Goal: Task Accomplishment & Management: Manage account settings

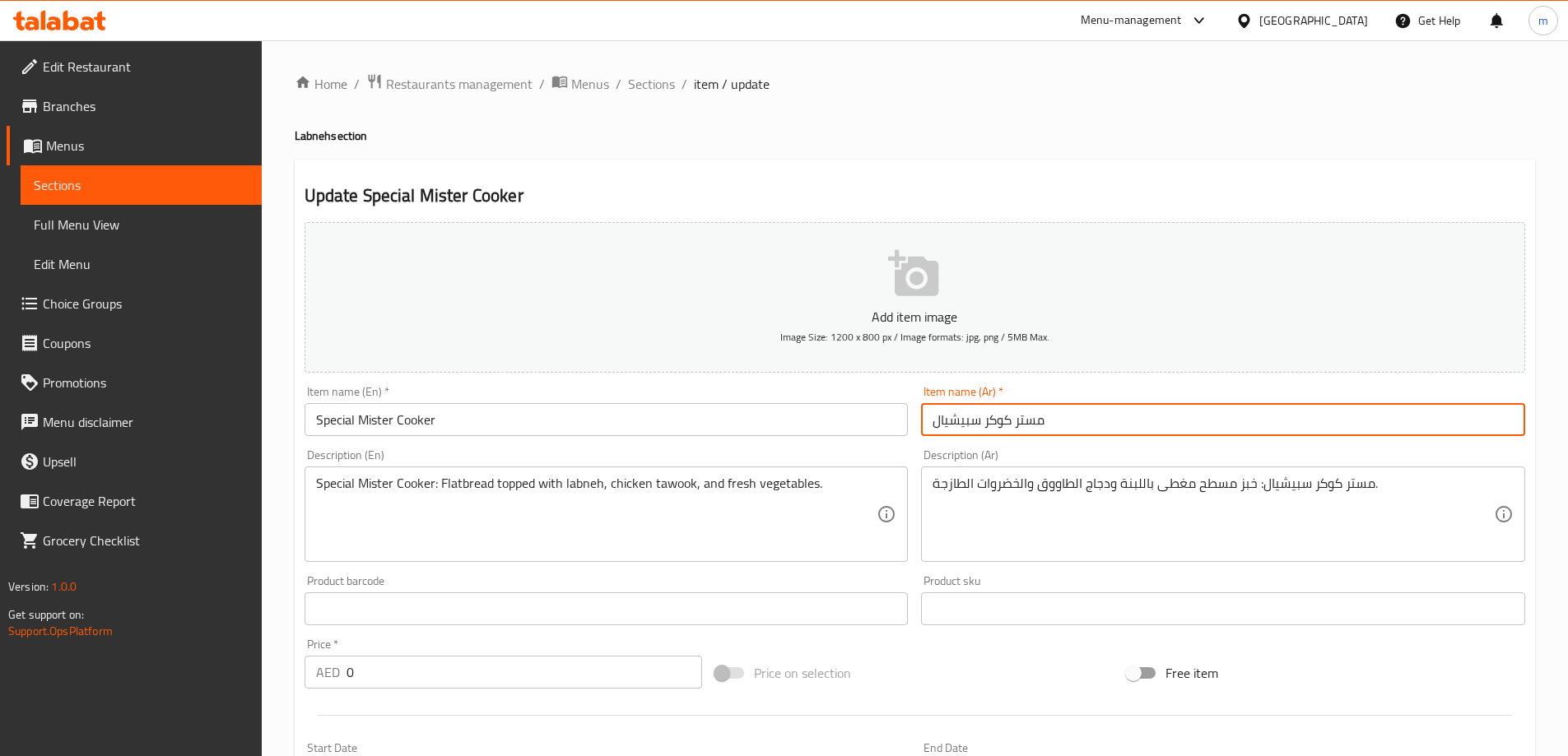
click at [1178, 410] on input "مستر كوكر سبيشيال" at bounding box center [1223, 420] width 604 height 33
click at [939, 424] on input "مستر كوكر سبيشيال" at bounding box center [1223, 420] width 604 height 33
click at [937, 424] on input "مستر كوكر سبيشيال" at bounding box center [1223, 420] width 604 height 33
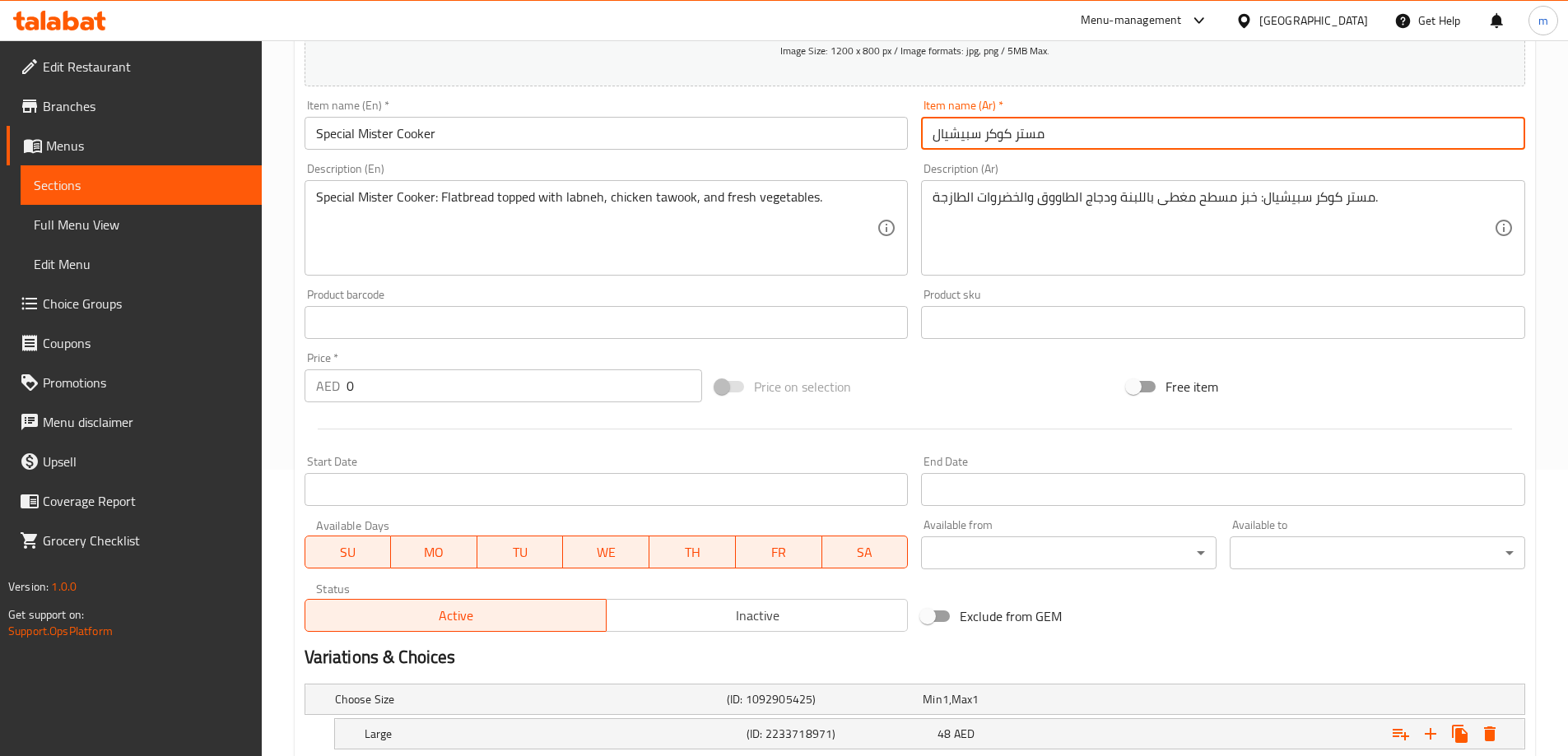
scroll to position [396, 0]
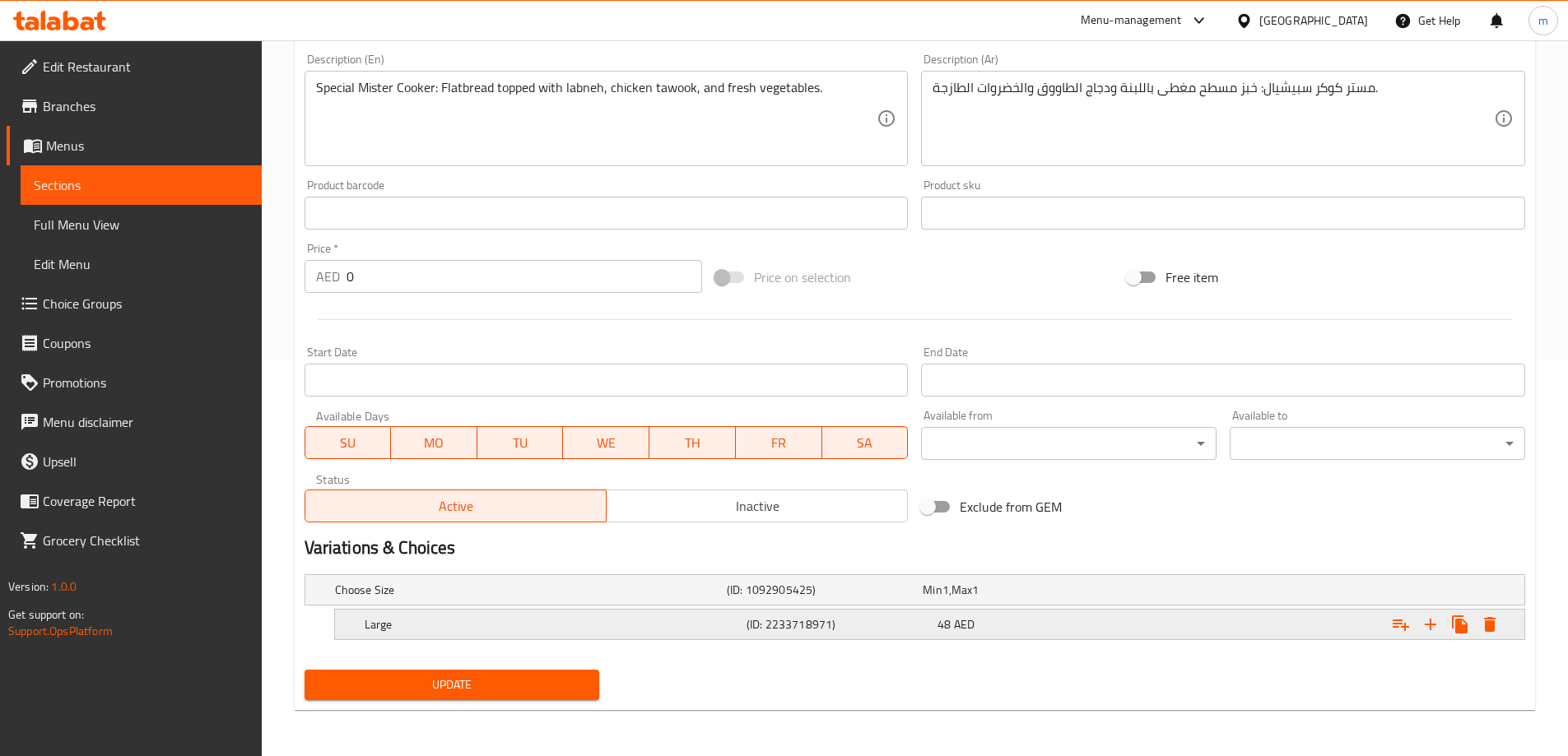
click at [542, 598] on h5 "Large" at bounding box center [527, 590] width 386 height 17
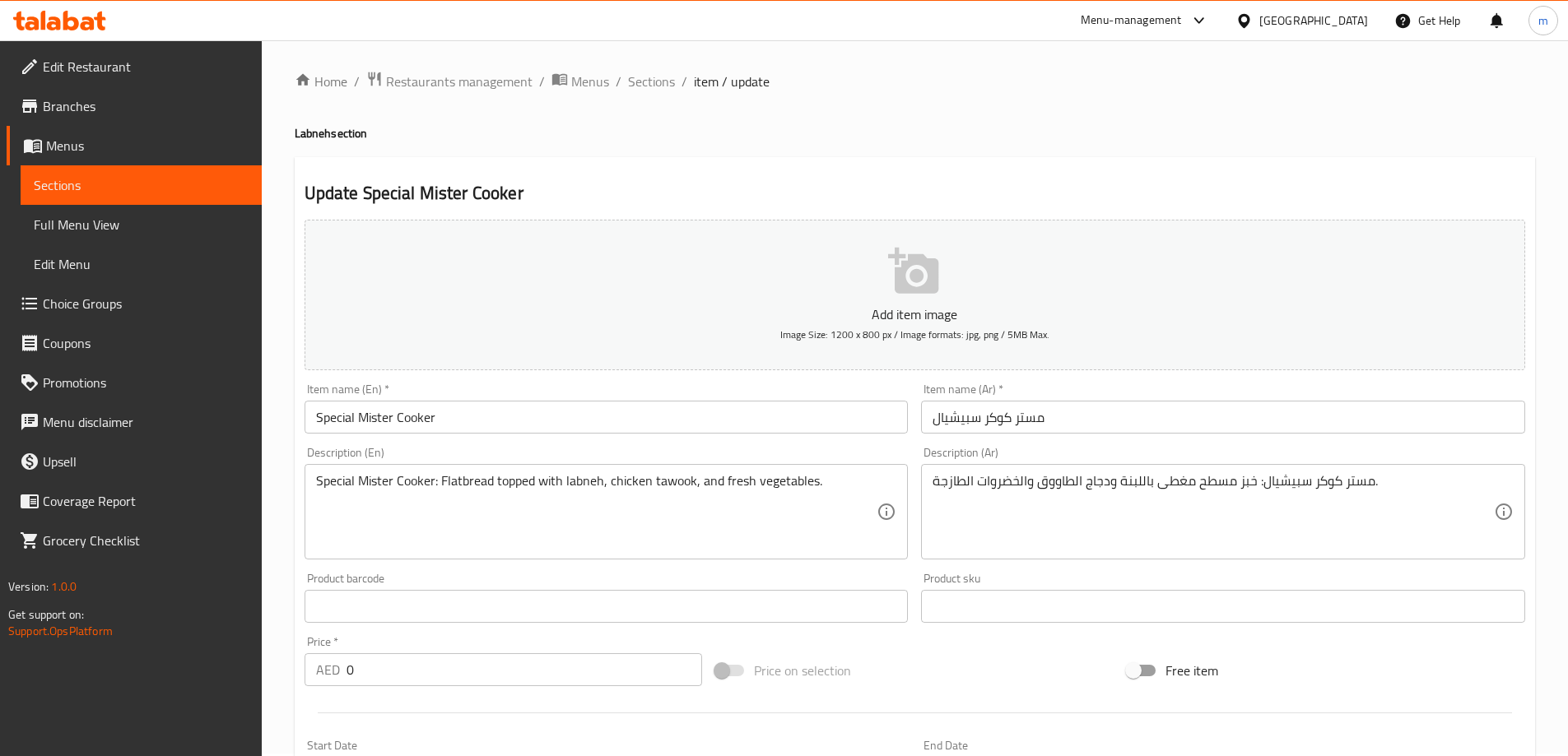
scroll to position [0, 0]
click at [638, 94] on span "Sections" at bounding box center [652, 84] width 47 height 20
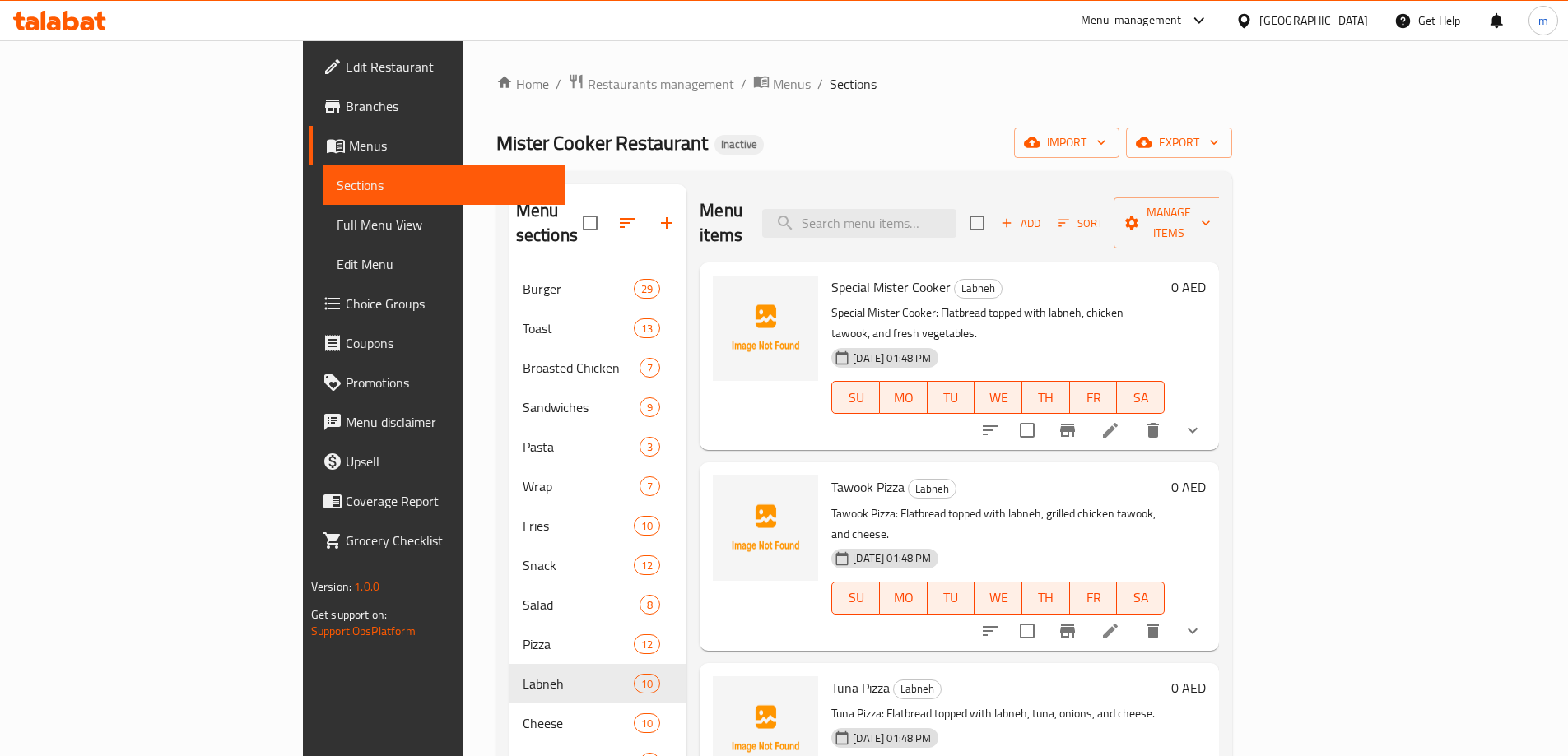
click at [324, 213] on link "Full Menu View" at bounding box center [444, 224] width 241 height 39
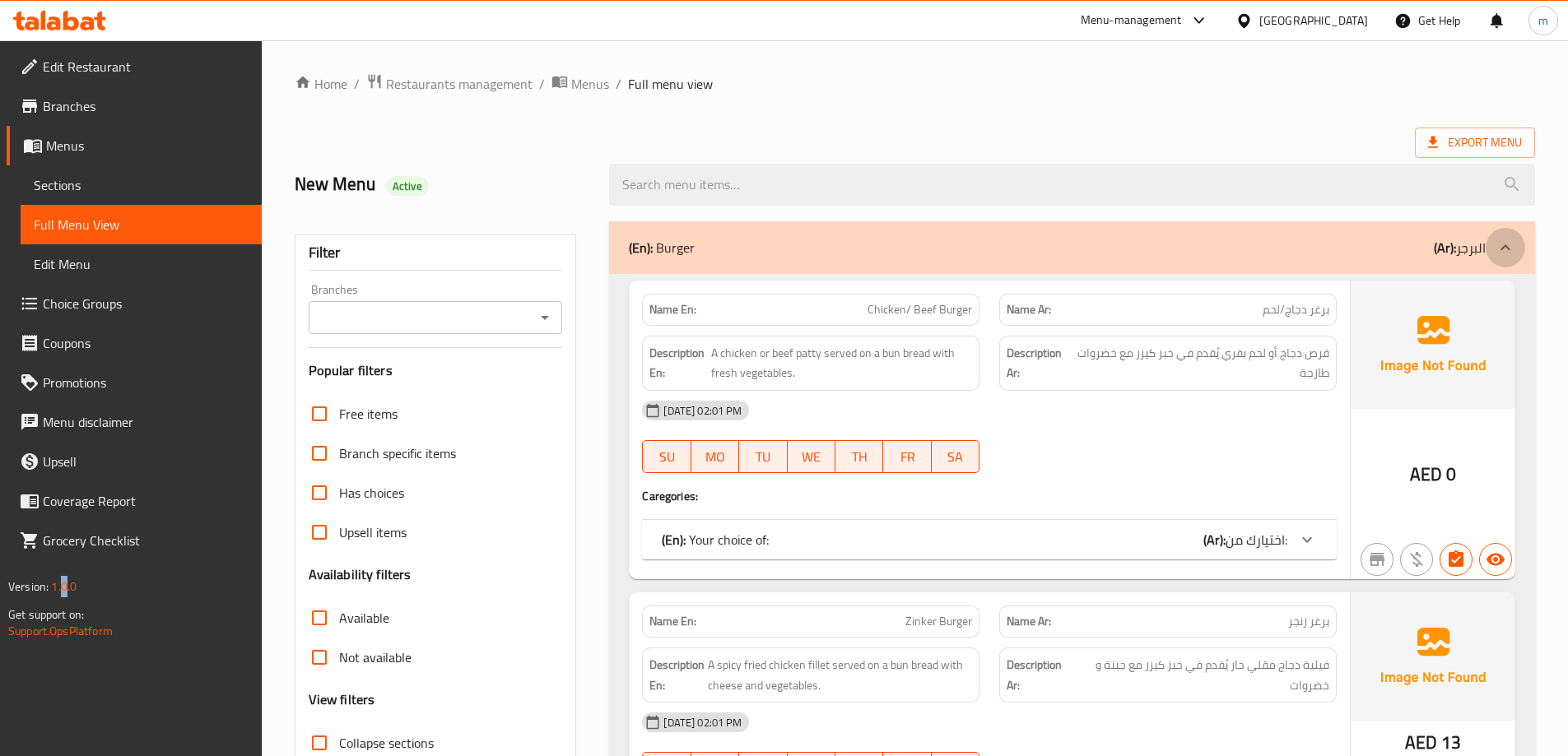
click at [1490, 258] on div at bounding box center [1505, 247] width 39 height 39
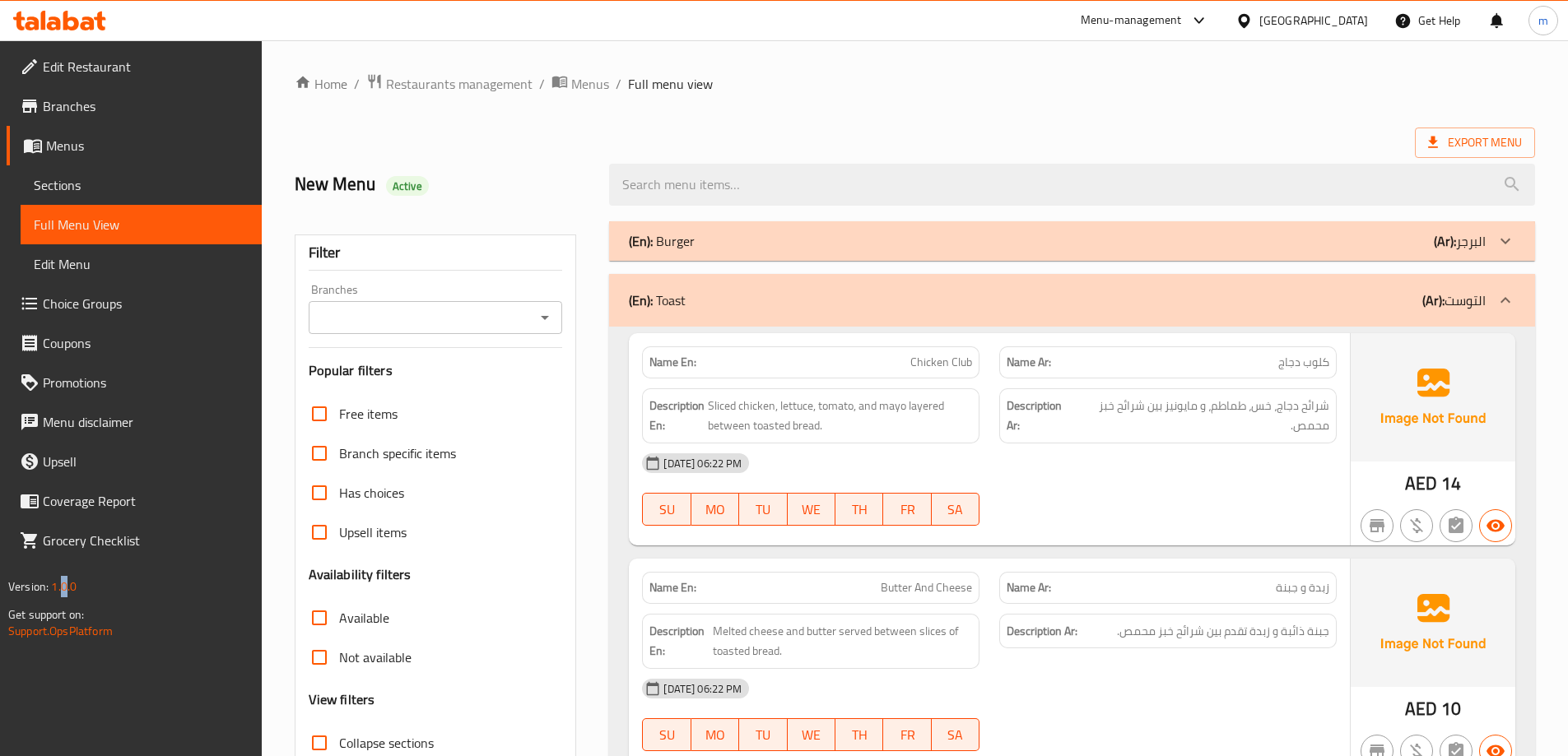
click at [1486, 307] on div "(En): Toast (Ar): التوست" at bounding box center [1072, 300] width 926 height 52
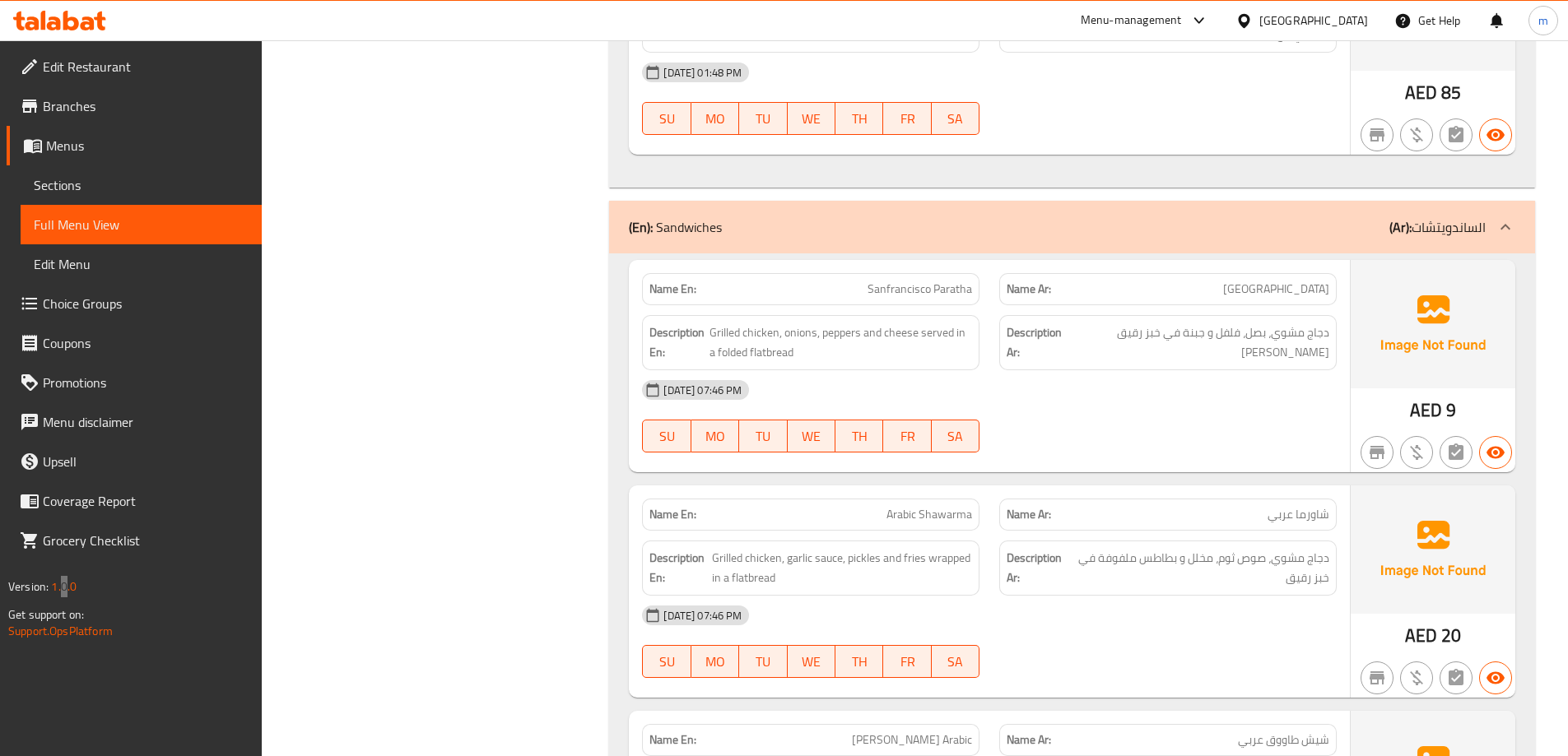
scroll to position [1425, 0]
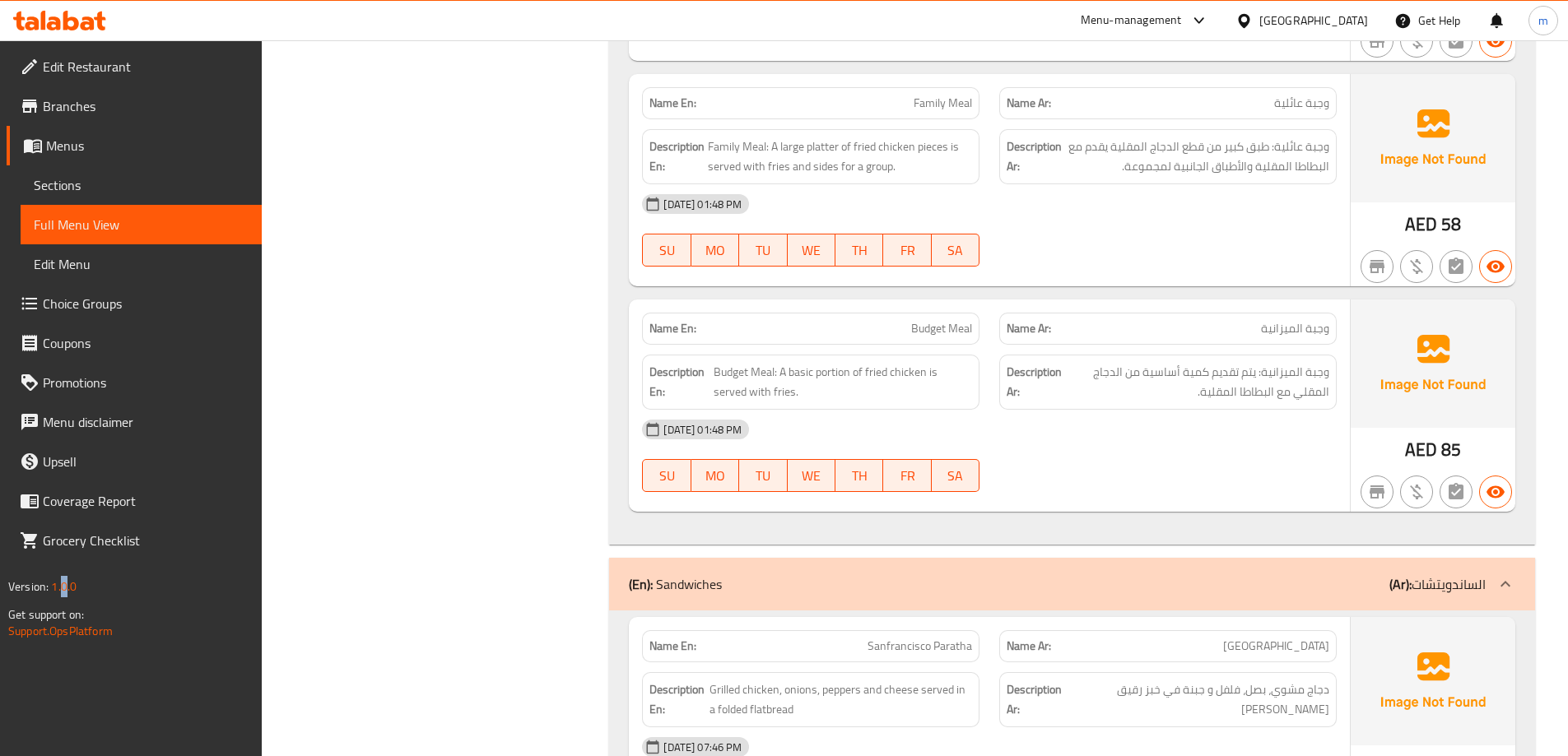
drag, startPoint x: 1498, startPoint y: 579, endPoint x: 1461, endPoint y: 452, distance: 132.3
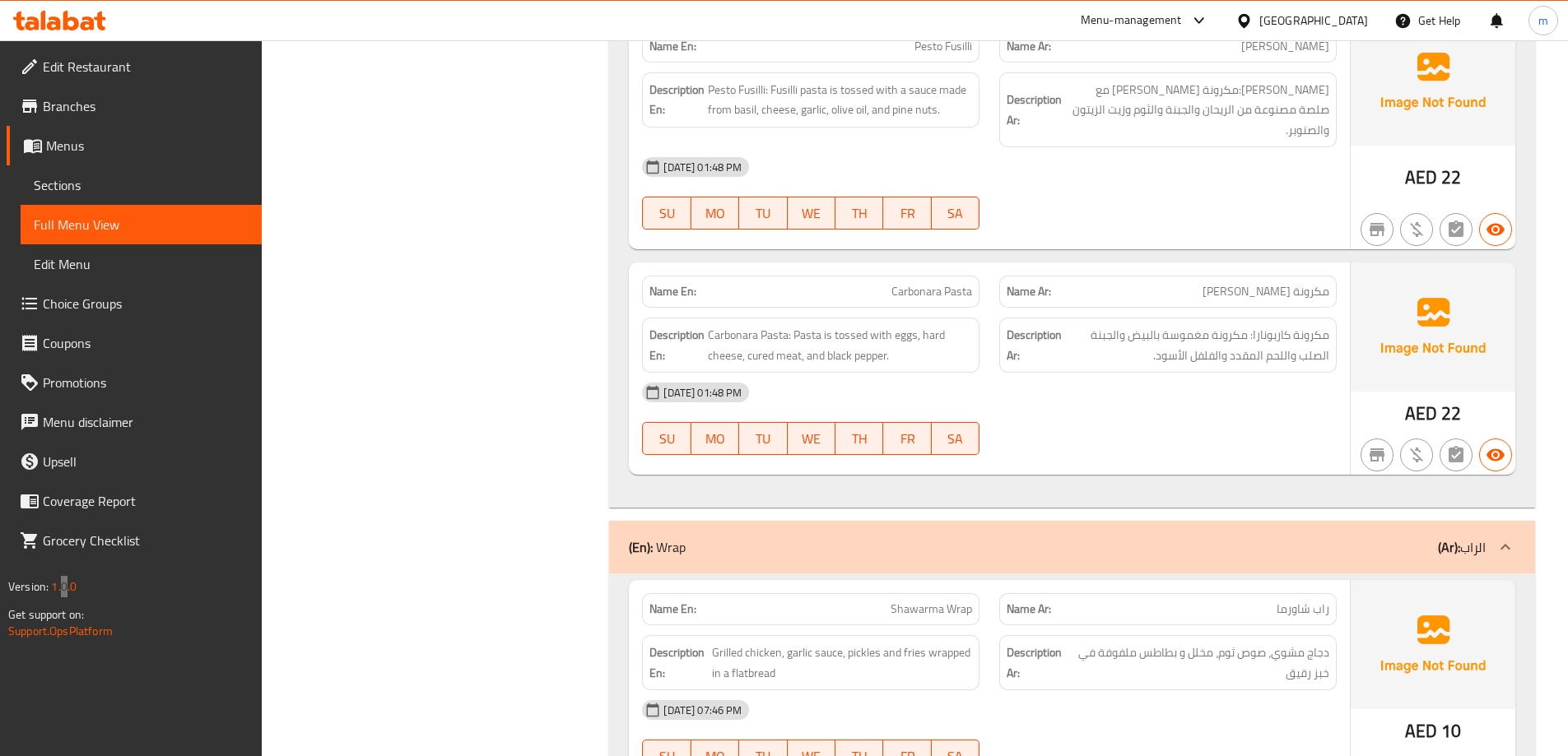
scroll to position [2660, 0]
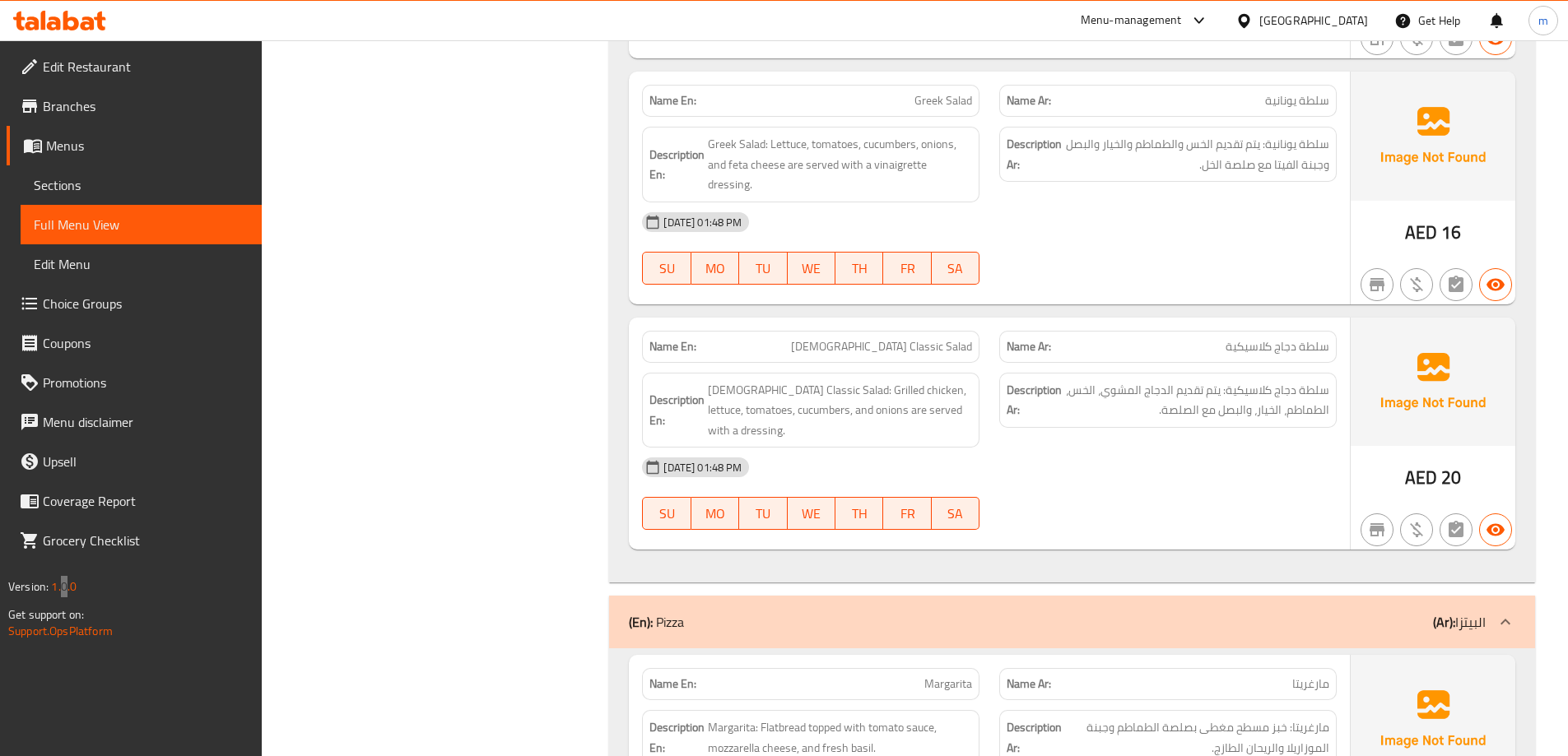
scroll to position [9758, 0]
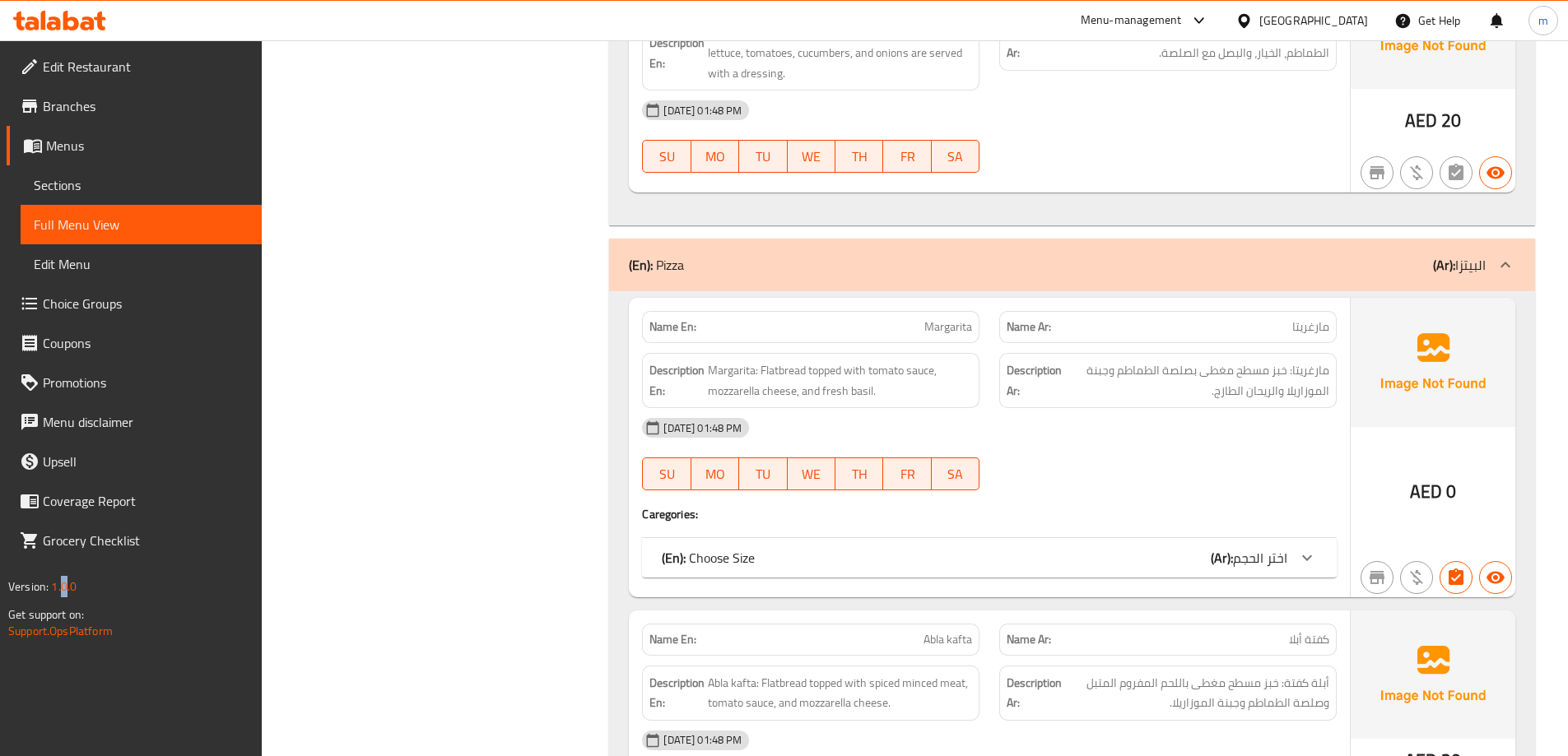
drag, startPoint x: 1307, startPoint y: 468, endPoint x: 1259, endPoint y: 434, distance: 58.8
click at [1307, 548] on icon at bounding box center [1307, 558] width 20 height 20
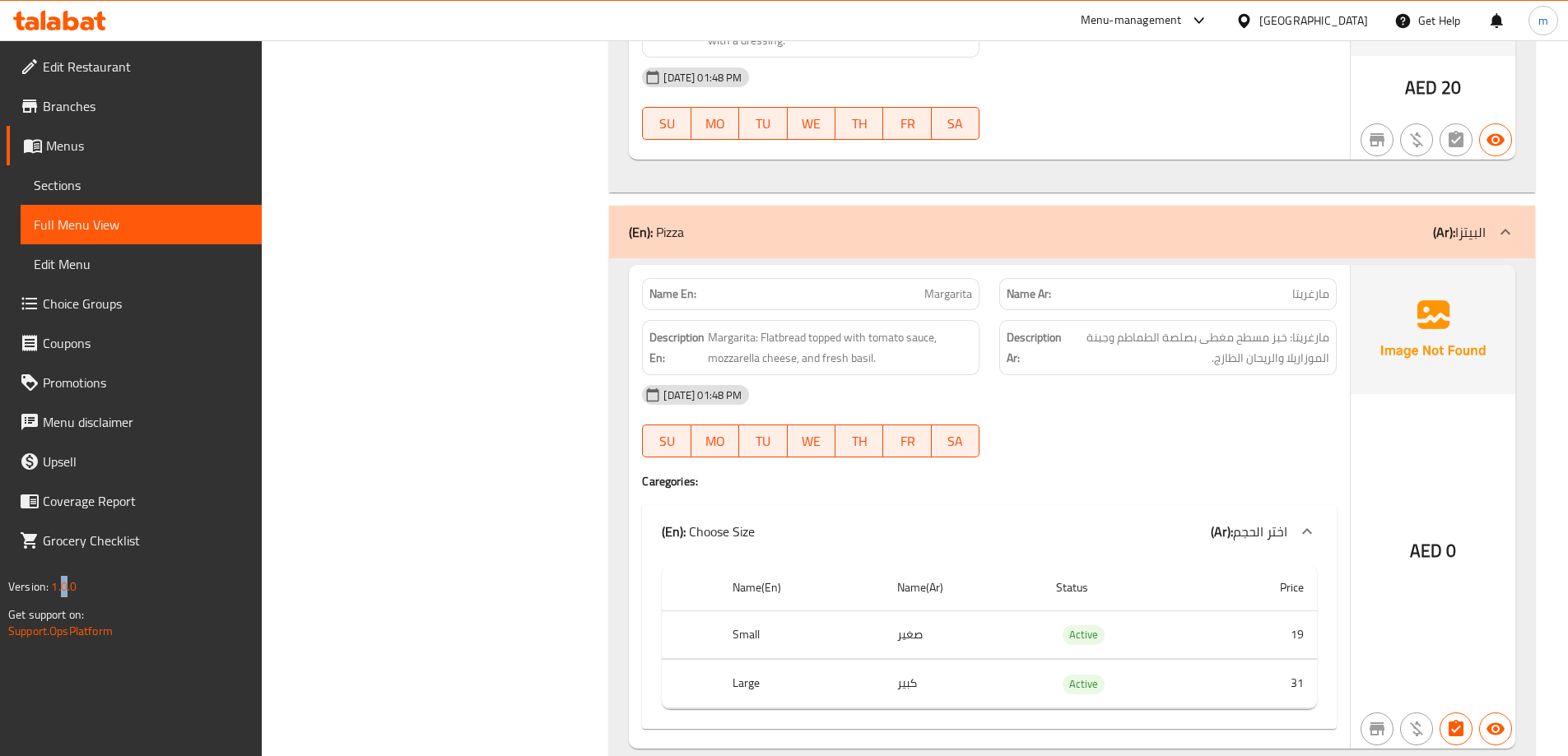
scroll to position [10504, 0]
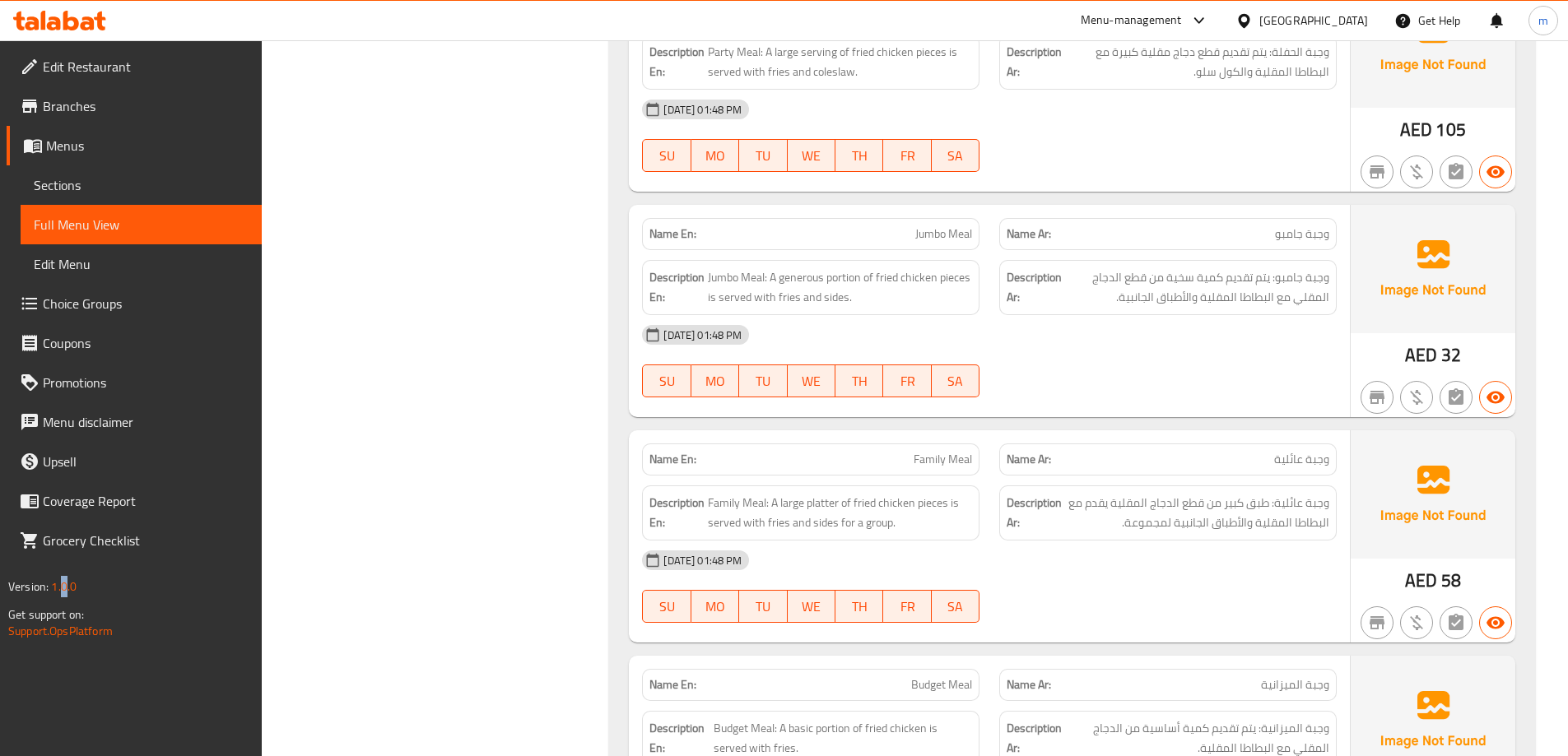
scroll to position [713, 0]
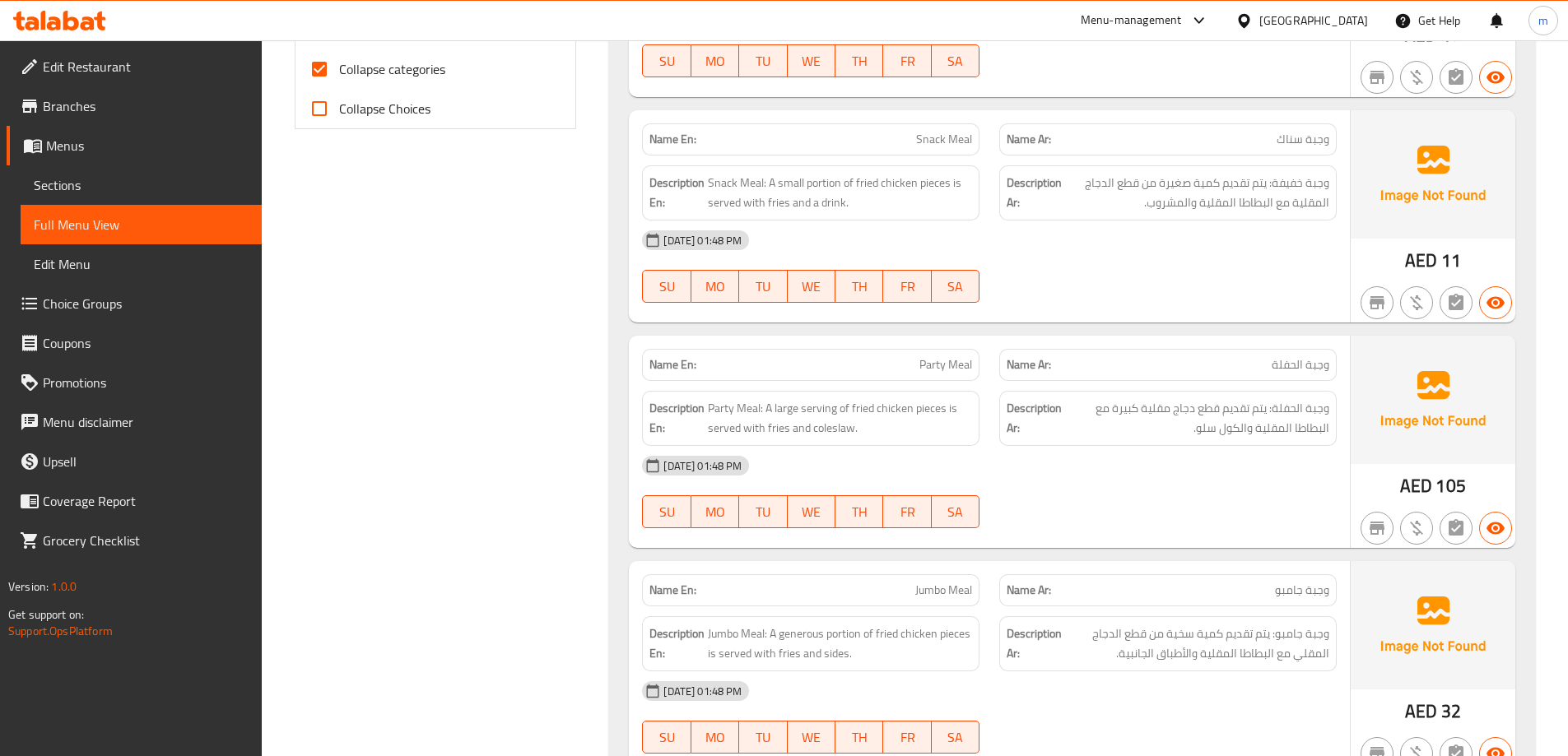
click at [384, 66] on span "Collapse categories" at bounding box center [392, 69] width 106 height 20
click at [339, 66] on input "Collapse categories" at bounding box center [319, 68] width 39 height 39
checkbox input "false"
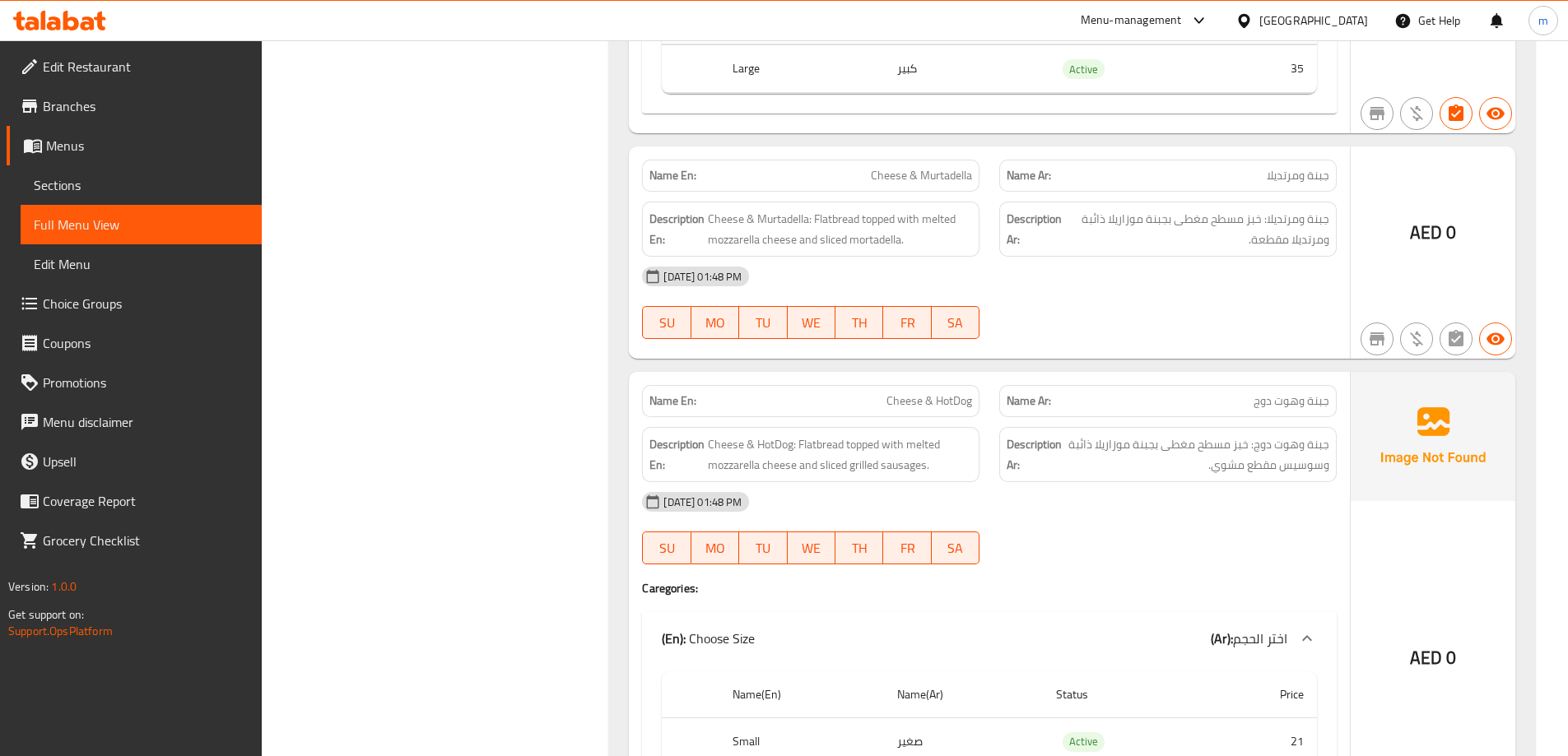
scroll to position [37077, 0]
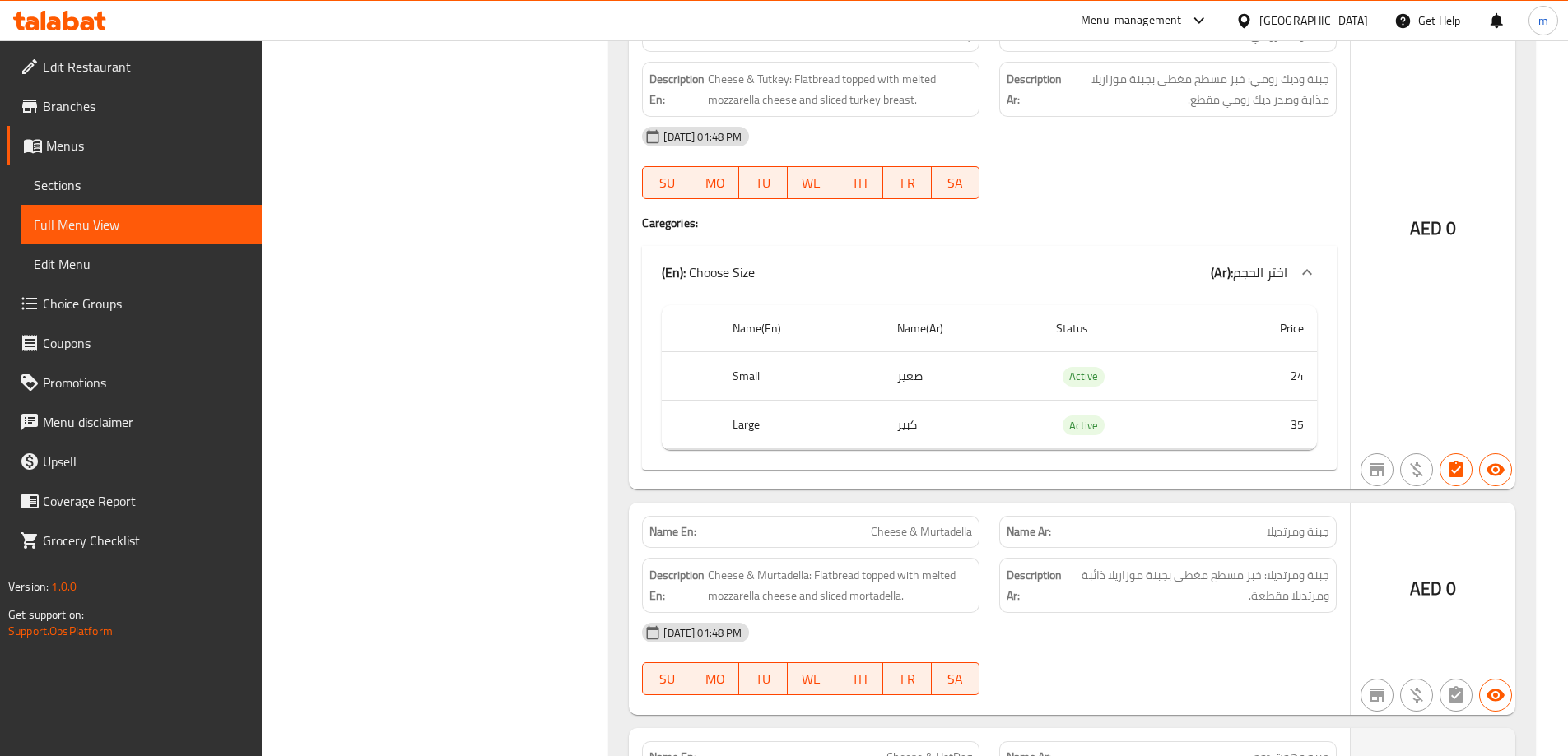
copy span "Cheese & Murtadella"
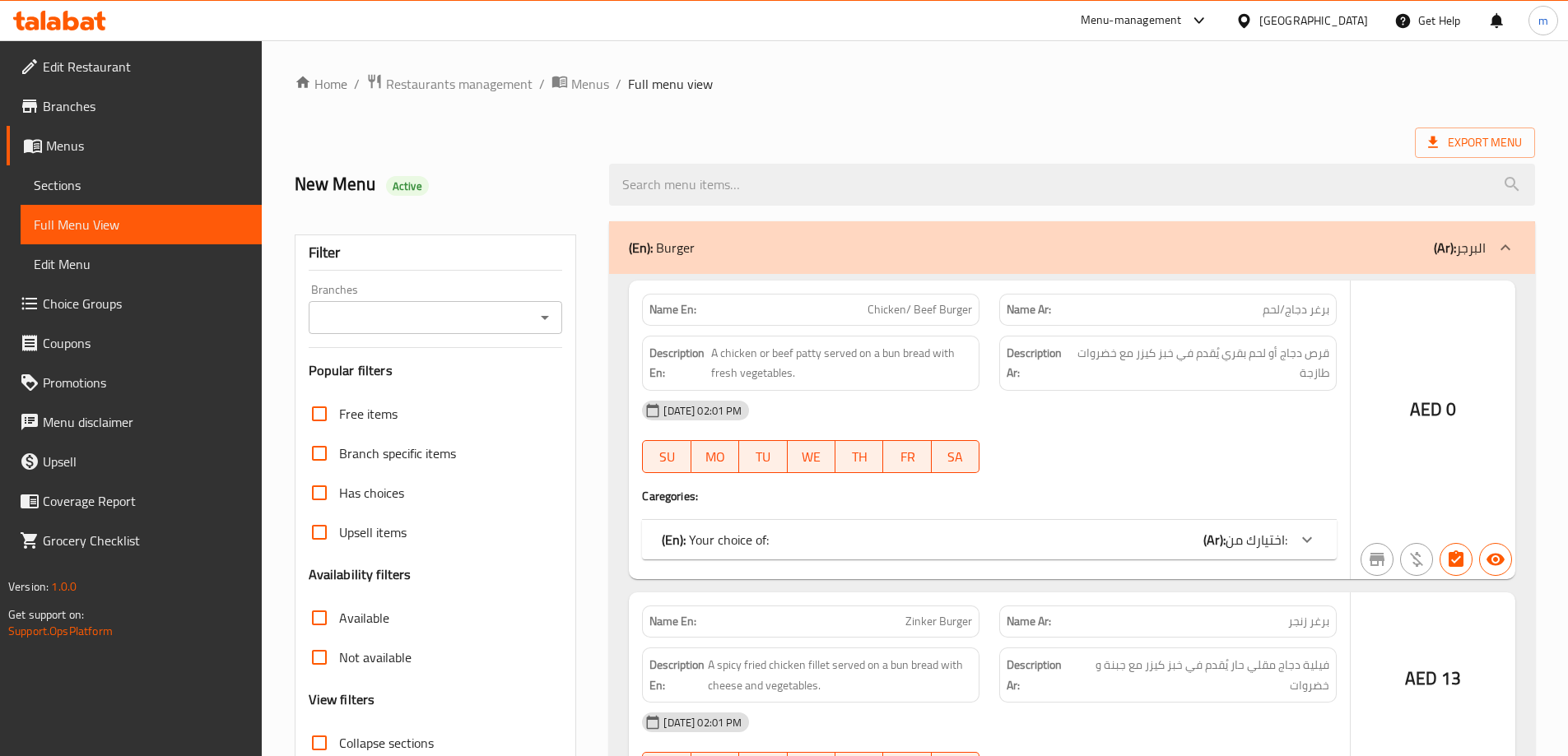
click at [135, 186] on div at bounding box center [784, 378] width 1568 height 756
click at [123, 188] on div at bounding box center [784, 378] width 1568 height 756
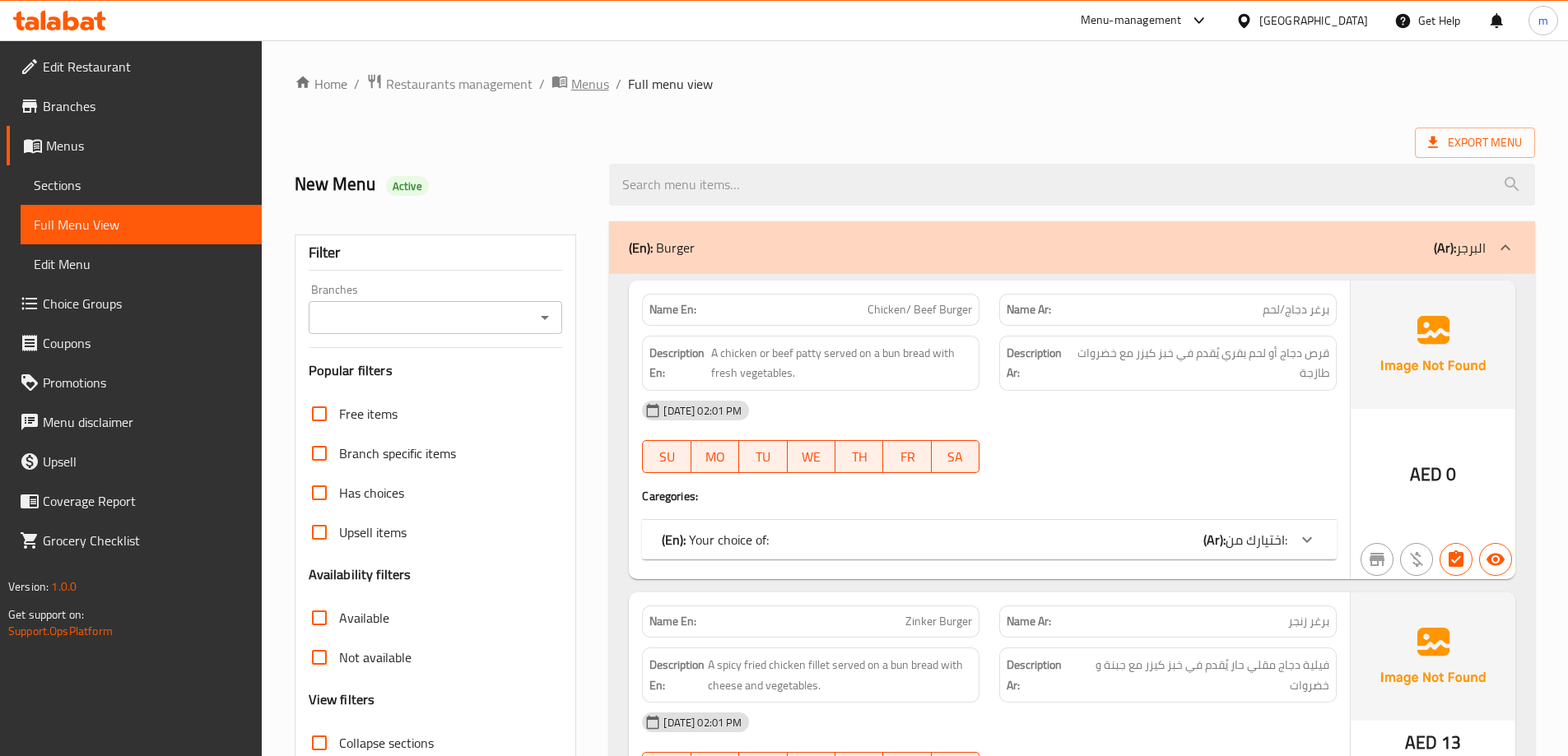
click at [571, 84] on span "Menus" at bounding box center [589, 84] width 38 height 20
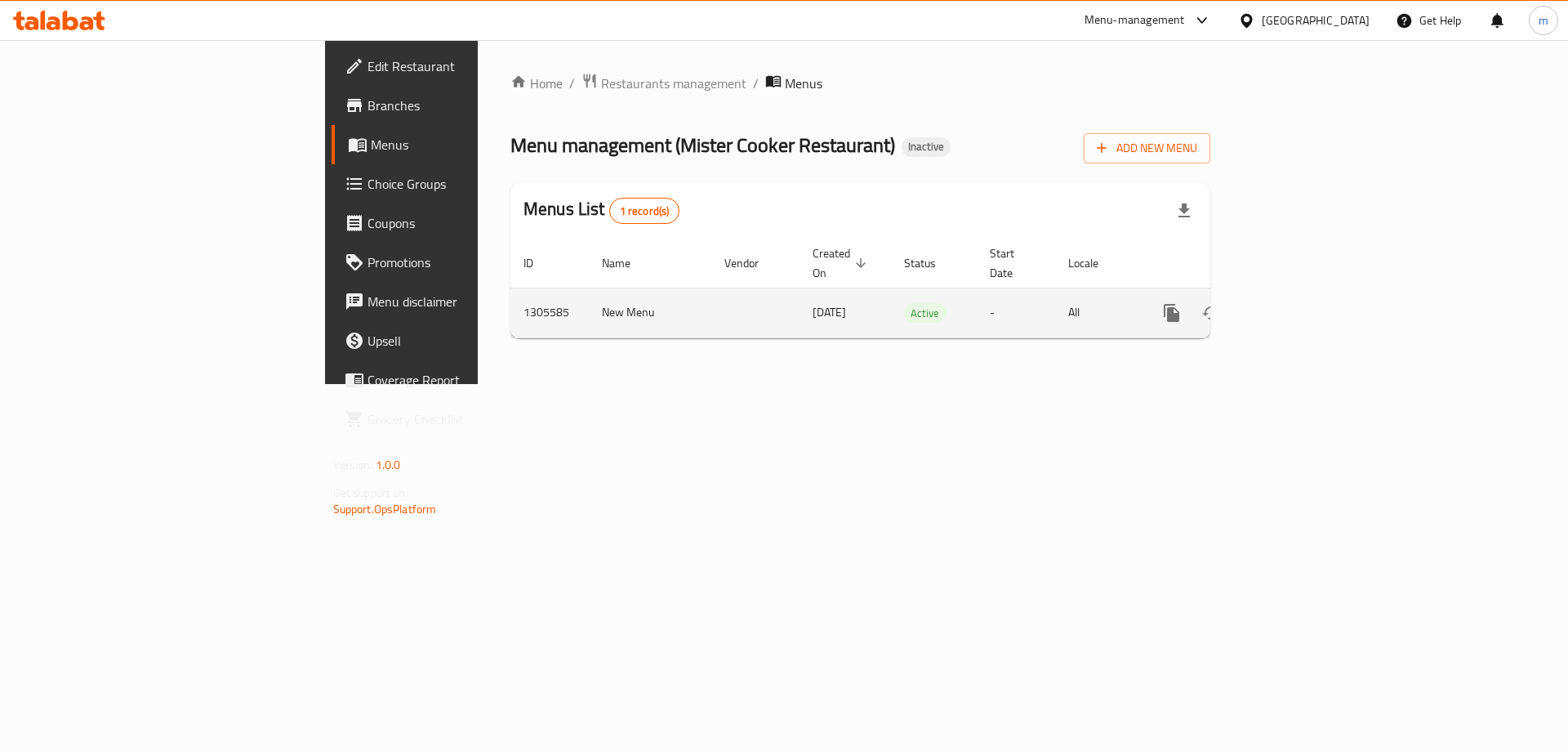
click at [1300, 304] on icon "enhanced table" at bounding box center [1289, 313] width 20 height 20
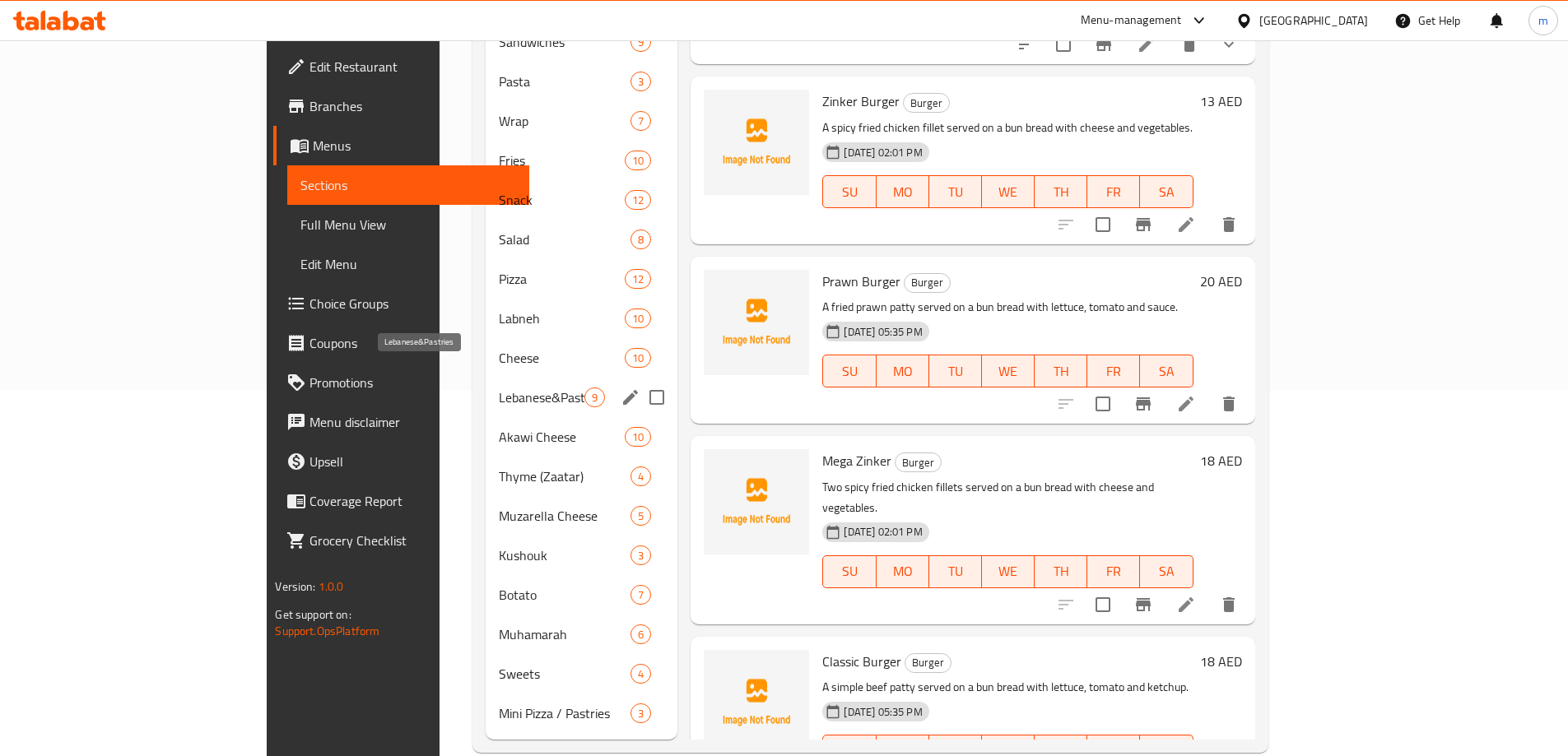
scroll to position [371, 0]
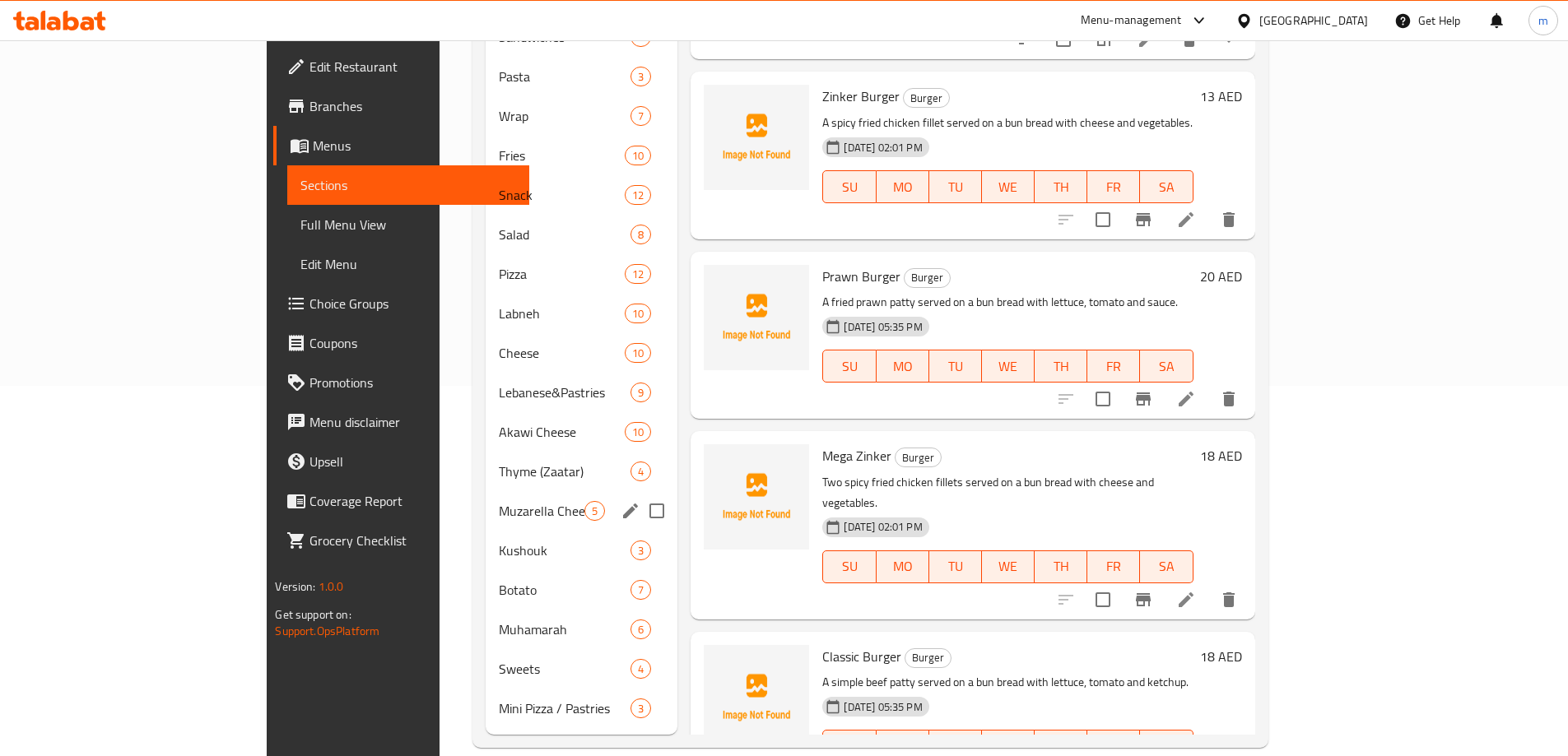
click at [485, 491] on div "Muzarella Cheese 5" at bounding box center [582, 510] width 192 height 39
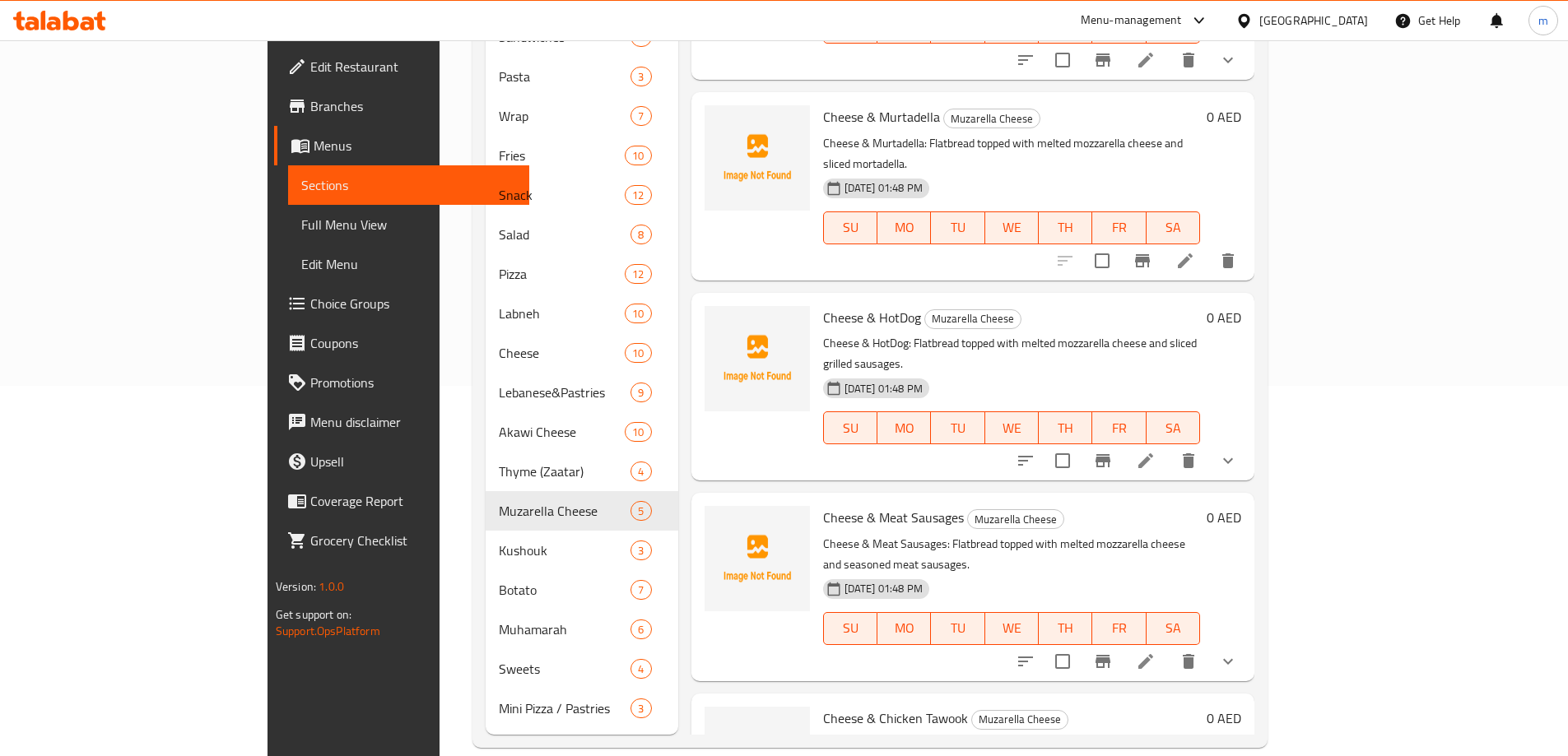
click at [1195, 251] on icon at bounding box center [1185, 260] width 20 height 20
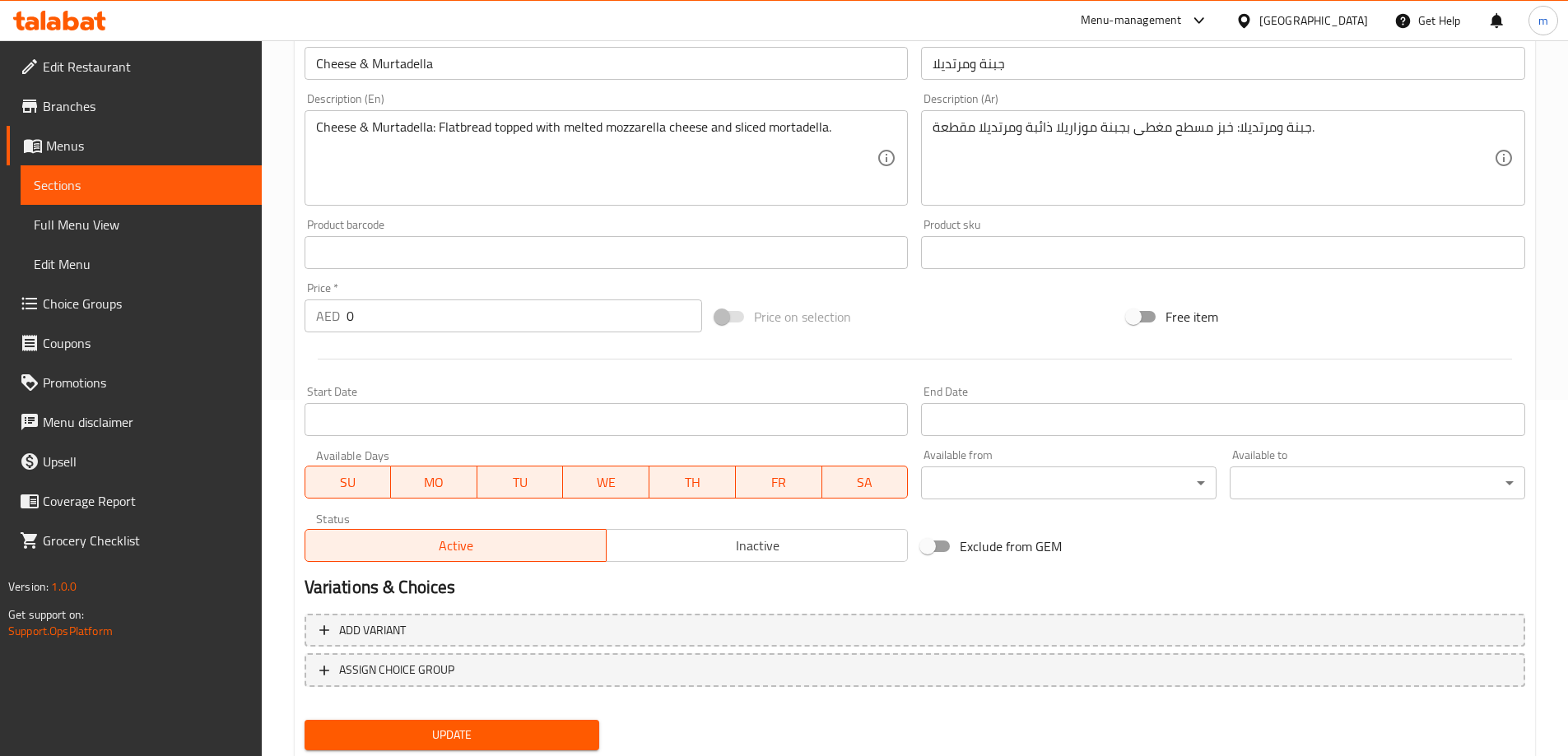
scroll to position [406, 0]
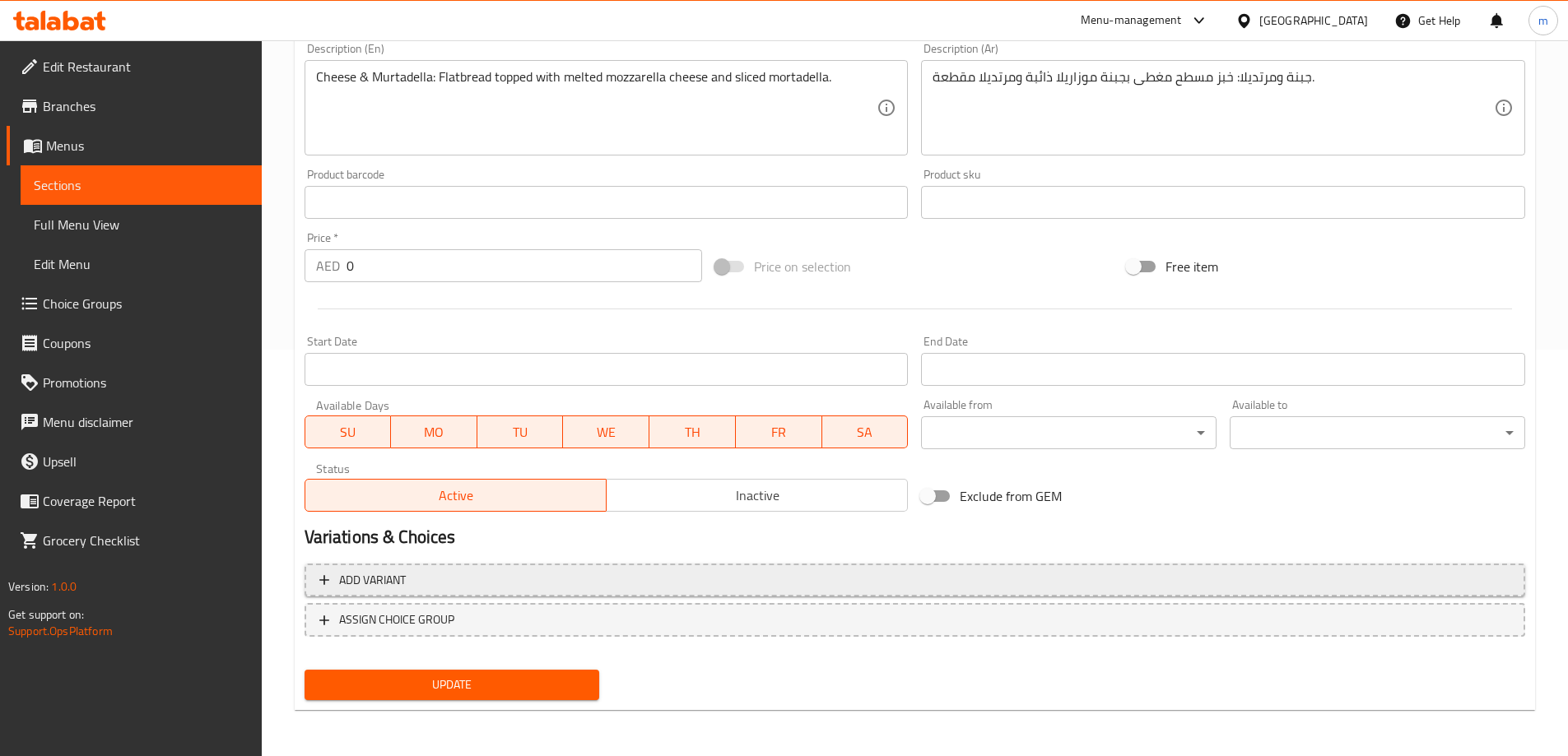
click at [530, 579] on span "Add variant" at bounding box center [915, 580] width 1191 height 21
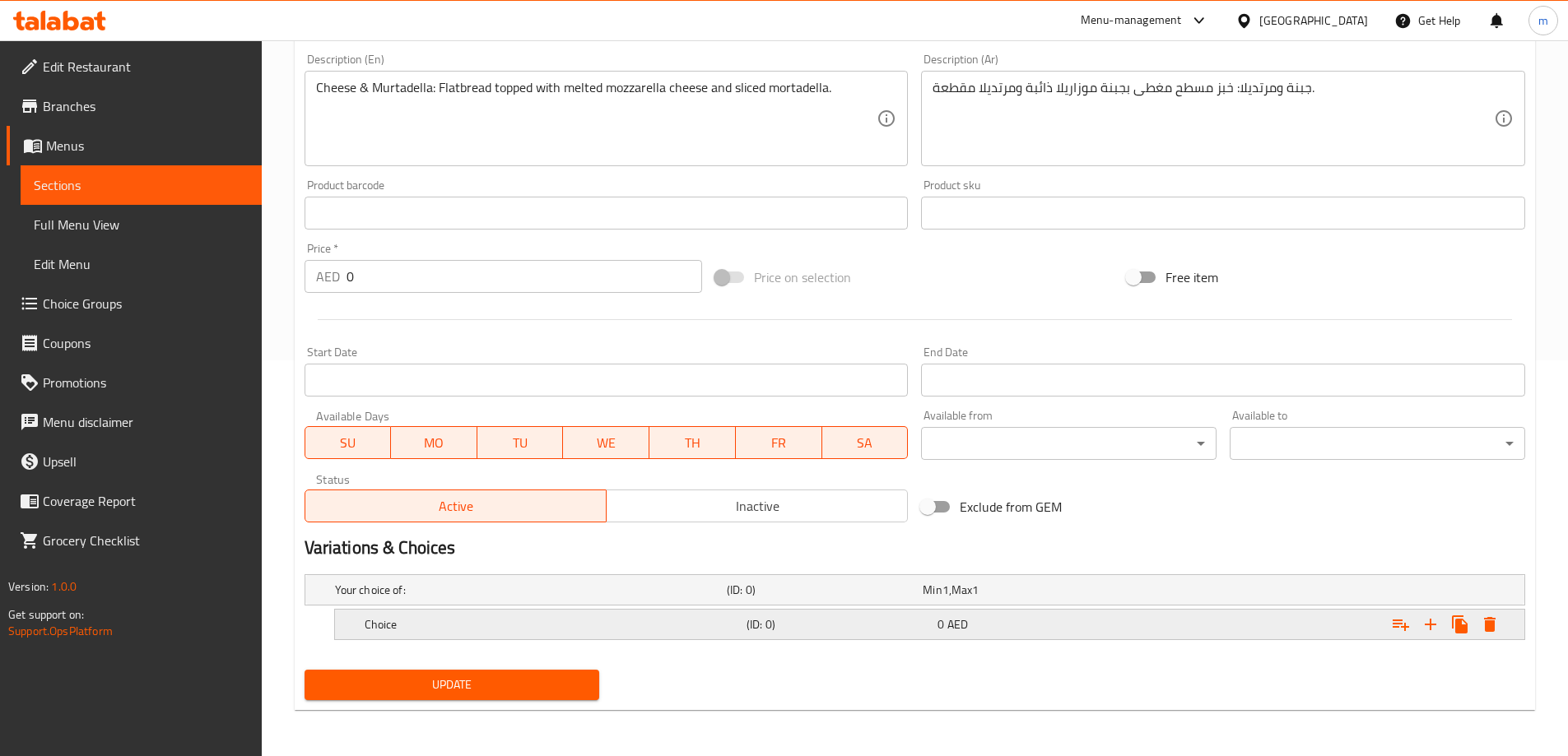
click at [620, 598] on h5 "Choice" at bounding box center [527, 590] width 386 height 17
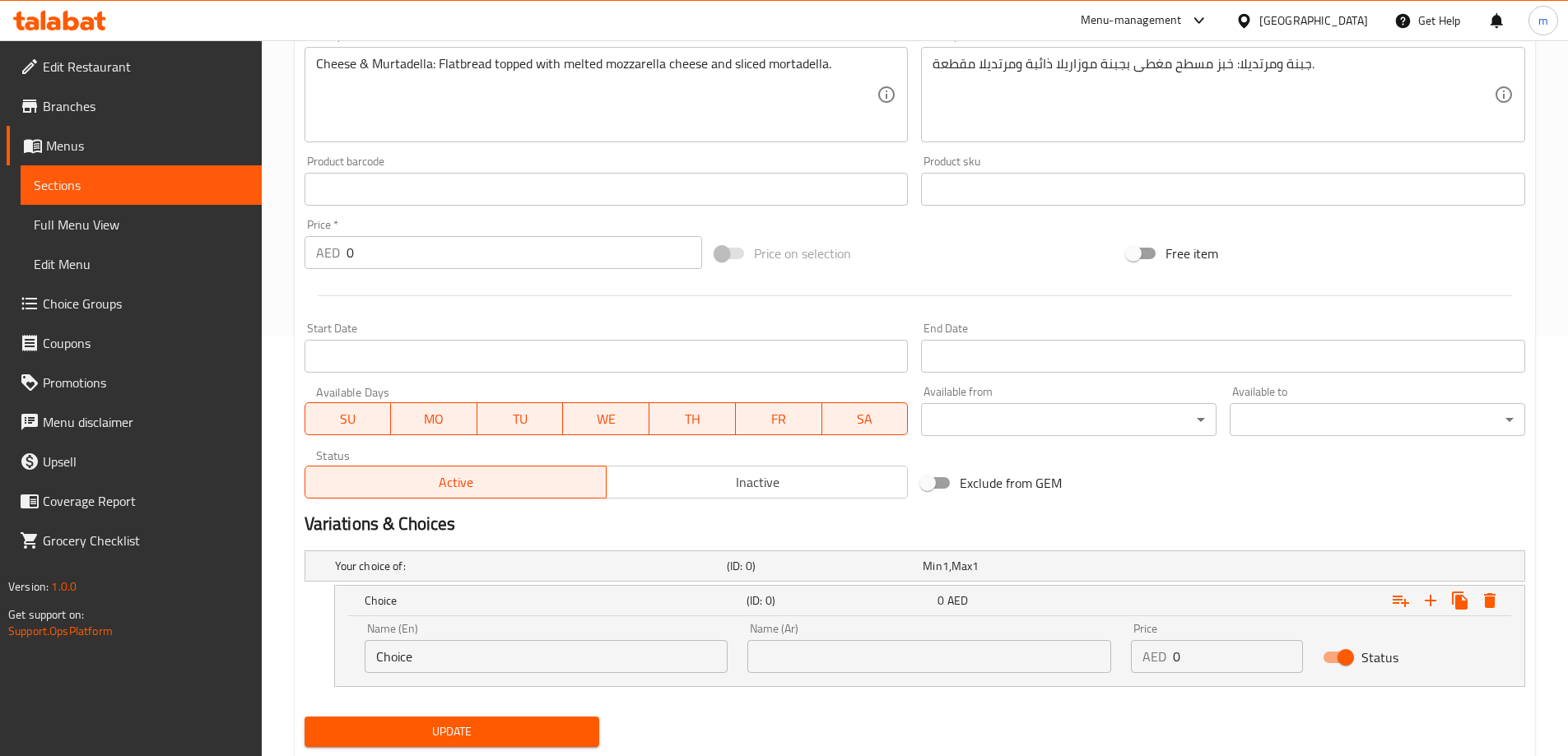
scroll to position [433, 0]
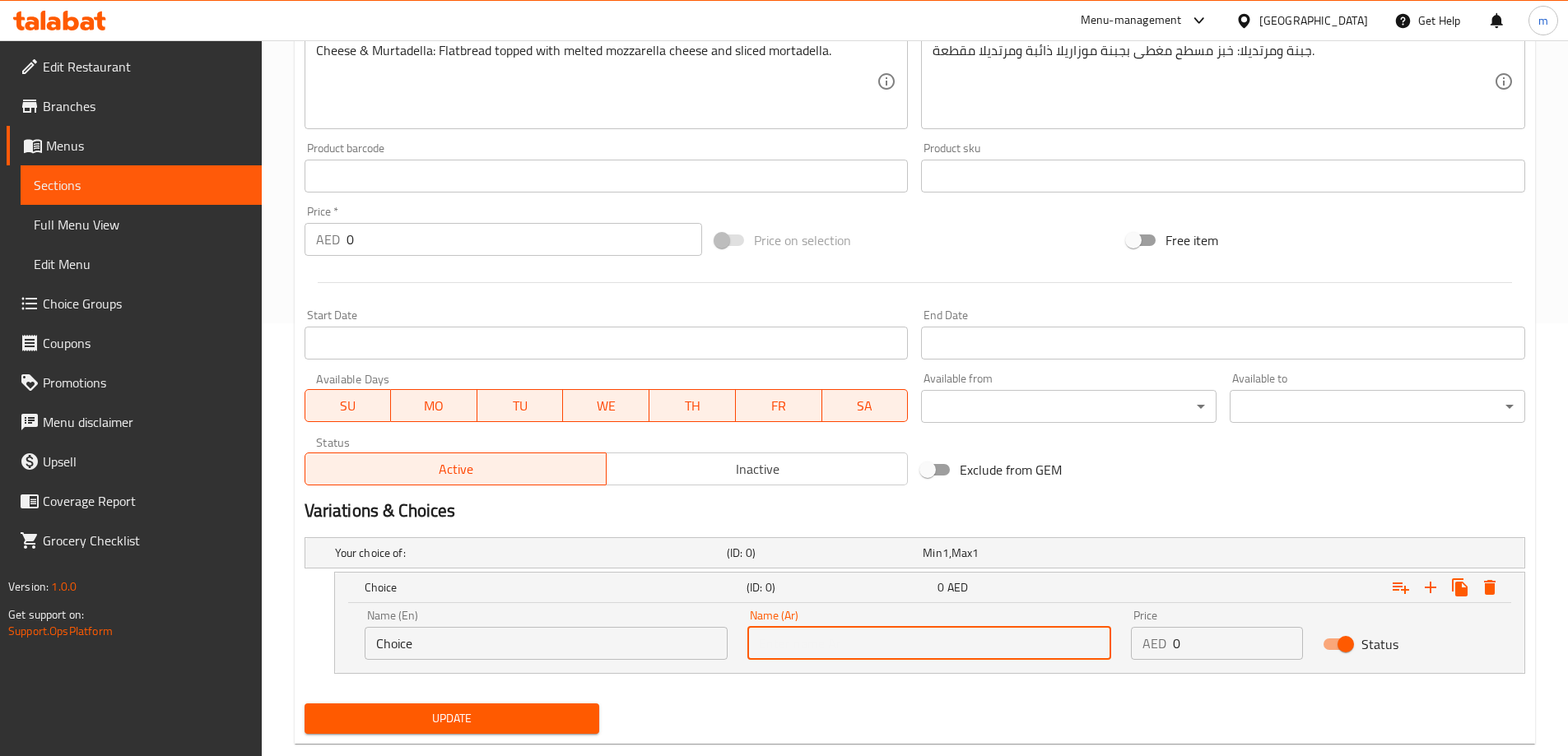
drag, startPoint x: 784, startPoint y: 645, endPoint x: 800, endPoint y: 639, distance: 17.1
click at [784, 645] on input "text" at bounding box center [930, 643] width 364 height 33
paste input "صغير"
type input "صغير"
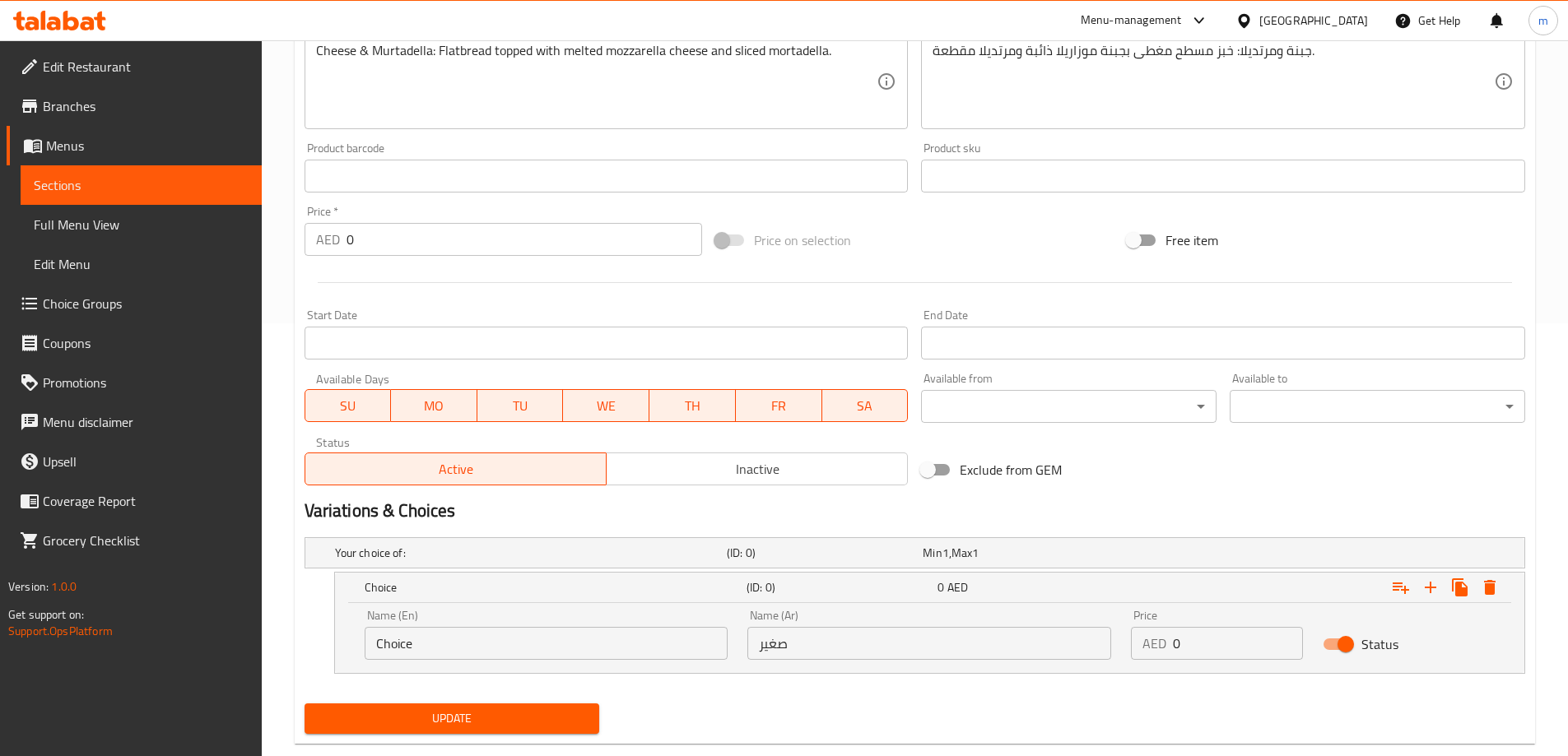
click at [617, 655] on input "Choice" at bounding box center [547, 643] width 364 height 33
paste input "Small"
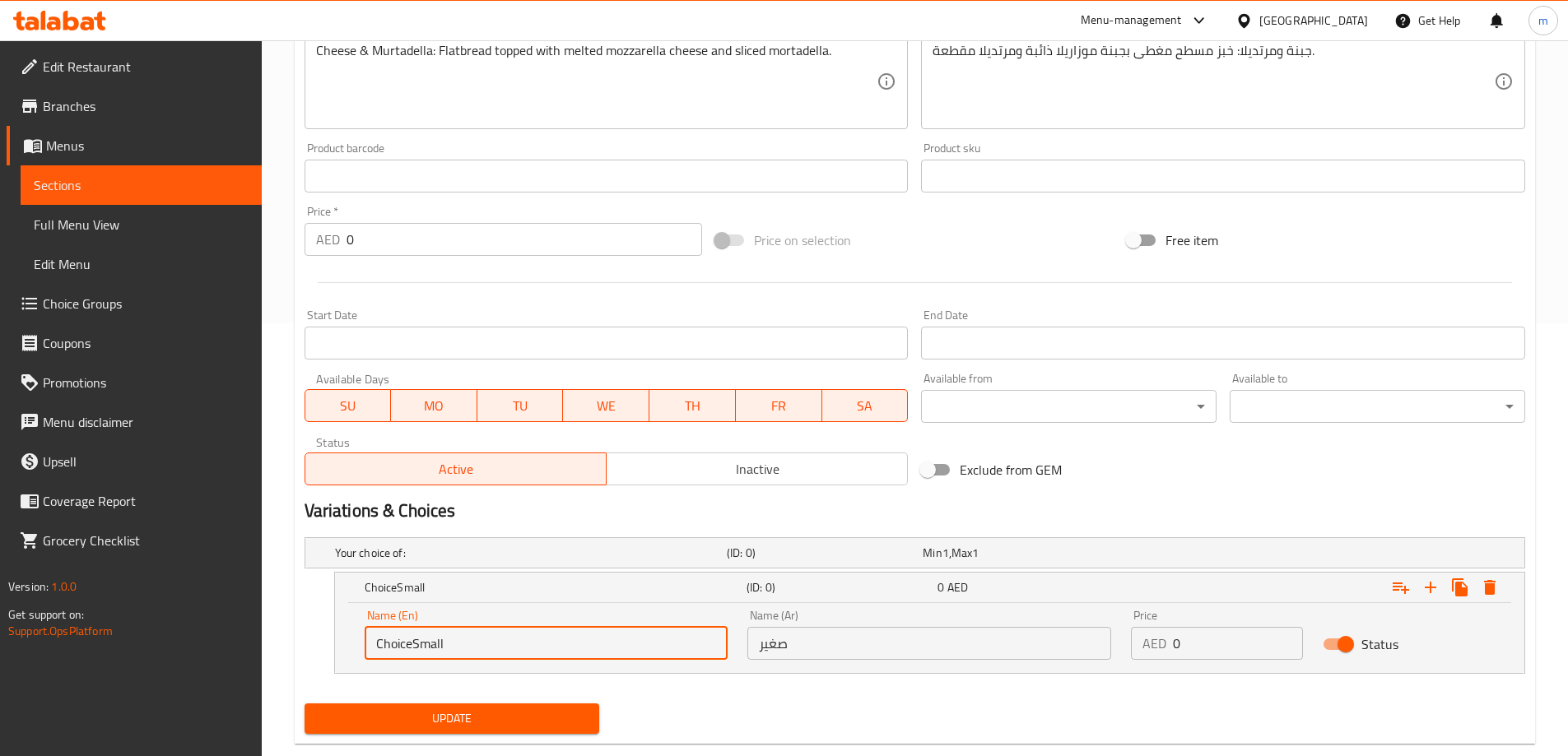
click at [571, 630] on input "ChoiceSmall" at bounding box center [547, 643] width 364 height 33
paste input "text"
type input "Small"
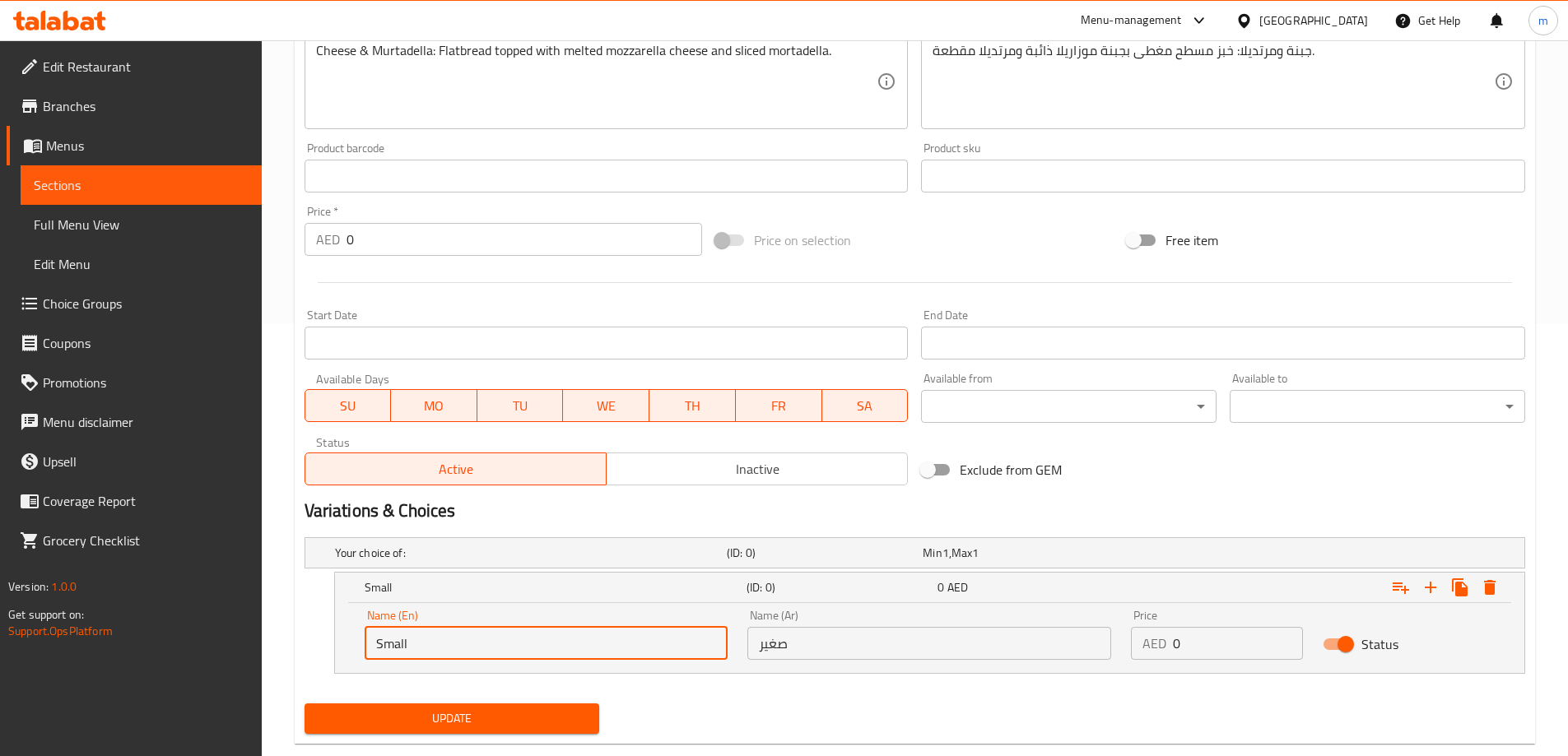
click at [1212, 634] on input "0" at bounding box center [1237, 643] width 130 height 33
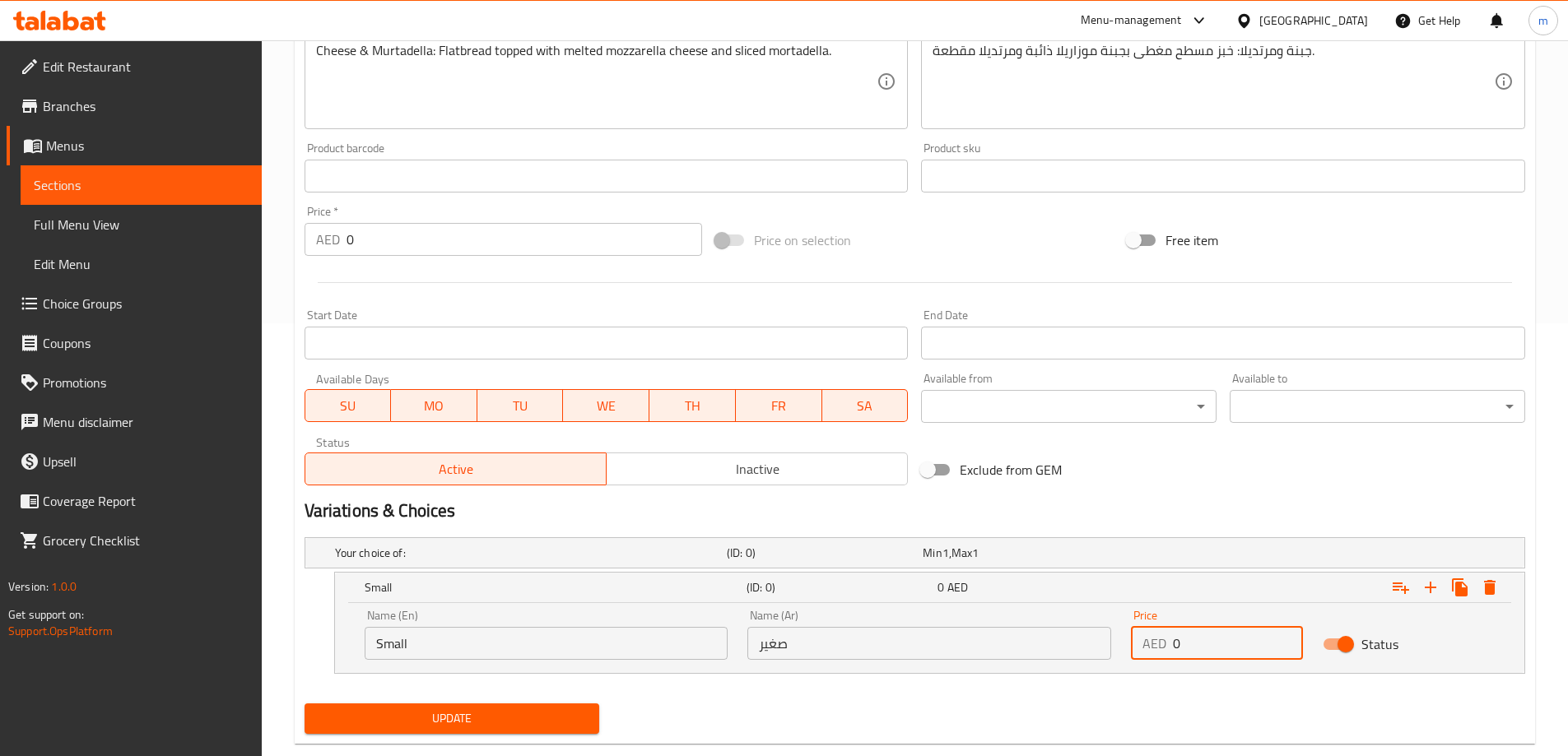
click at [1212, 634] on input "0" at bounding box center [1237, 643] width 130 height 33
type input "15"
click at [1427, 594] on icon "Expand" at bounding box center [1431, 587] width 20 height 20
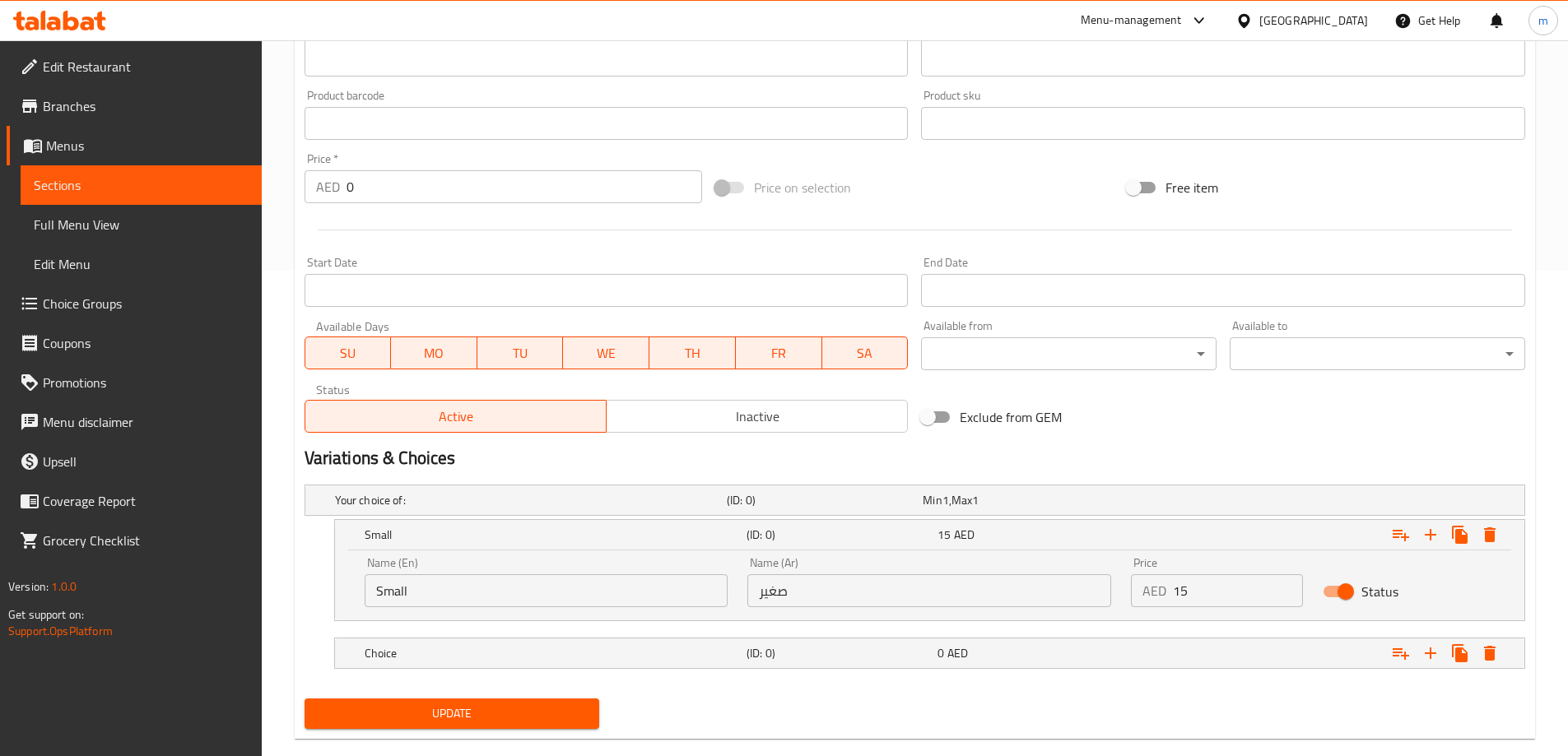
scroll to position [514, 0]
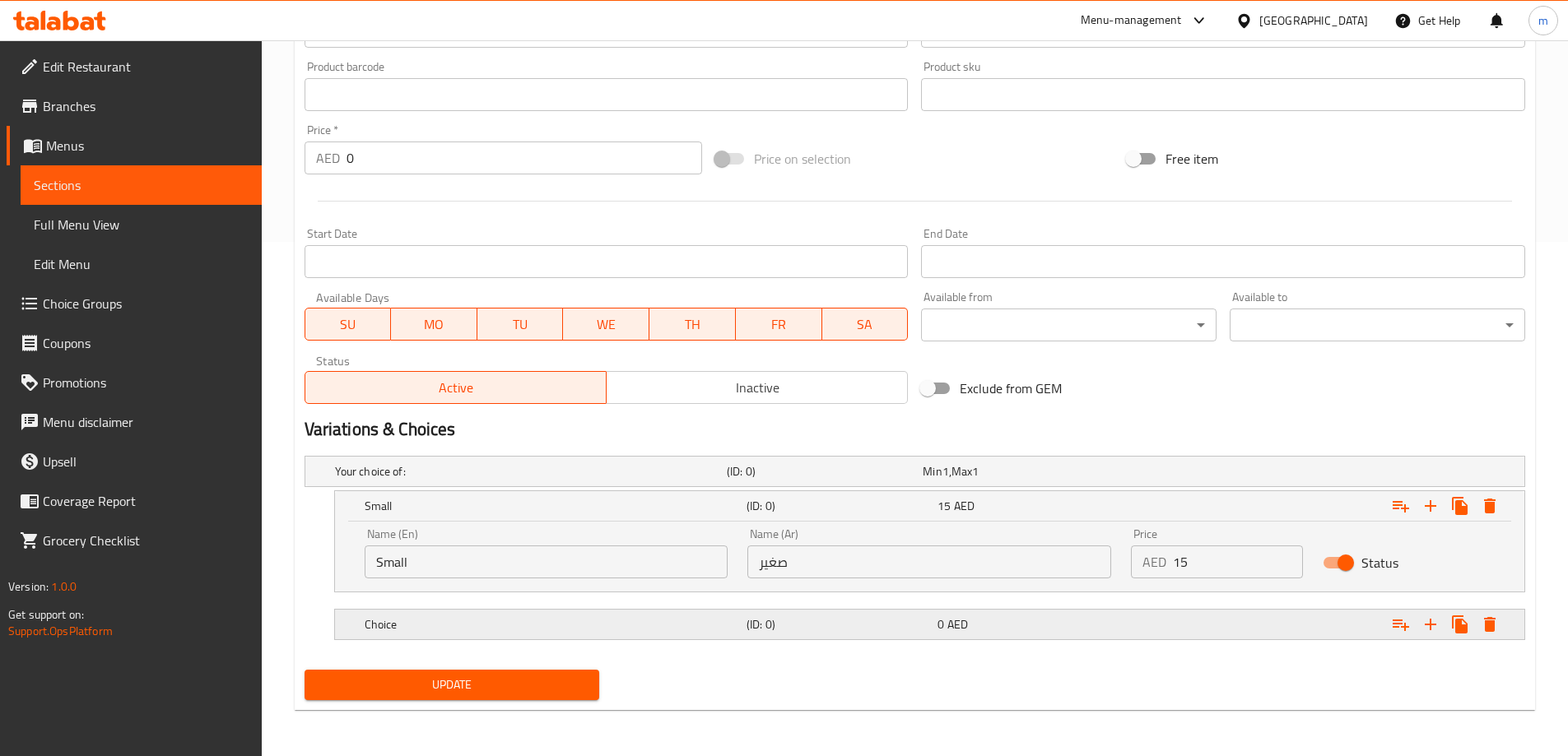
click at [949, 482] on span "AED" at bounding box center [946, 471] width 7 height 21
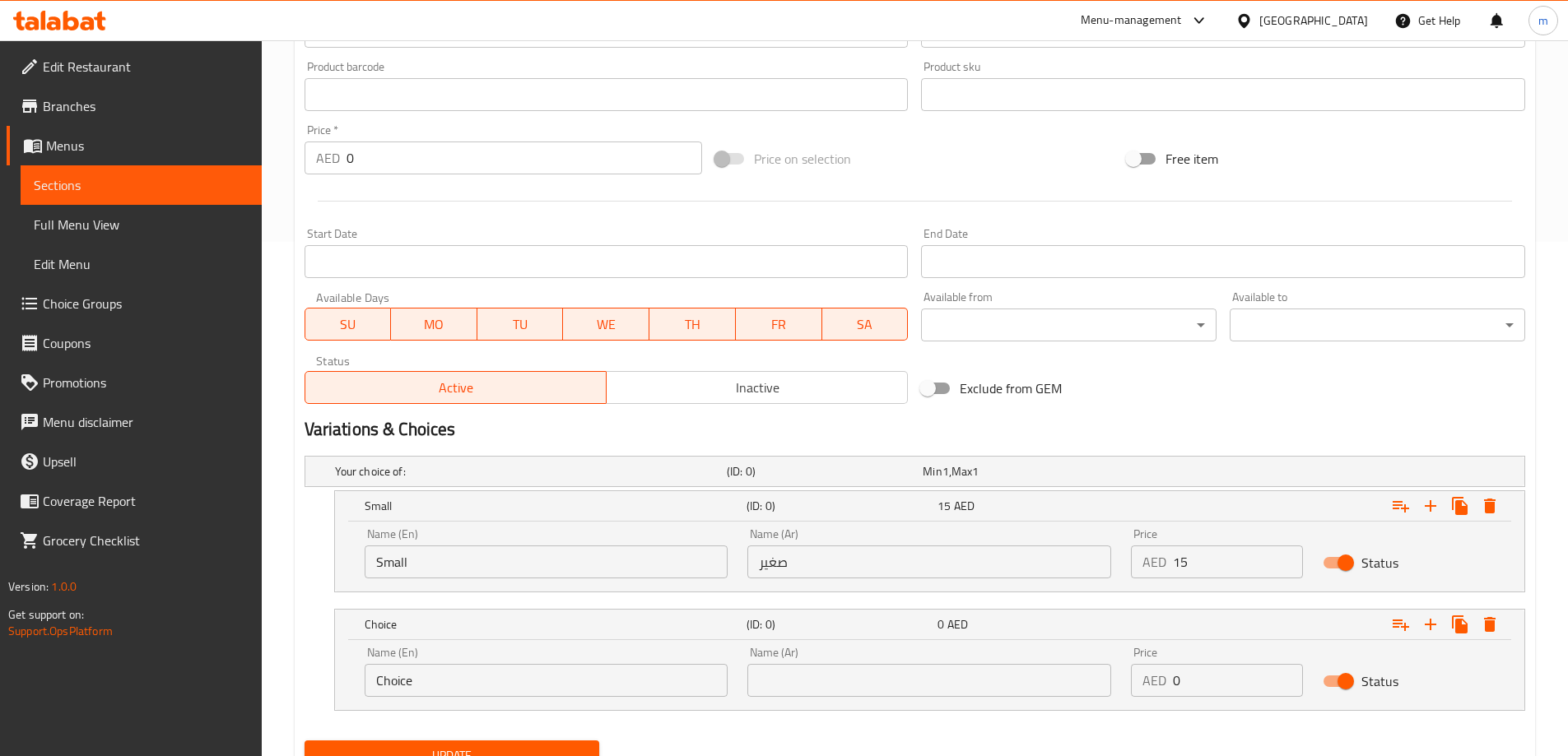
click at [582, 669] on input "Choice" at bounding box center [547, 681] width 364 height 33
paste input "Large"
click at [592, 667] on input "ChoiceLarge" at bounding box center [547, 681] width 364 height 33
click at [573, 679] on input "ChoiceLarge" at bounding box center [547, 681] width 364 height 33
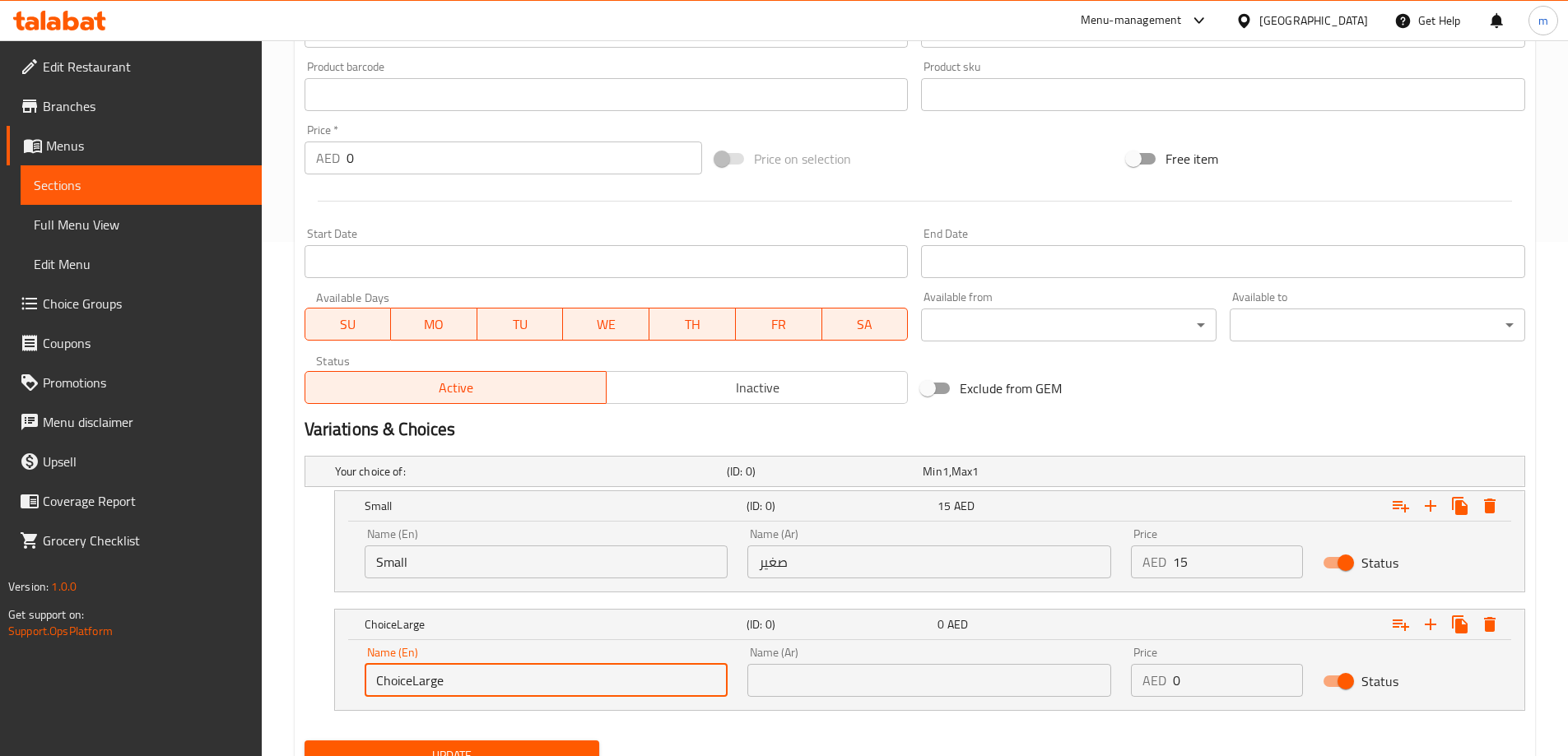
click at [573, 679] on input "ChoiceLarge" at bounding box center [547, 681] width 364 height 33
paste input "text"
type input "Large"
click at [1000, 677] on input "text" at bounding box center [930, 681] width 364 height 33
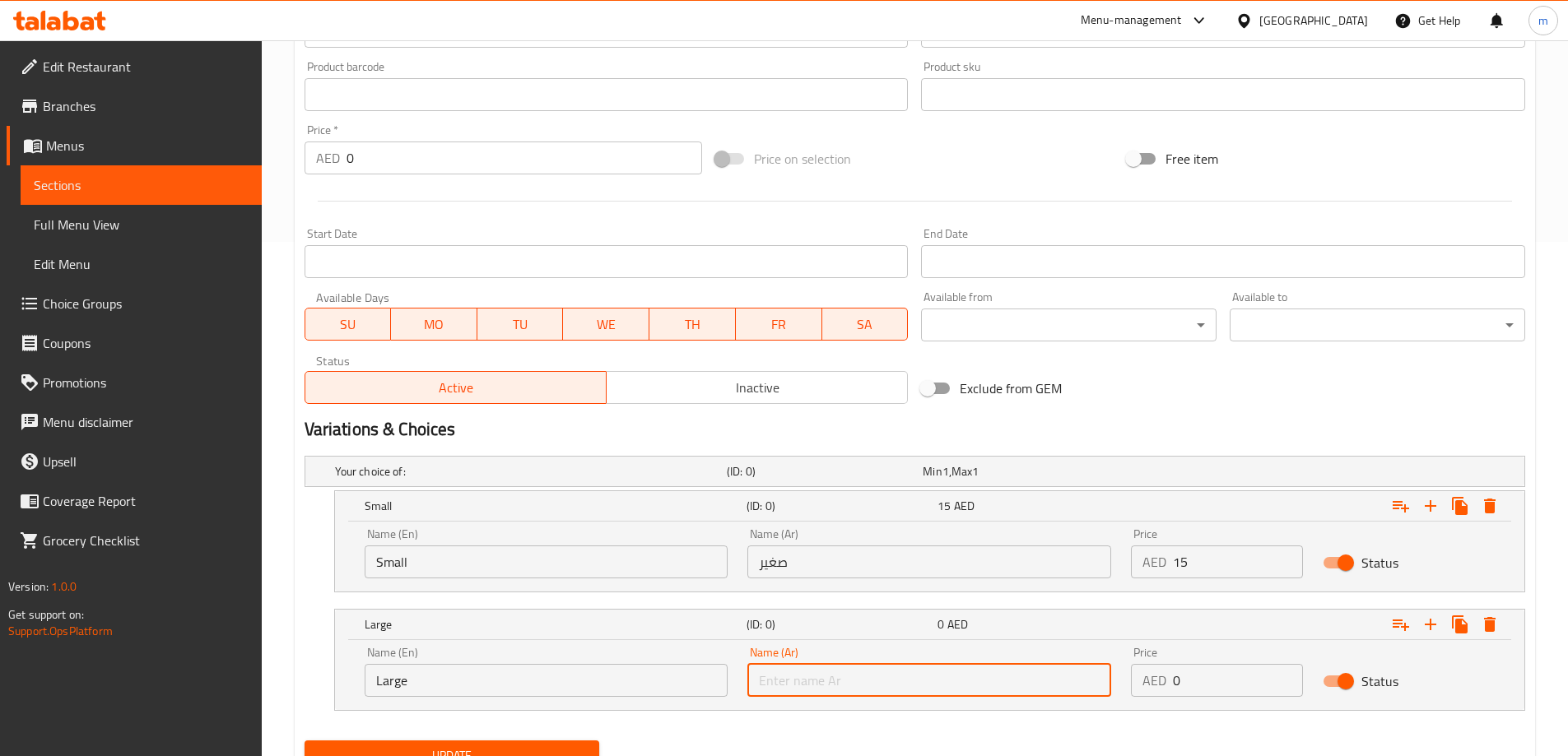
paste input "كبير"
type input "كبير"
click at [1220, 690] on input "0" at bounding box center [1237, 681] width 130 height 33
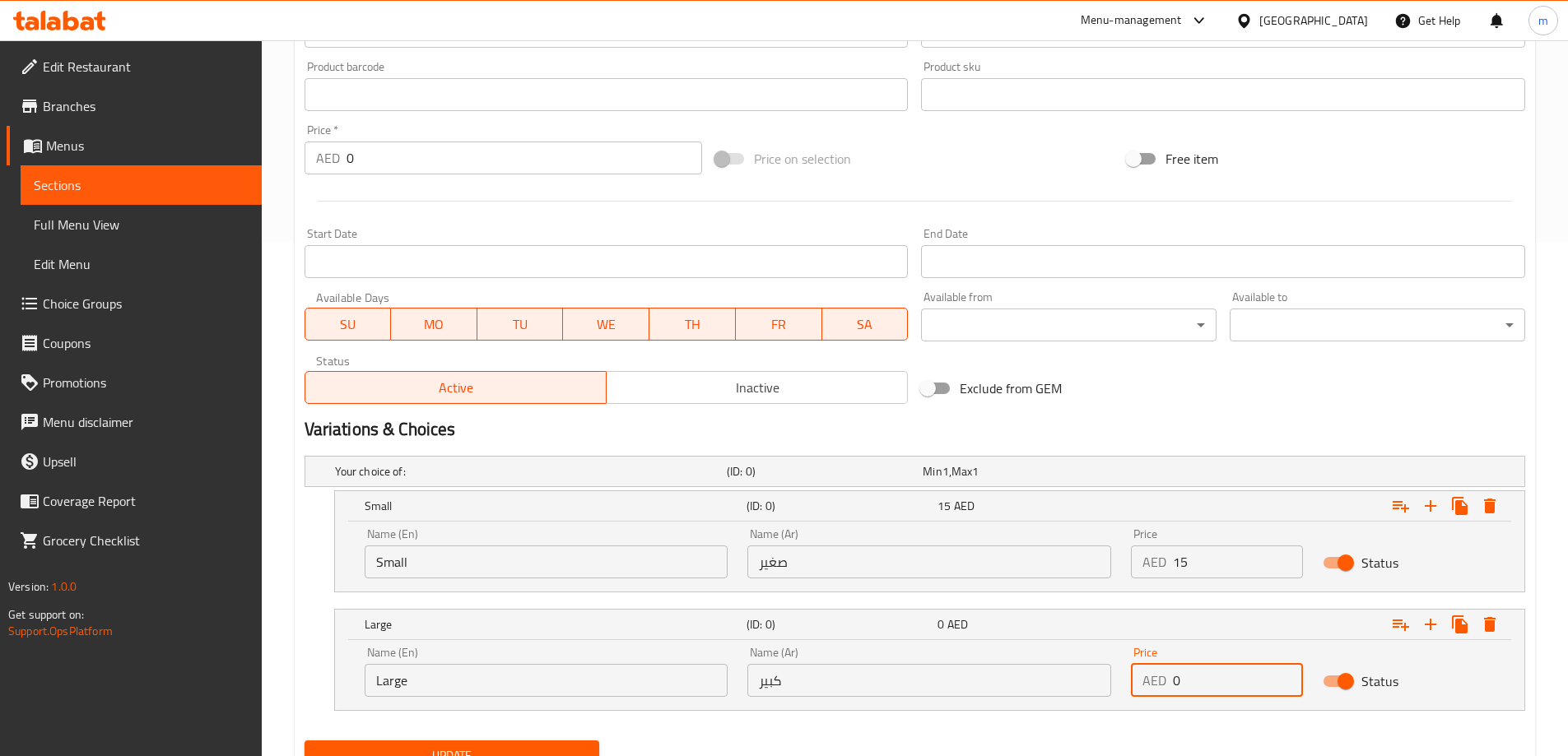
click at [1220, 690] on input "0" at bounding box center [1237, 681] width 130 height 33
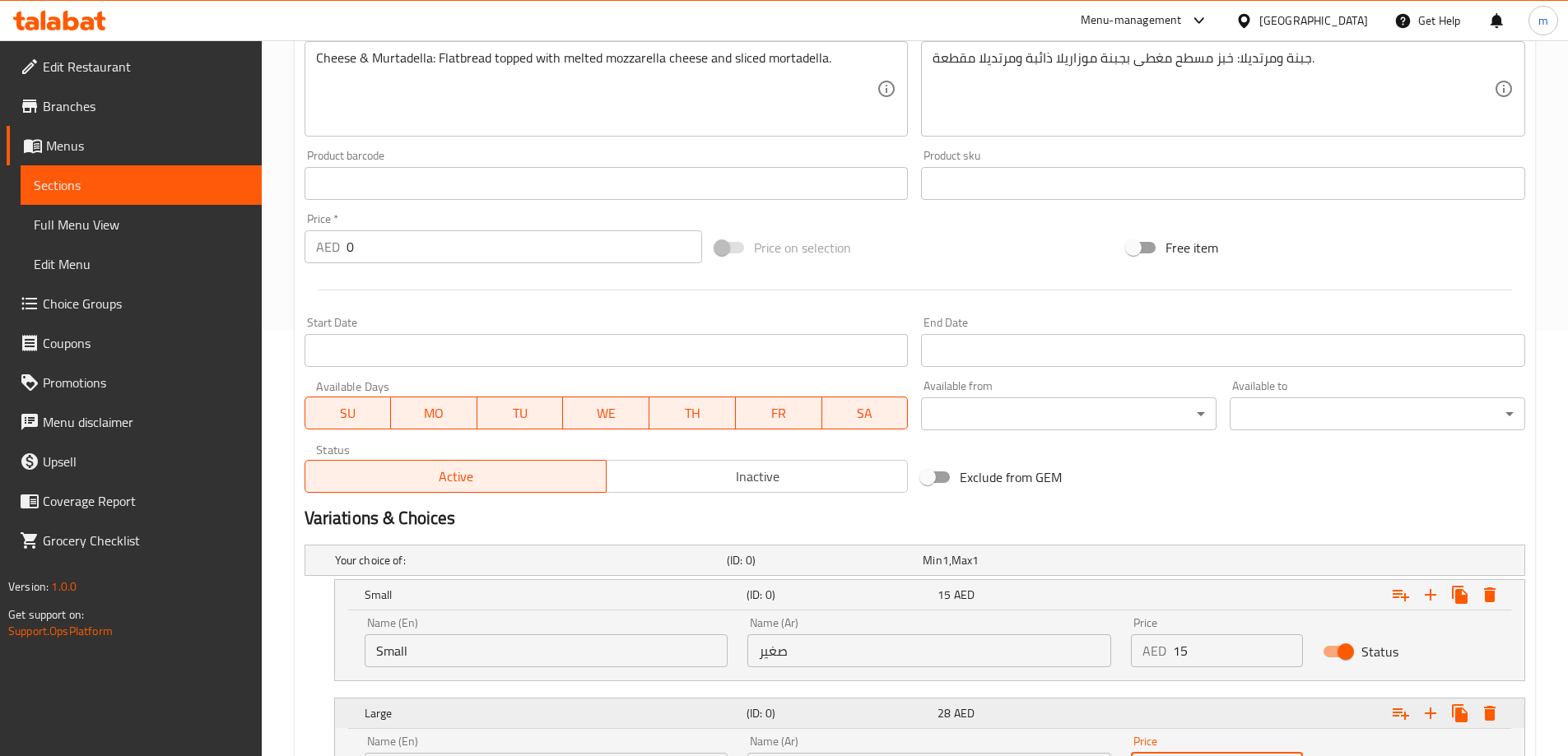
scroll to position [585, 0]
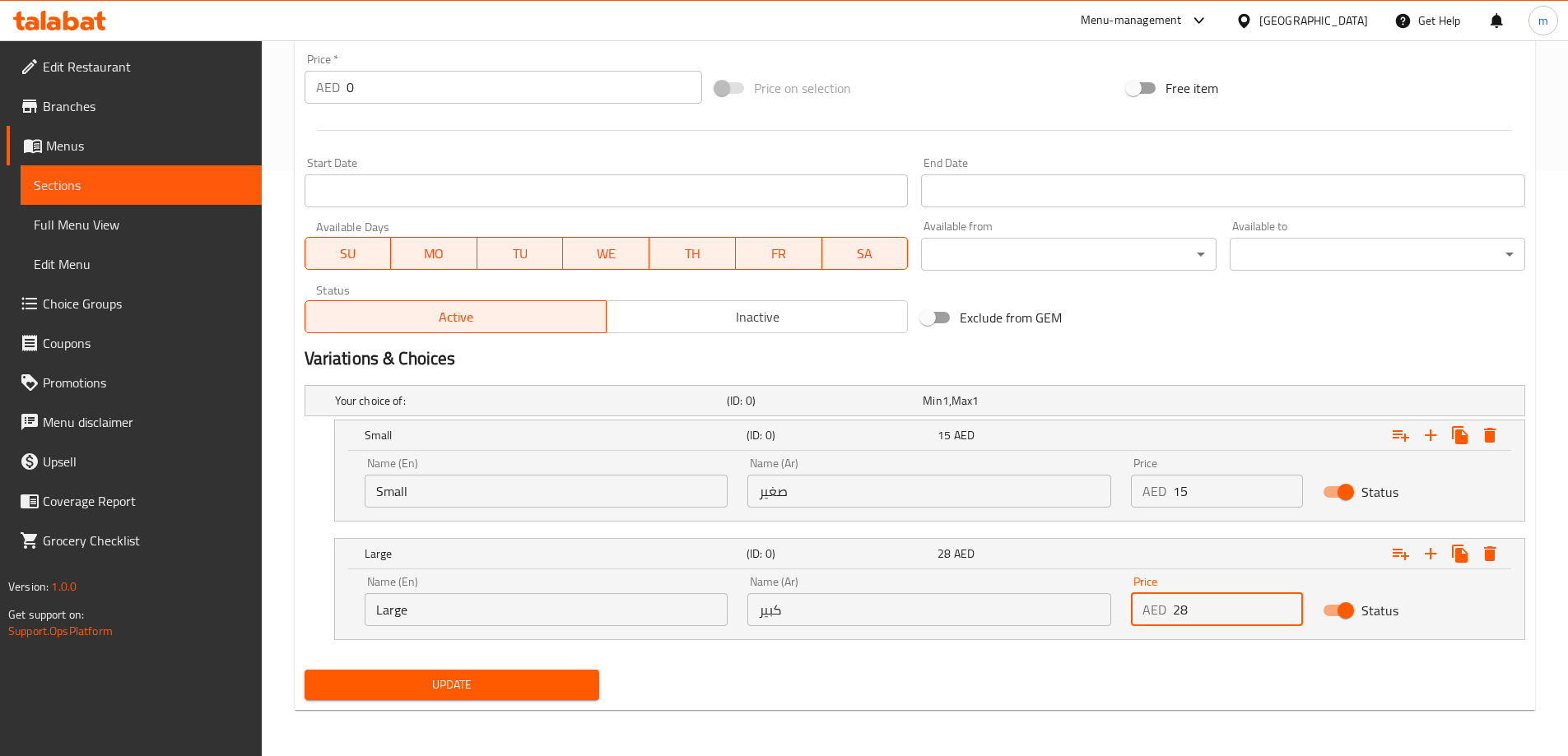
type input "28"
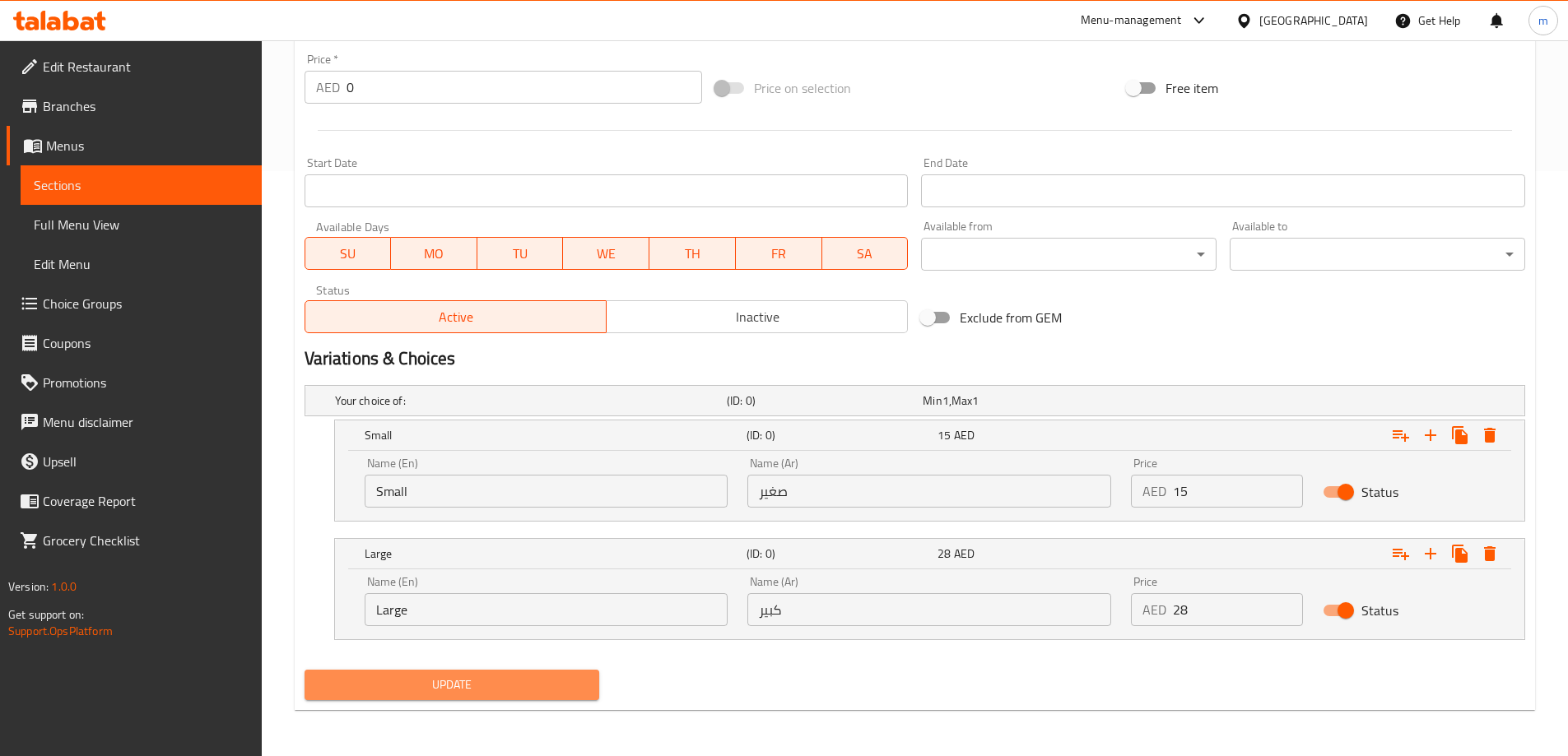
click at [474, 698] on button "Update" at bounding box center [452, 684] width 296 height 31
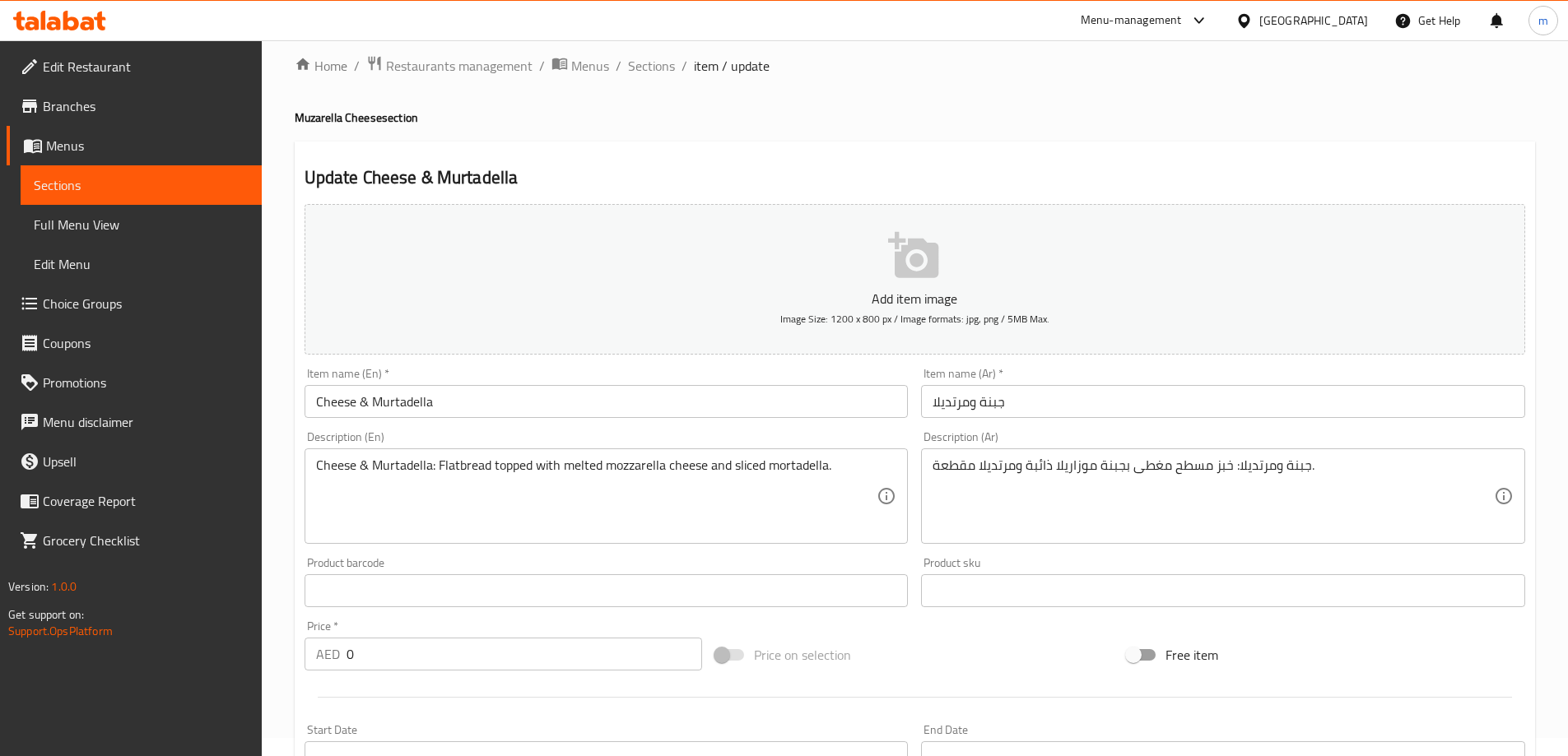
scroll to position [0, 0]
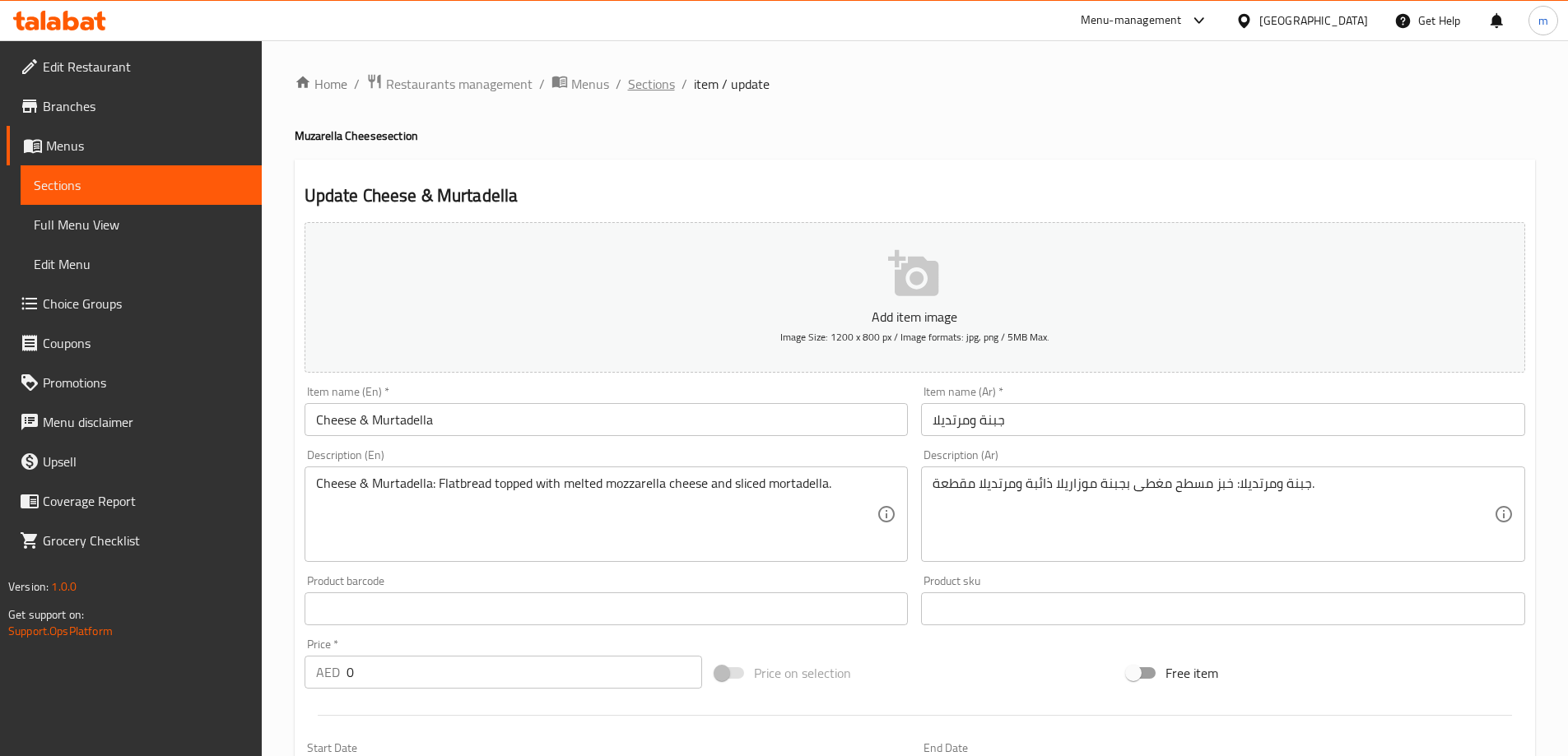
click at [640, 76] on span "Sections" at bounding box center [652, 84] width 47 height 20
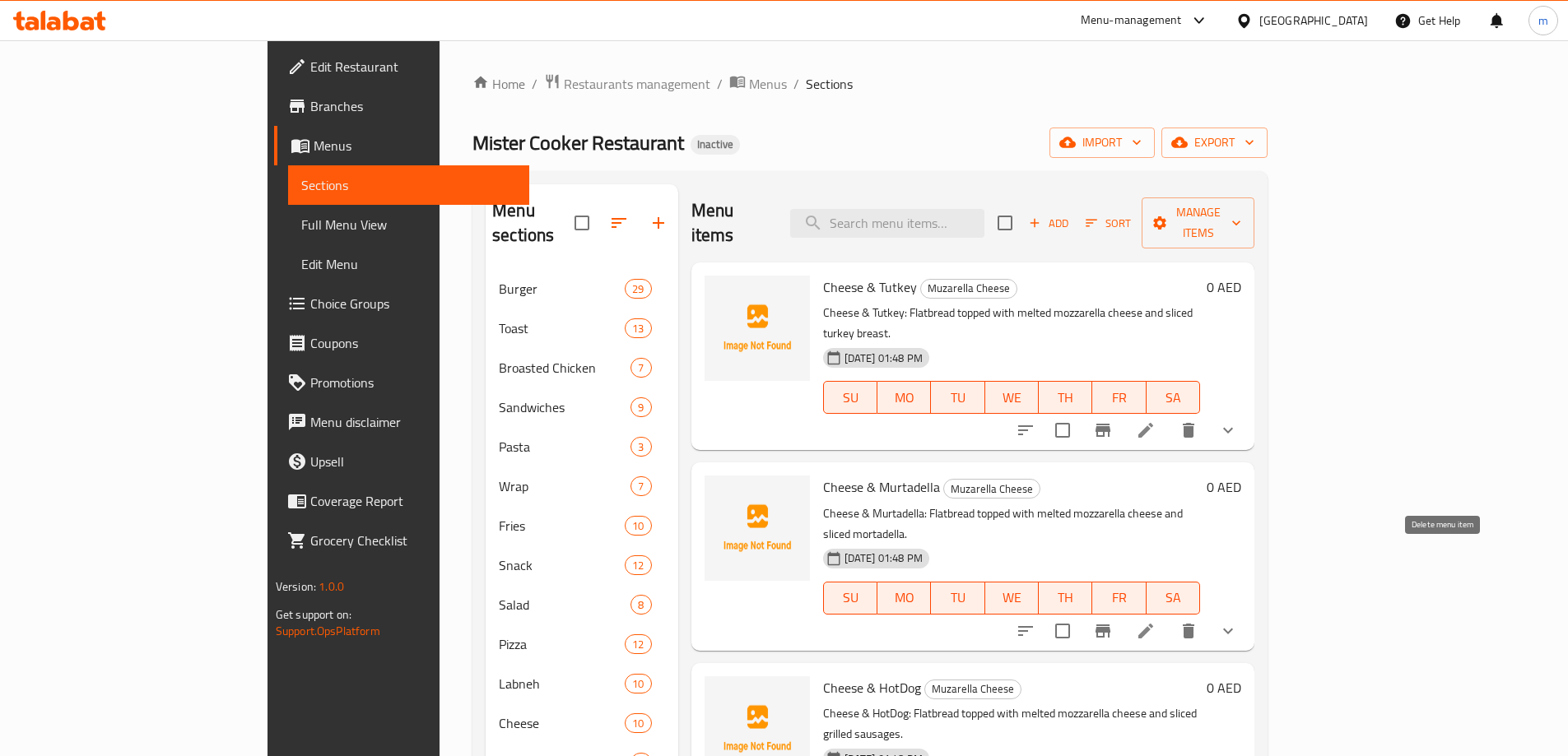
click at [1195, 624] on icon "delete" at bounding box center [1188, 631] width 11 height 15
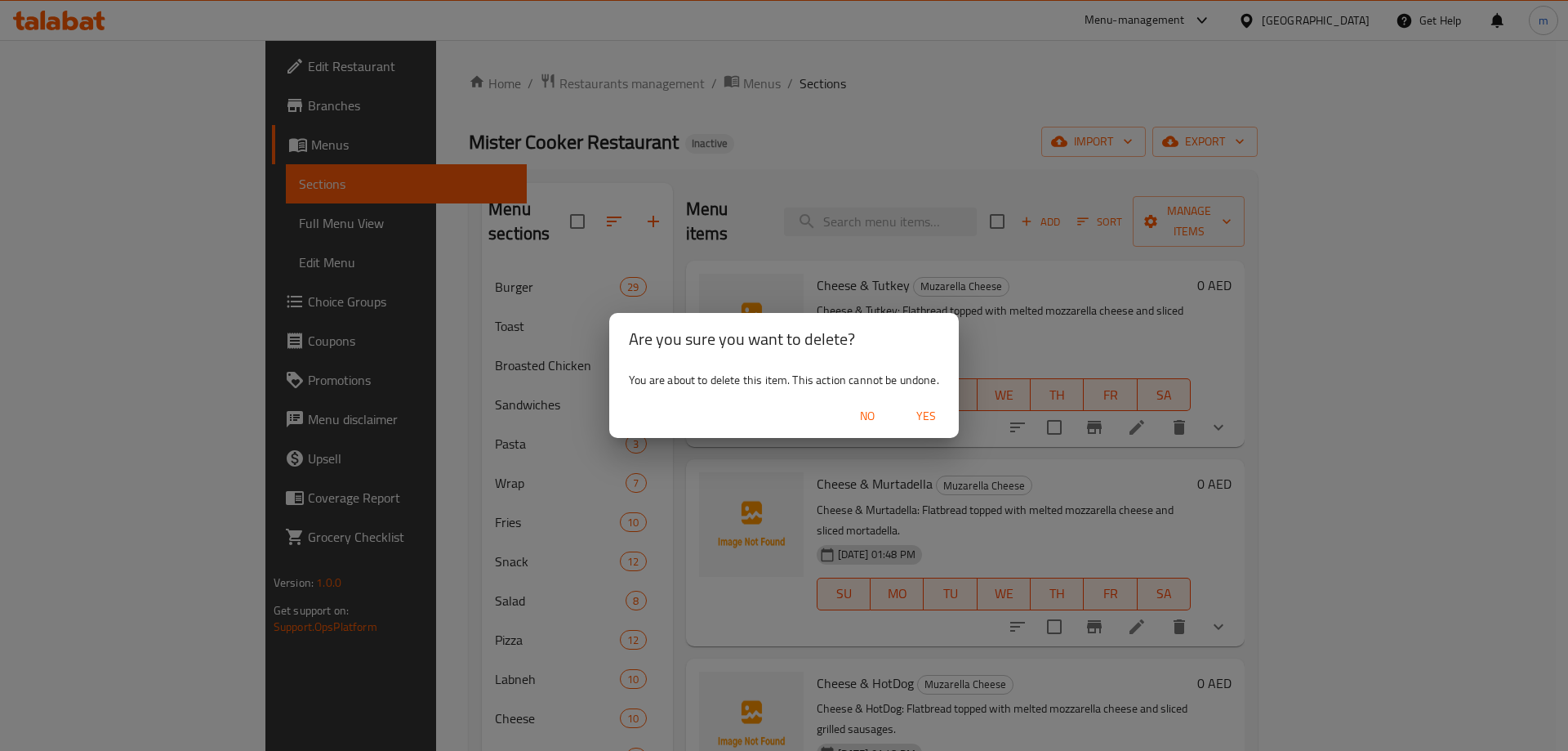
click at [930, 413] on span "Yes" at bounding box center [926, 417] width 39 height 21
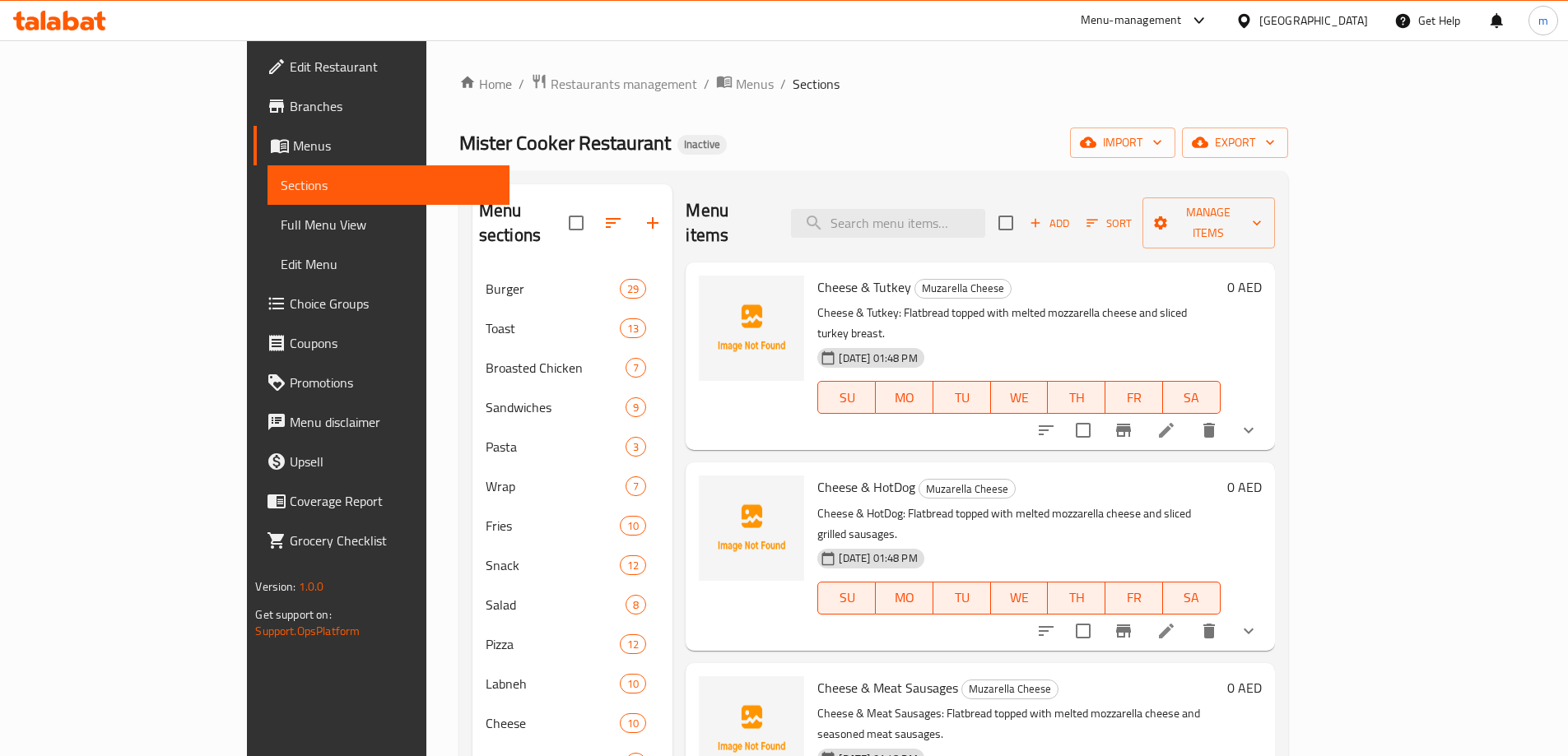
scroll to position [357, 0]
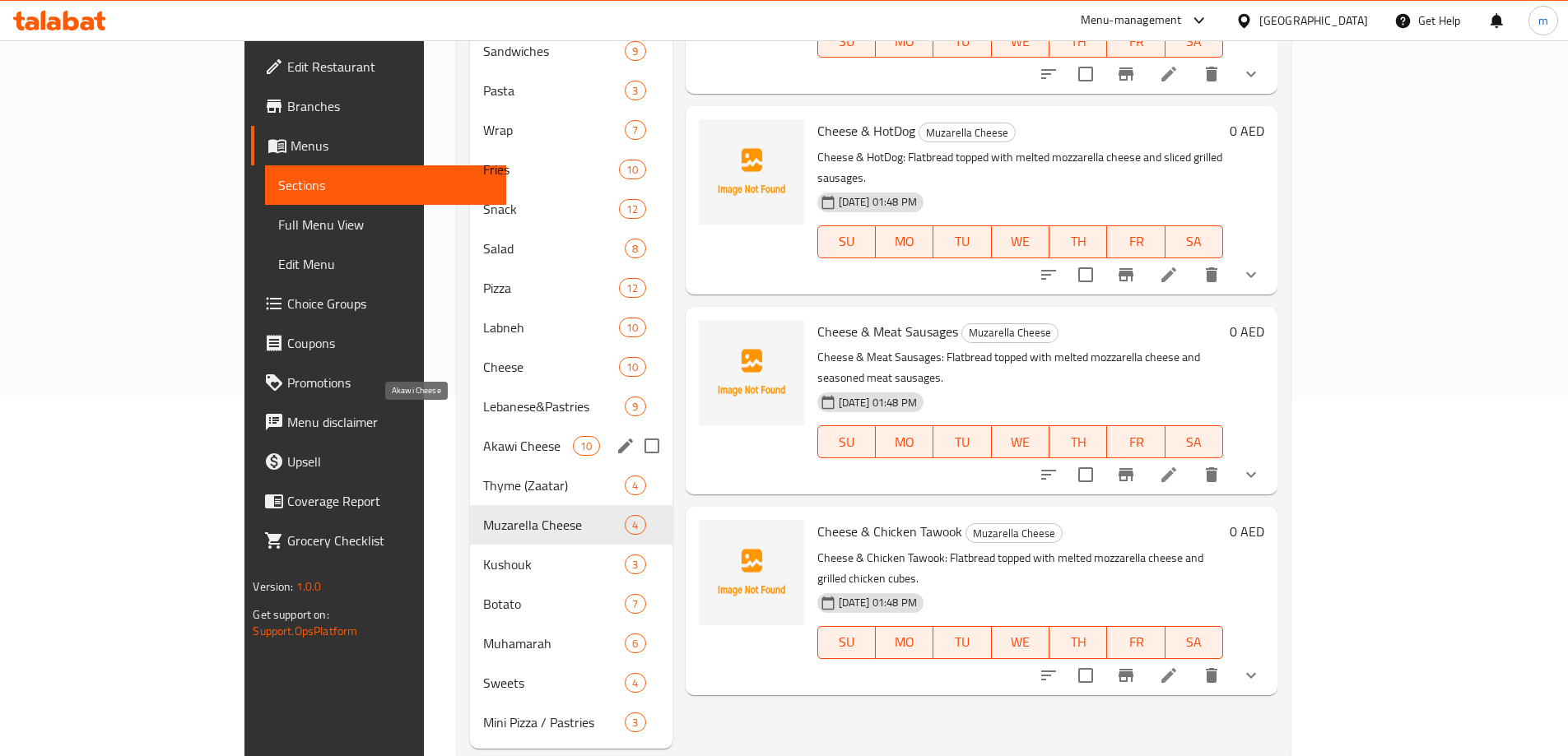
click at [484, 436] on span "Akawi Cheese" at bounding box center [528, 446] width 90 height 20
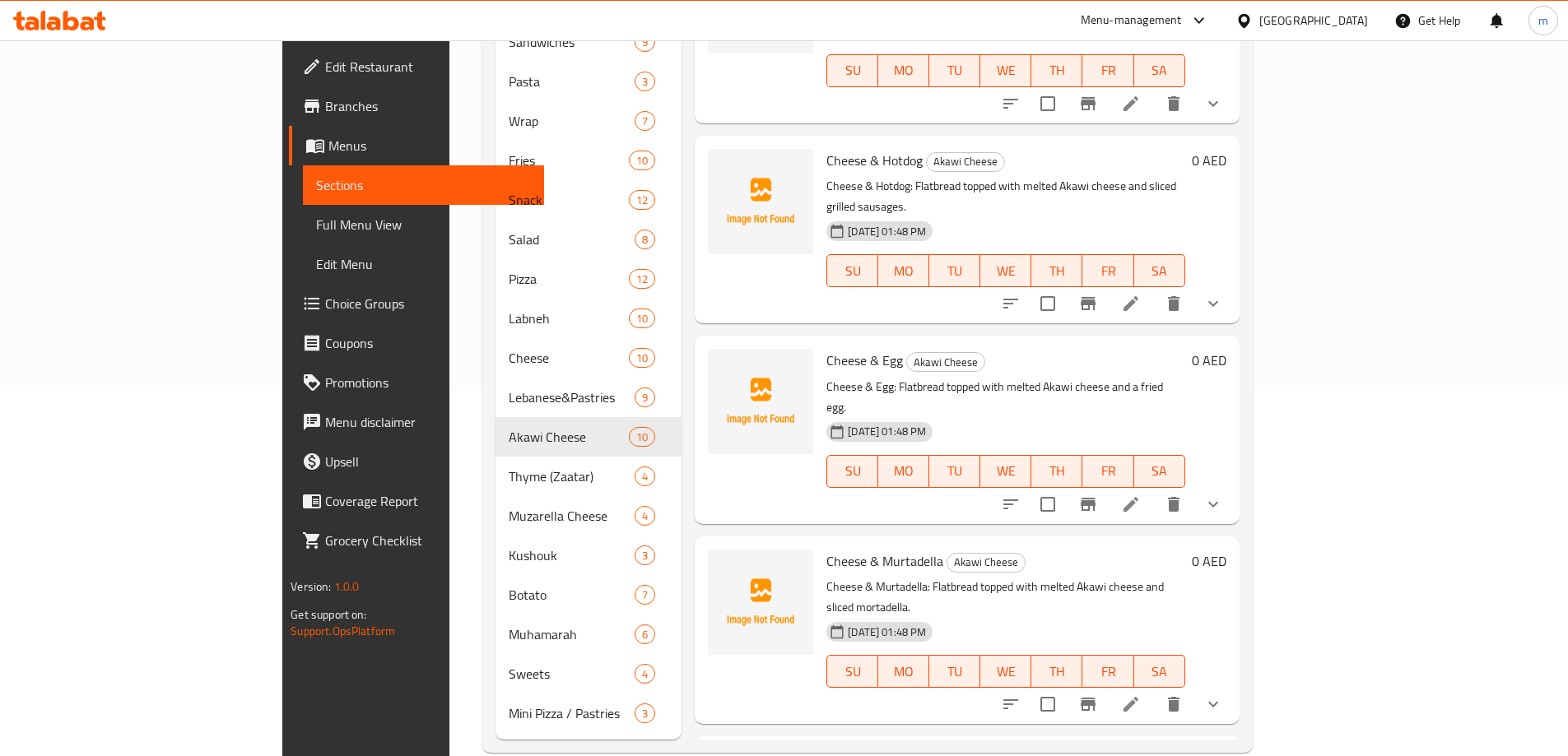
scroll to position [371, 0]
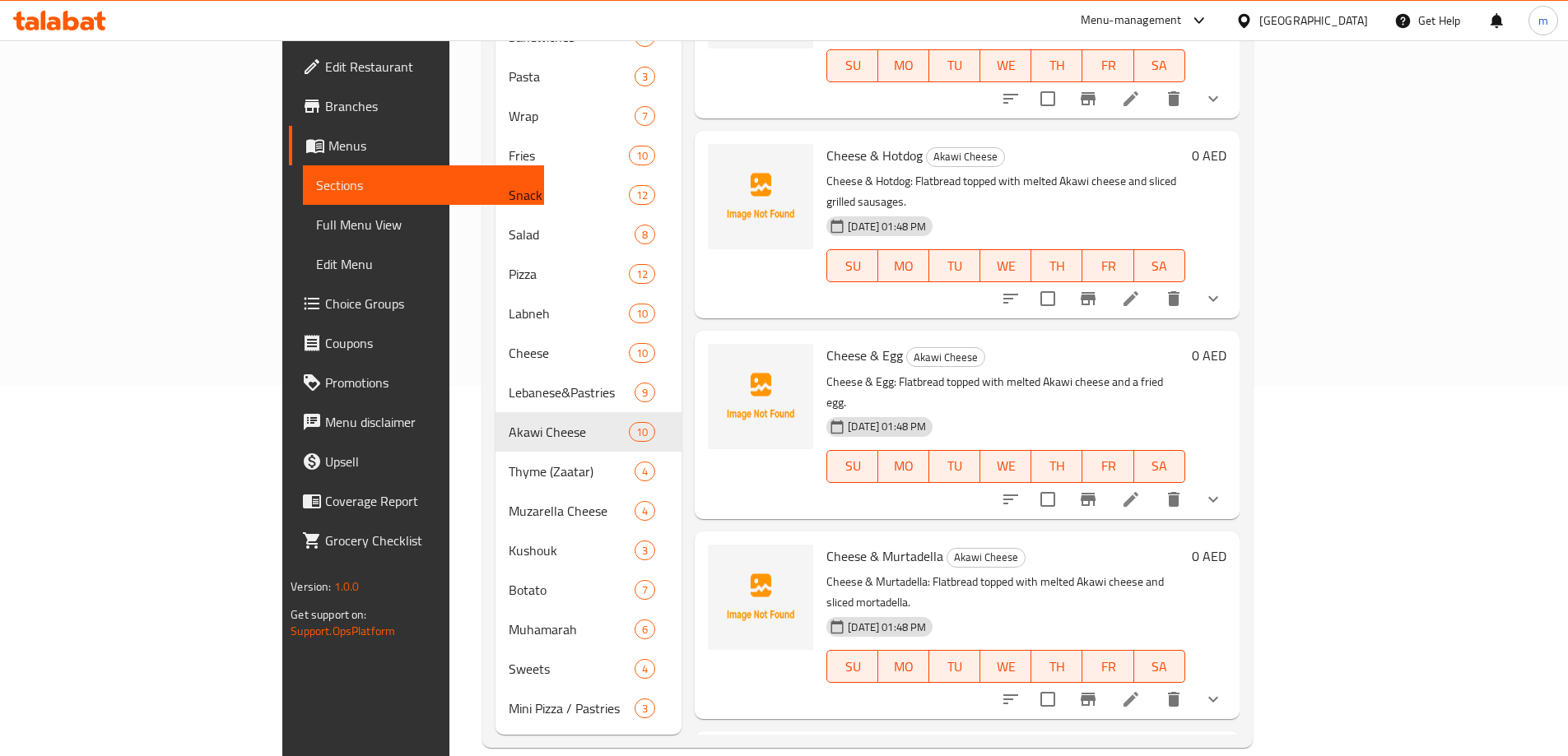
click at [826, 744] on span "Special Offer for Offices" at bounding box center [892, 756] width 131 height 24
copy h6 "Special Offer for Offices"
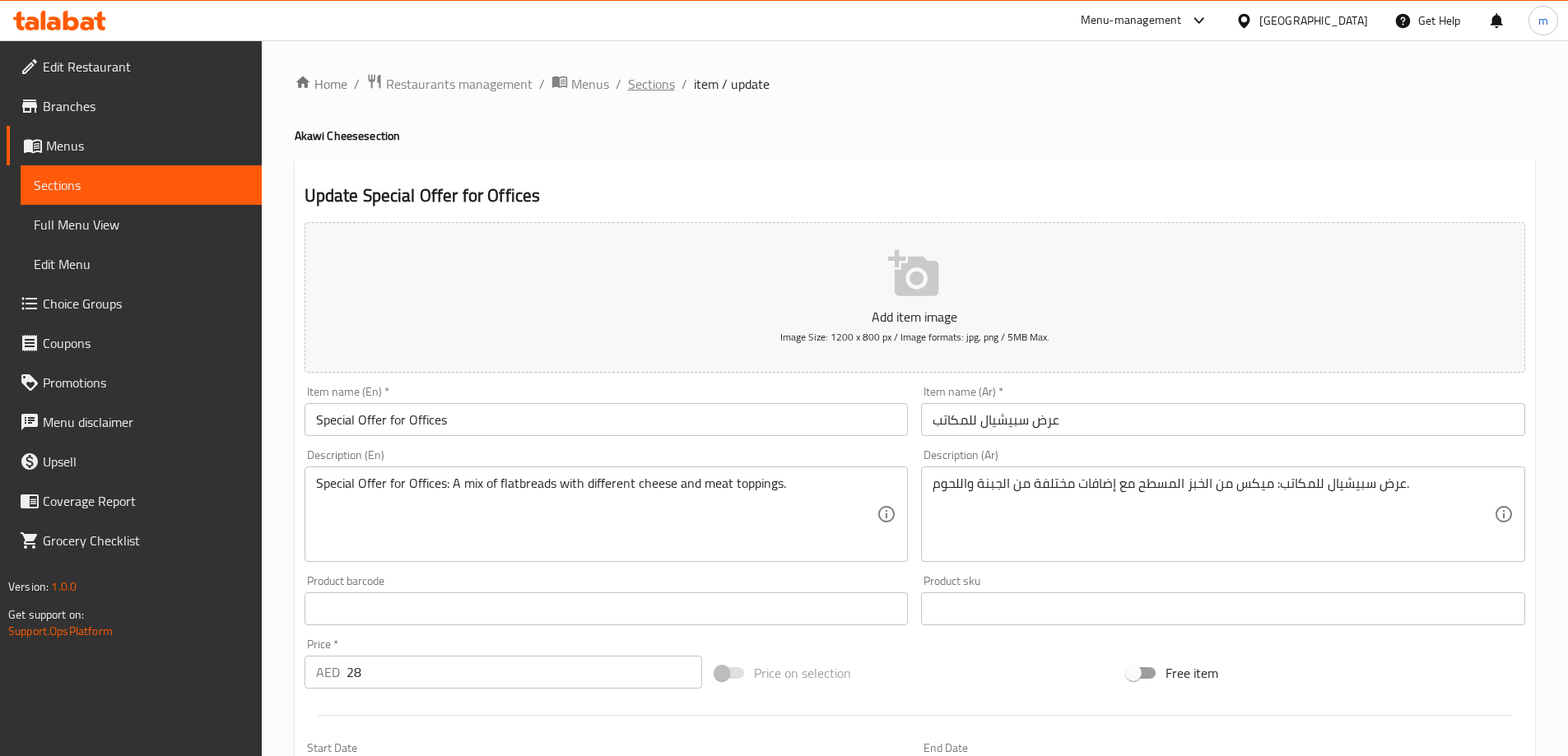
click at [652, 79] on span "Sections" at bounding box center [652, 84] width 47 height 20
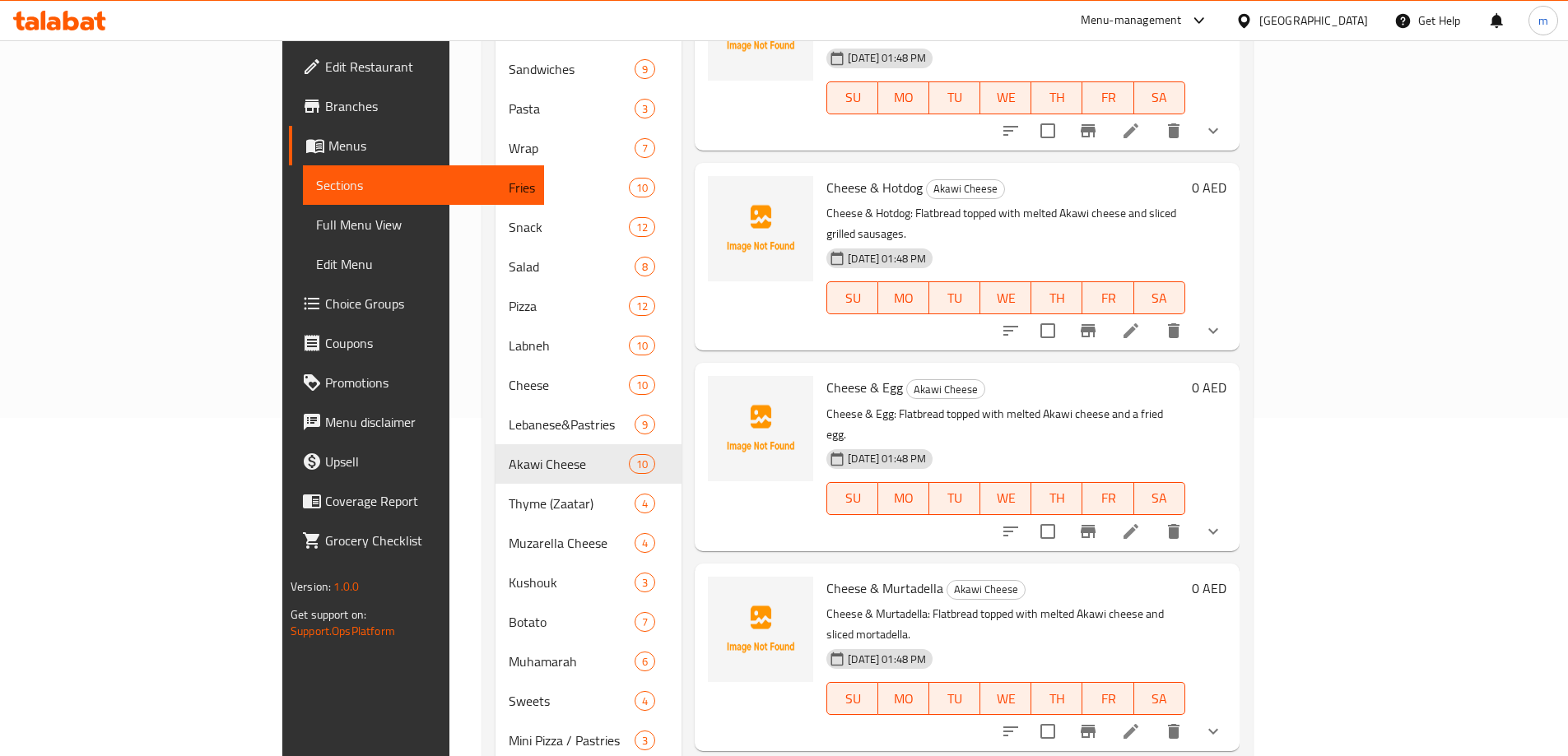
scroll to position [371, 0]
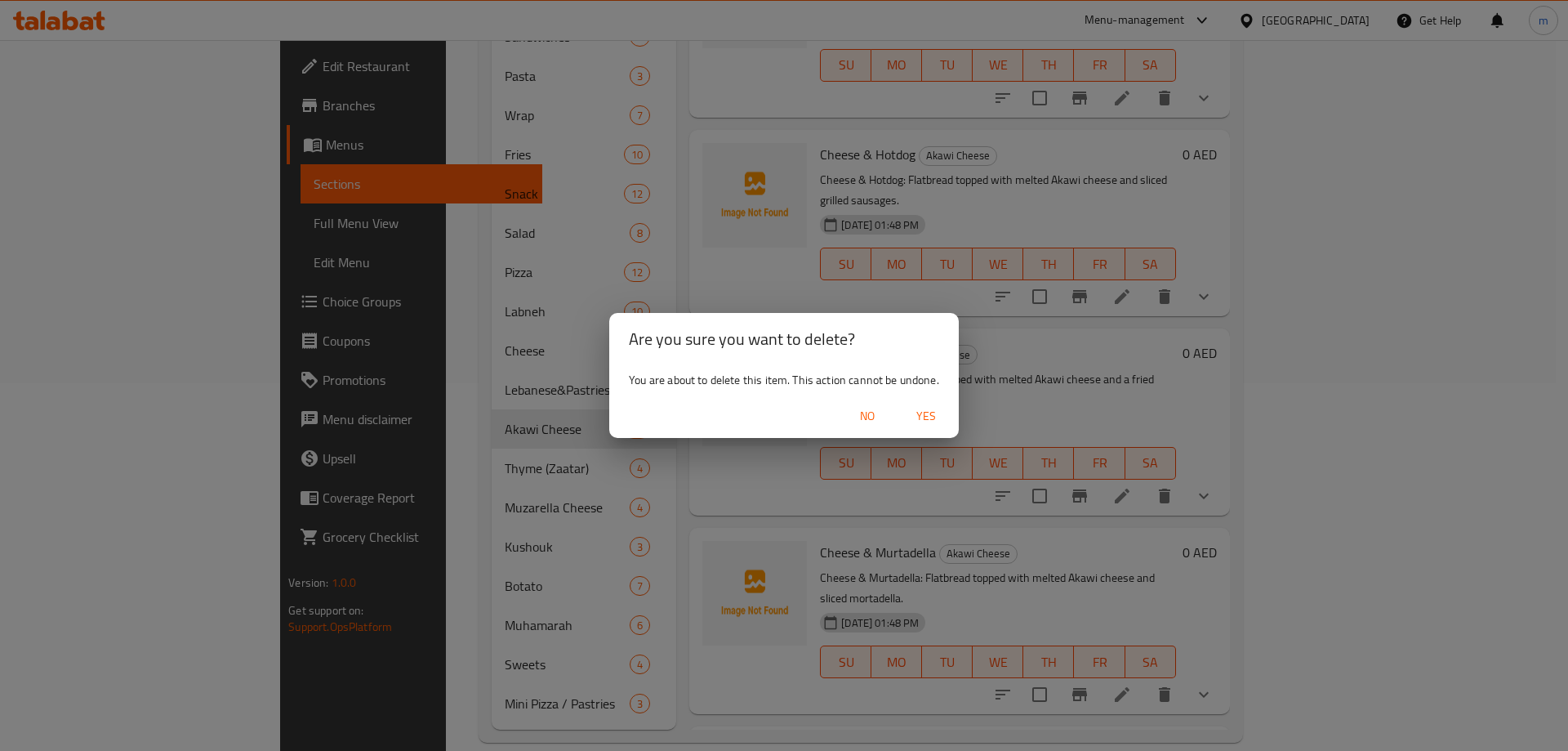
click at [923, 416] on span "Yes" at bounding box center [926, 417] width 39 height 21
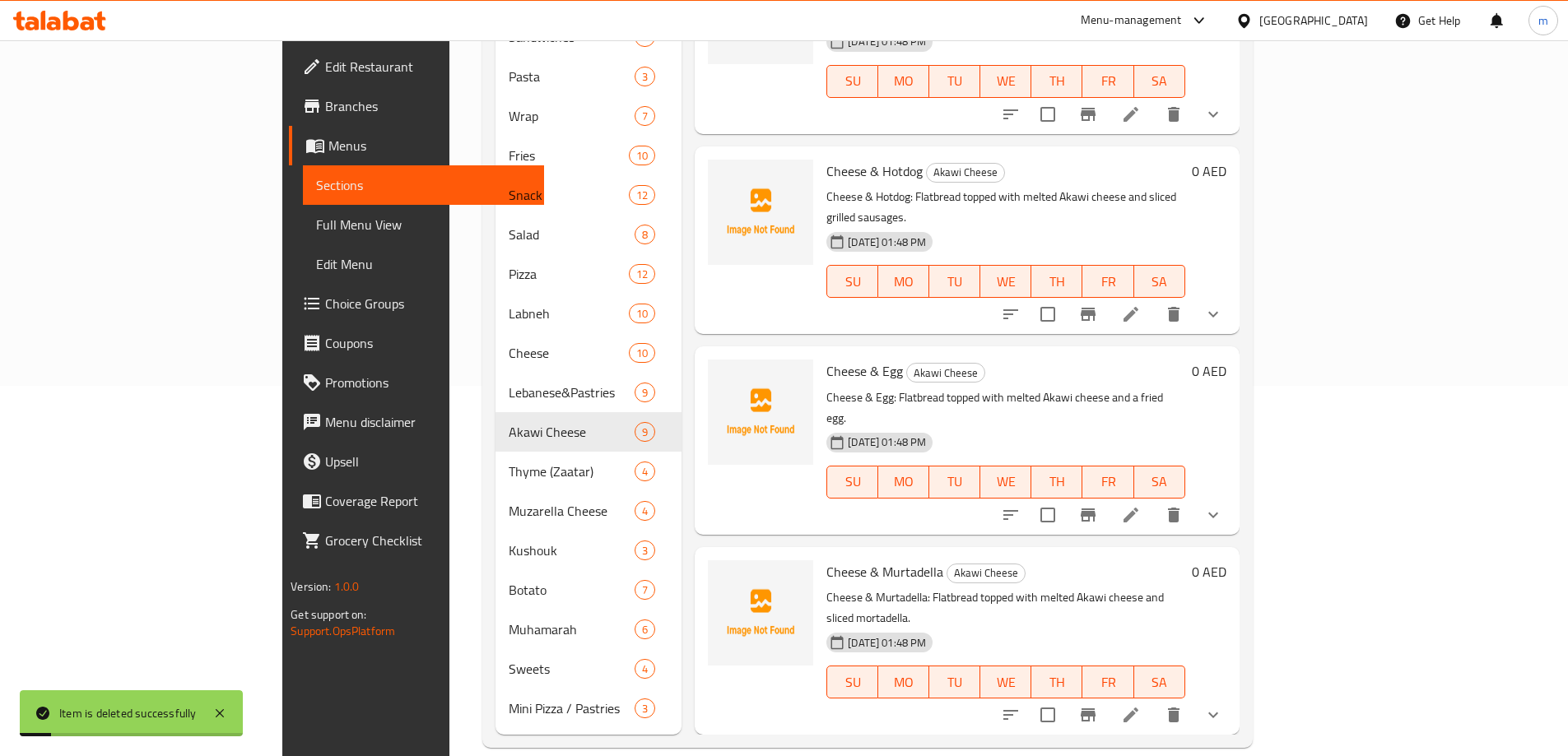
scroll to position [763, 0]
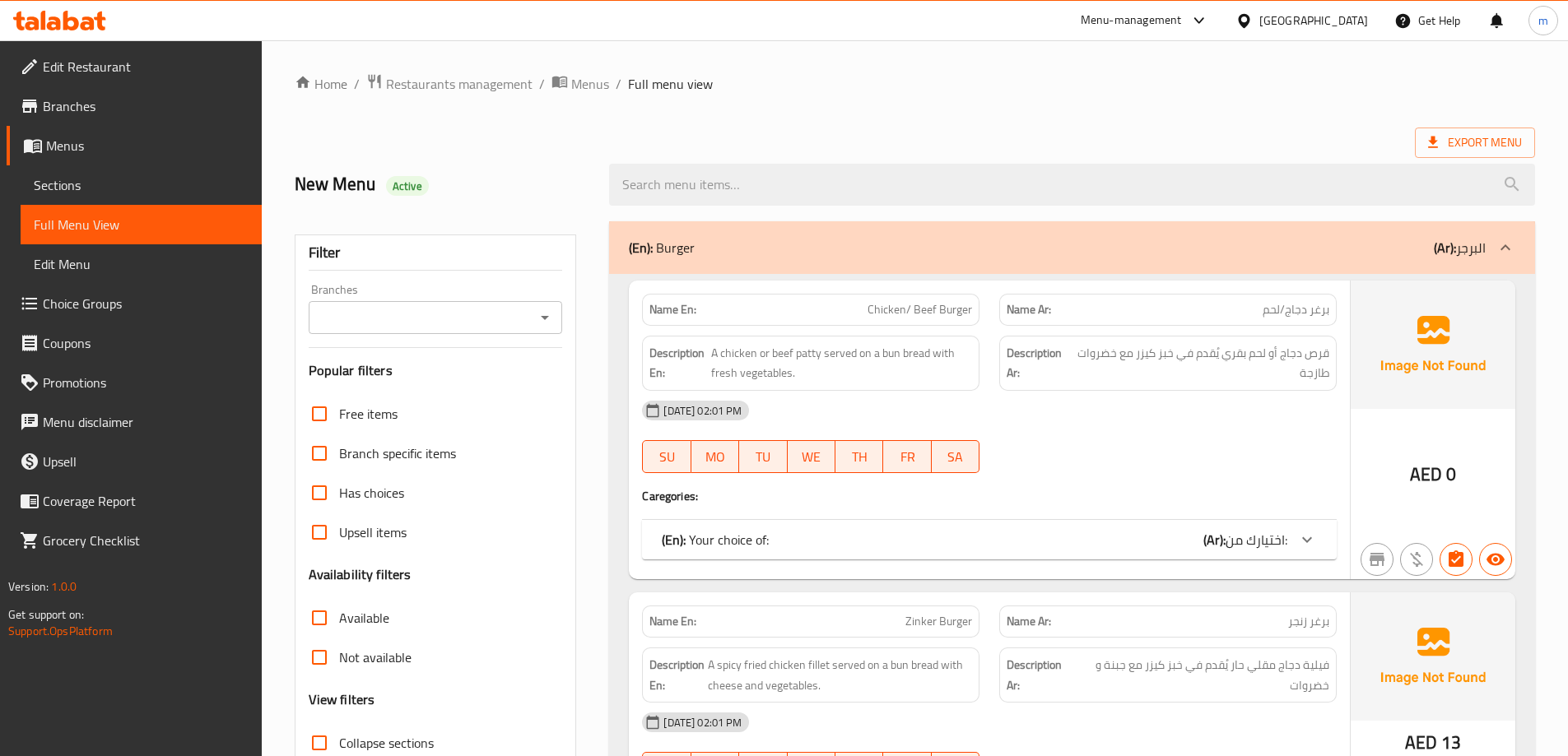
scroll to position [38915, 0]
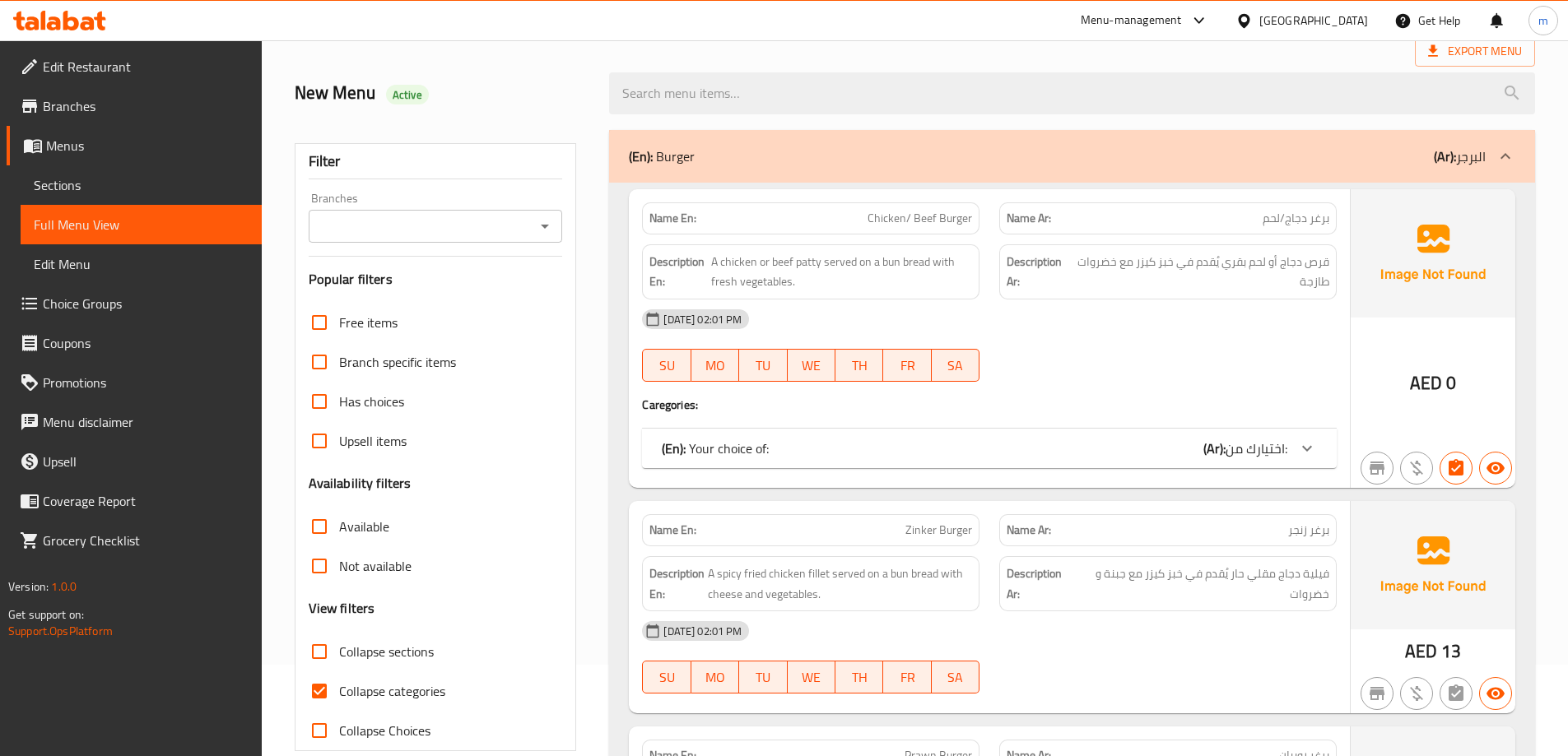
scroll to position [206, 0]
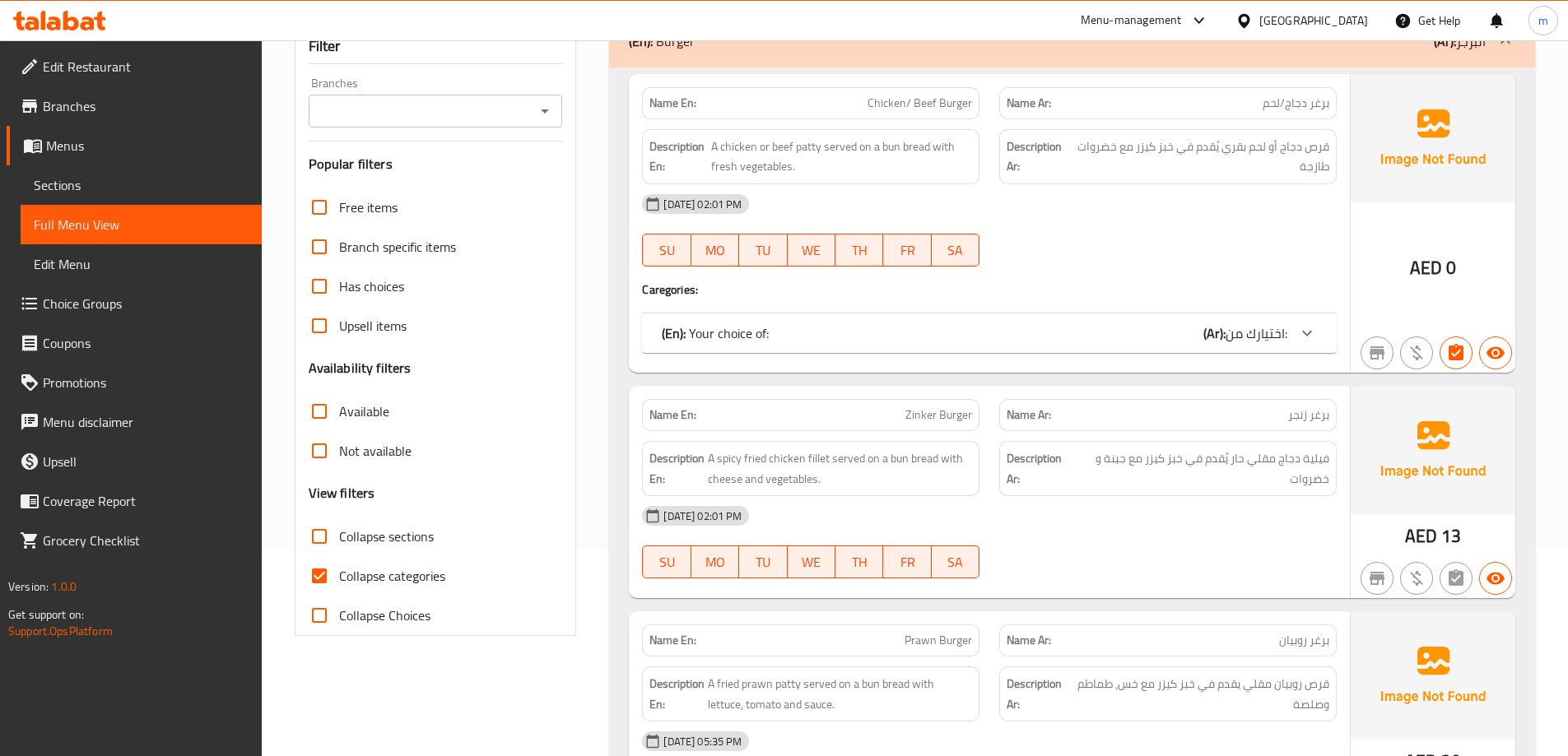
click at [396, 566] on span "Collapse categories" at bounding box center [392, 576] width 106 height 20
click at [339, 566] on input "Collapse categories" at bounding box center [319, 575] width 39 height 39
checkbox input "false"
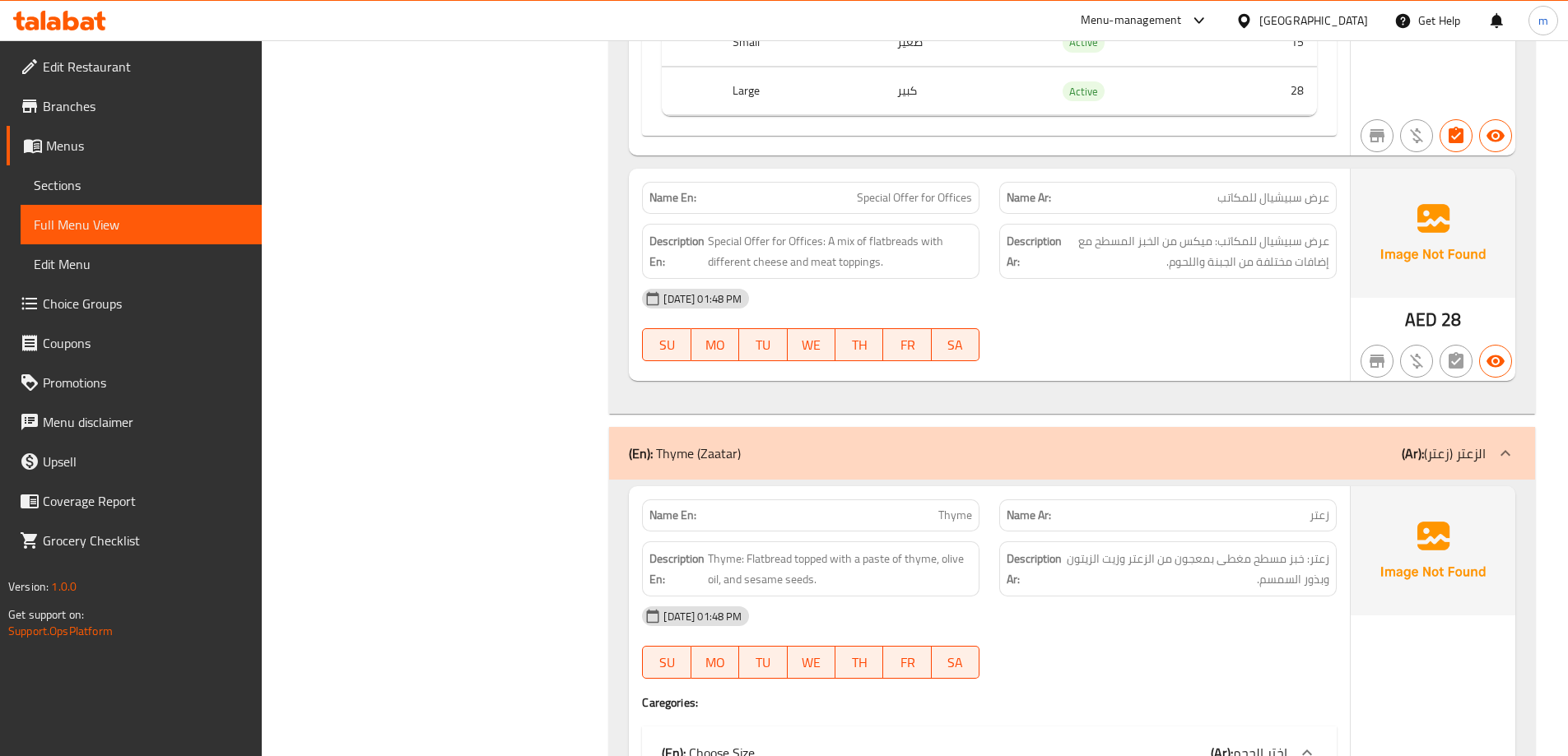
scroll to position [48679, 0]
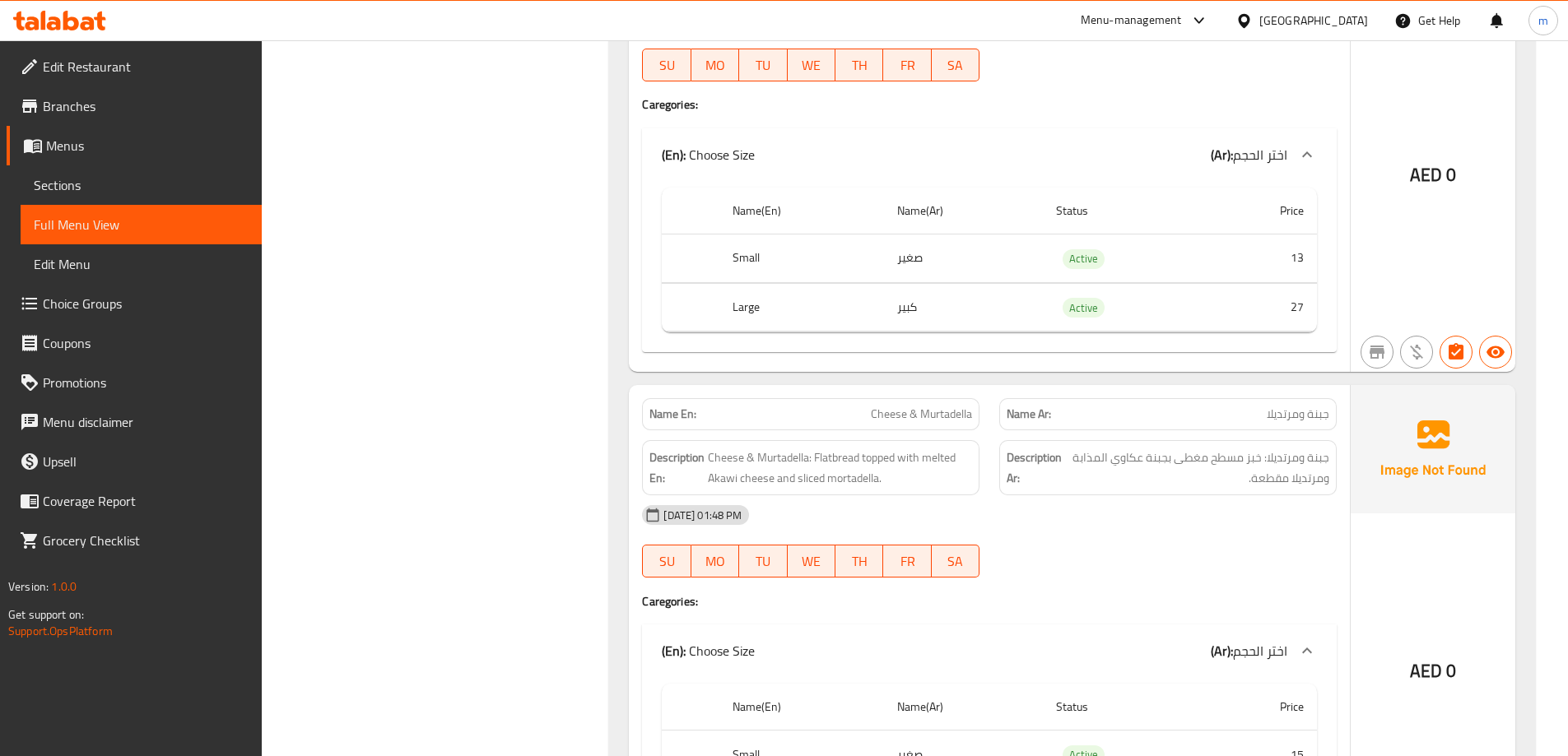
copy span "Cheese & Murtadella"
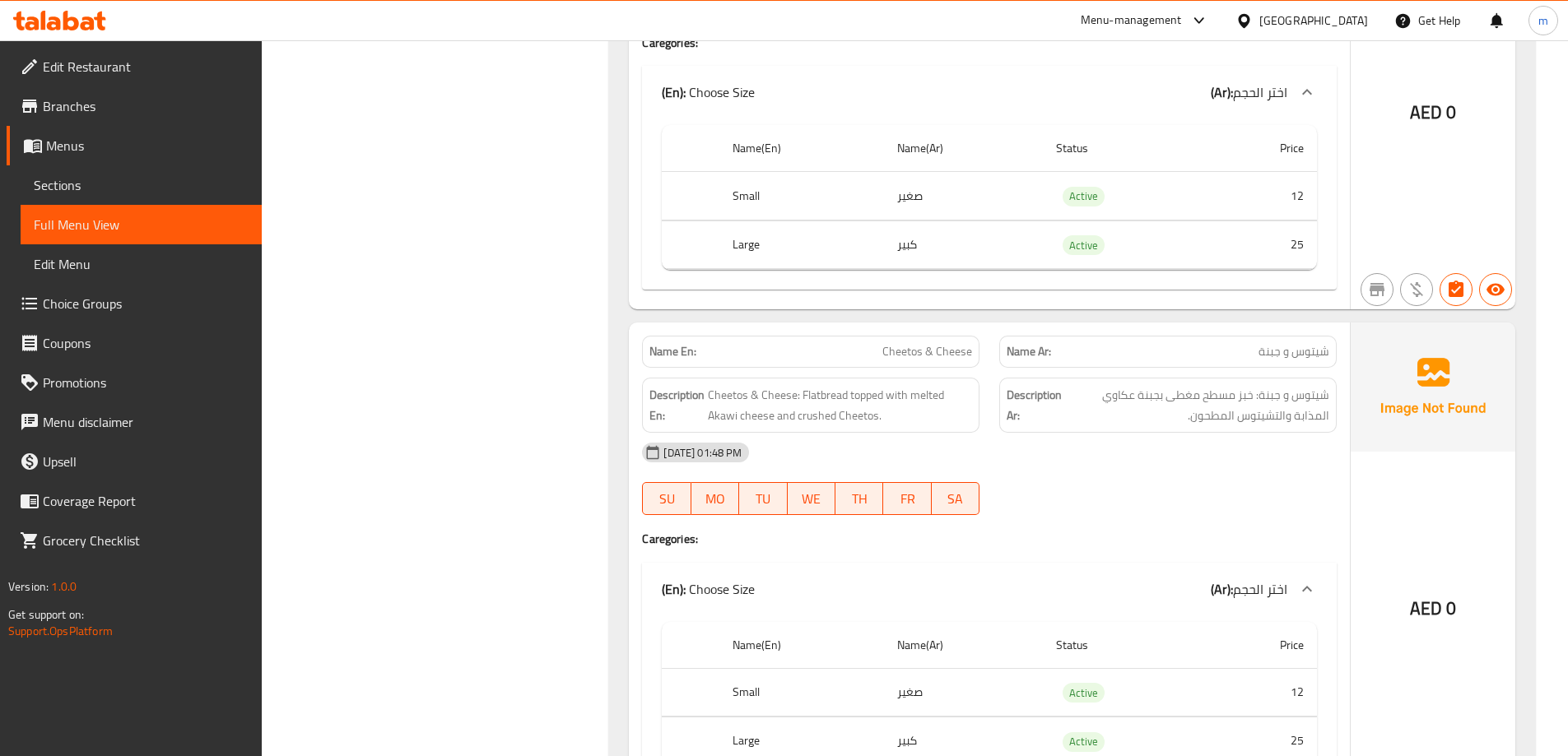
scroll to position [46896, 0]
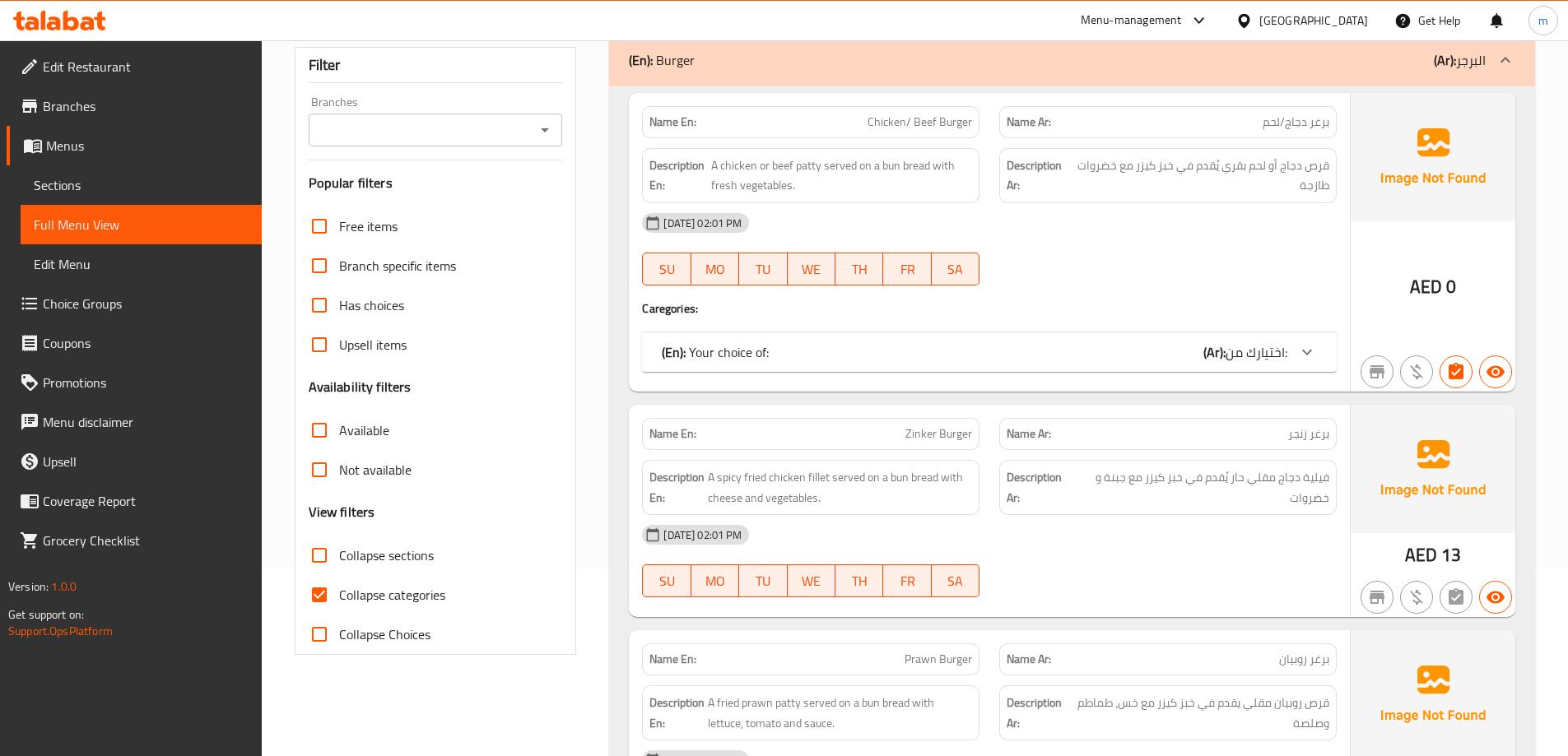
scroll to position [302, 0]
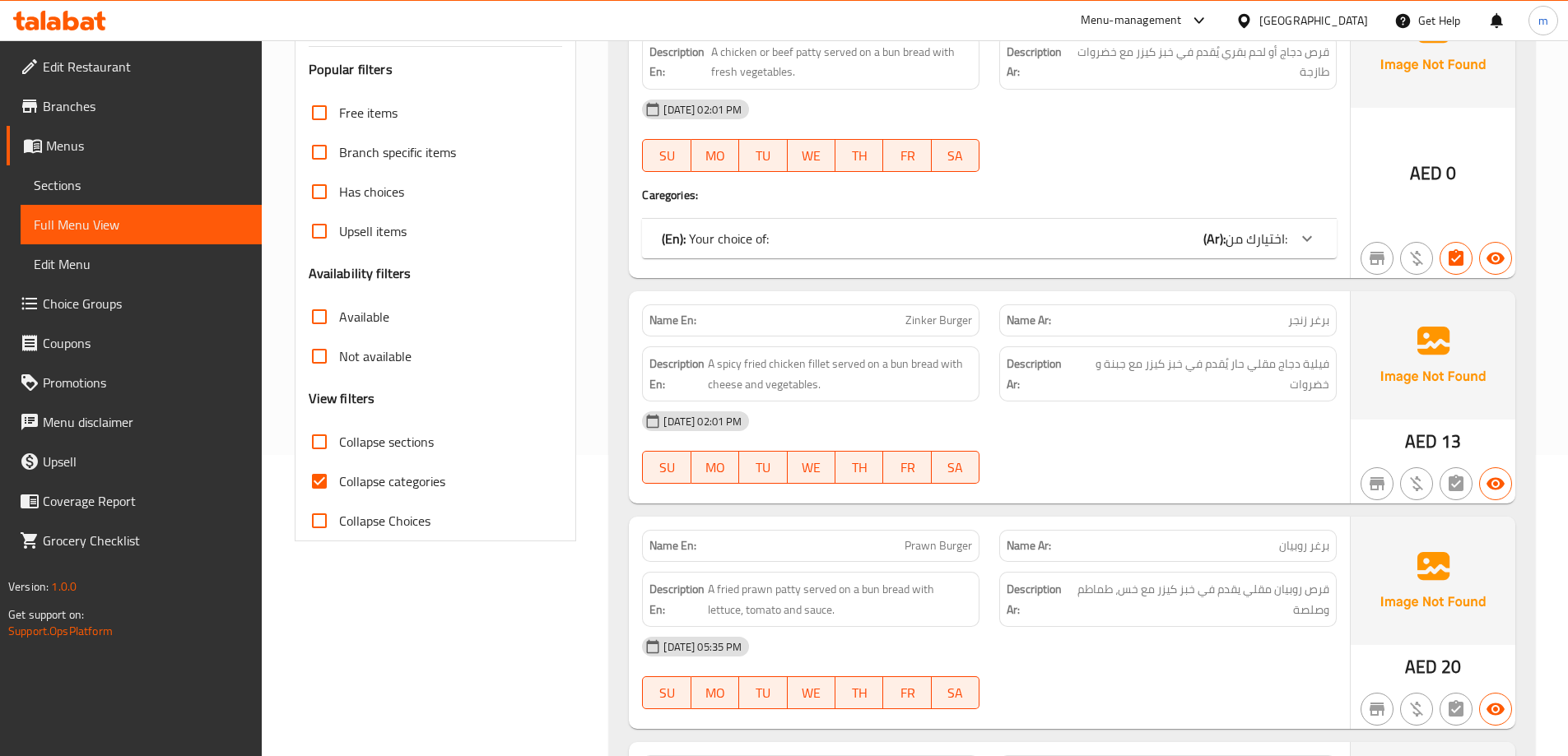
click at [444, 478] on span "Collapse categories" at bounding box center [392, 481] width 106 height 20
click at [339, 478] on input "Collapse categories" at bounding box center [319, 481] width 39 height 39
checkbox input "false"
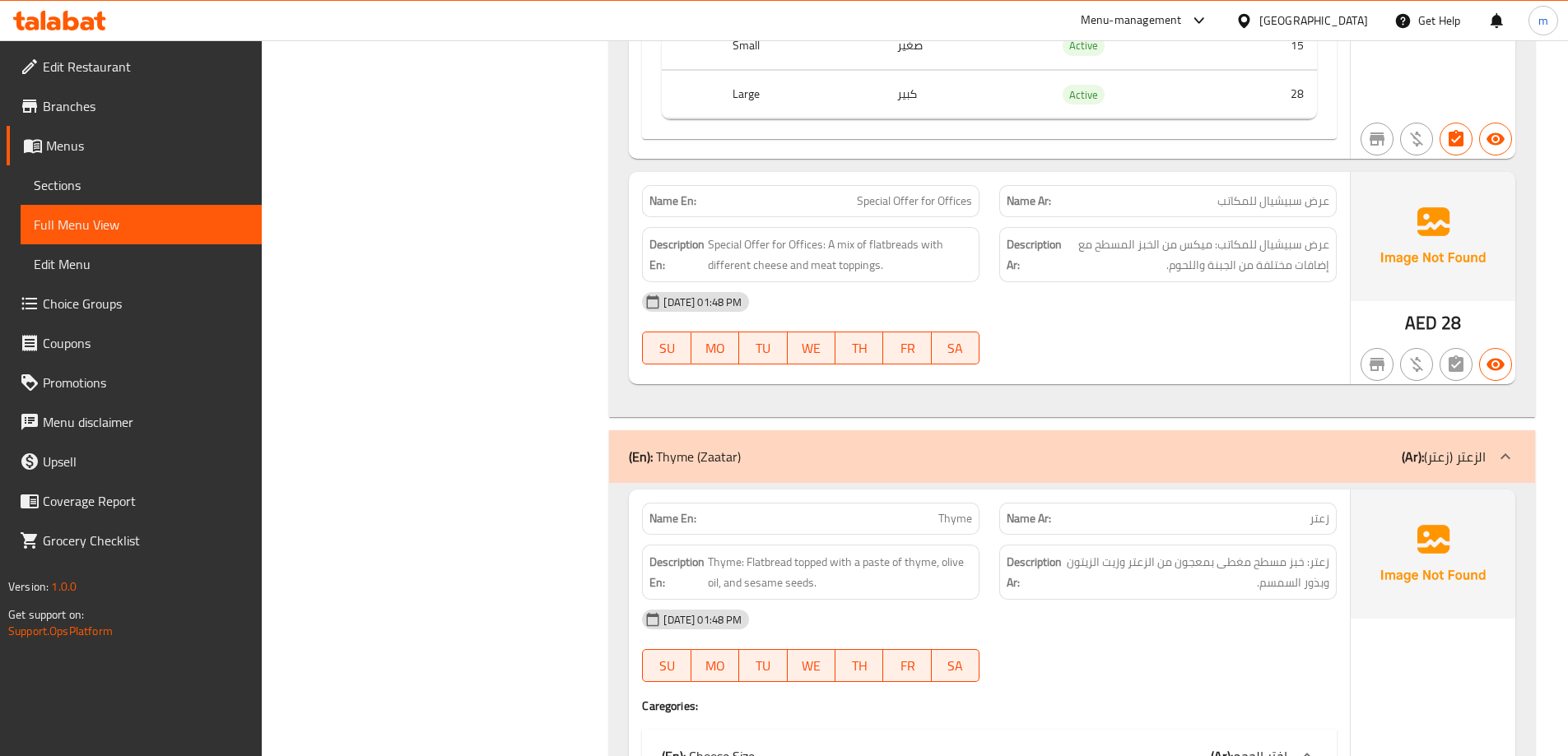
scroll to position [49393, 0]
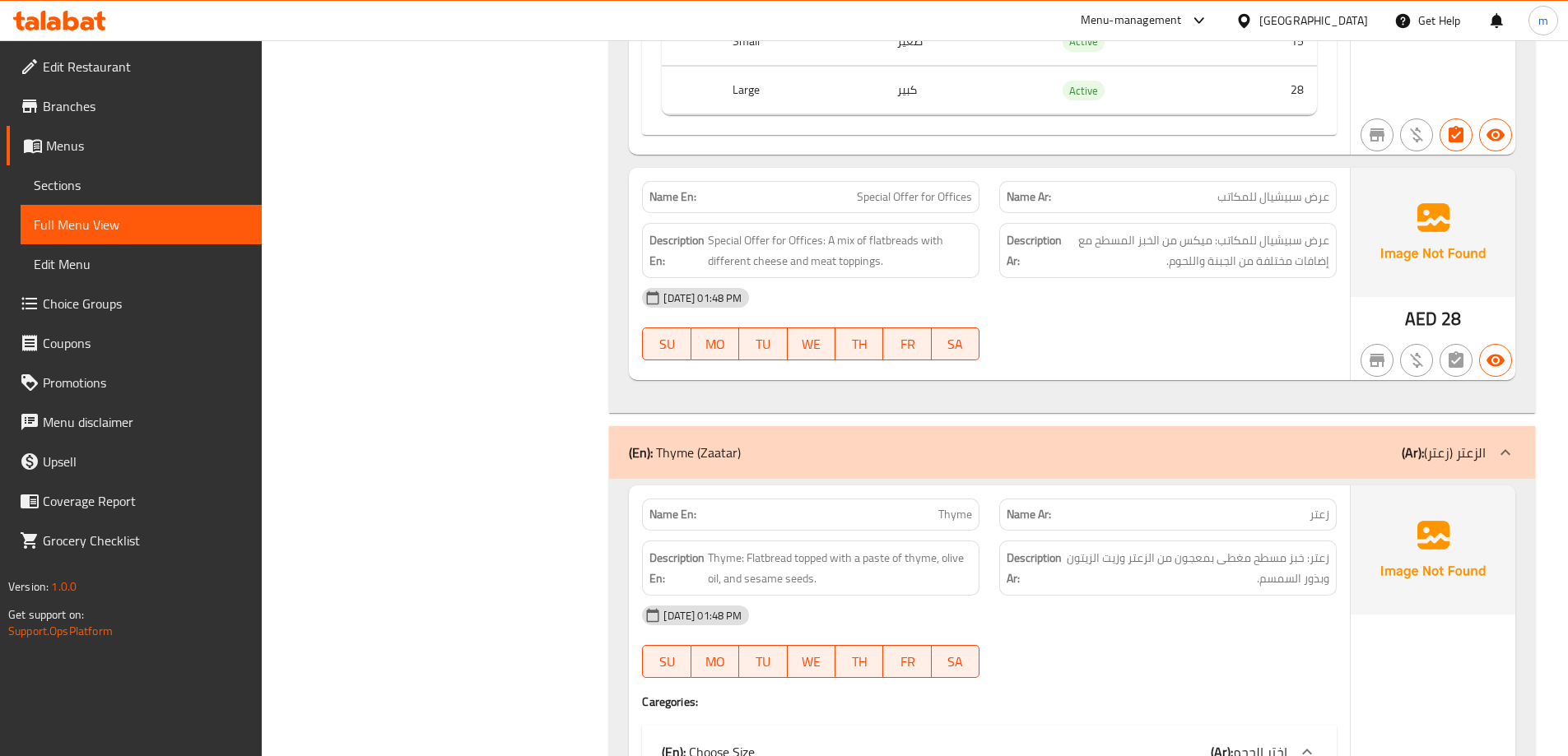
copy span "Offices"
drag, startPoint x: 1203, startPoint y: 176, endPoint x: 1236, endPoint y: 174, distance: 33.1
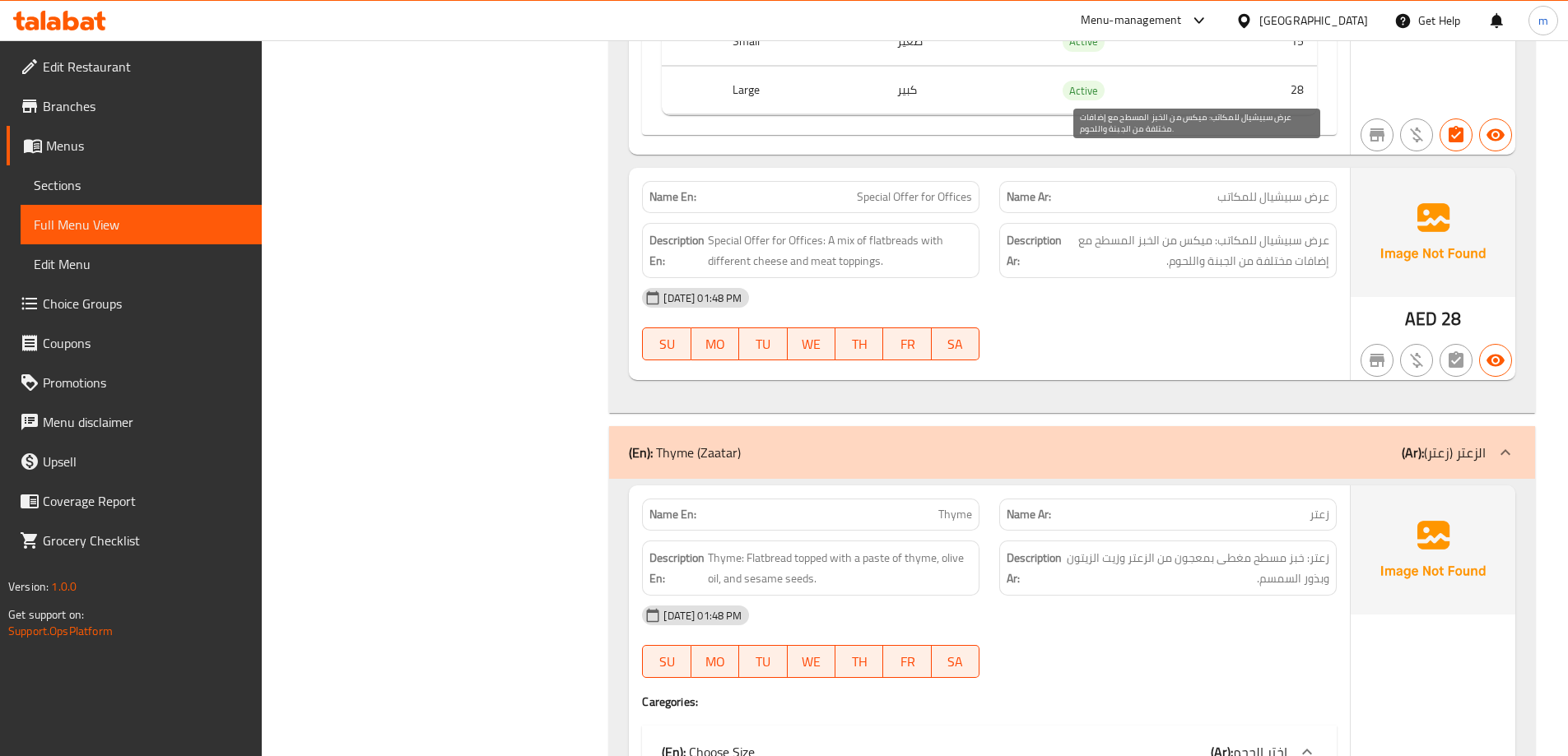
click at [1203, 231] on span "عرض سبيشيال للمكاتب: ميكس من الخبز المسطح مع إضافات مختلفة من الجبنة واللحوم." at bounding box center [1197, 251] width 264 height 40
copy span "Special Offer for Offices"
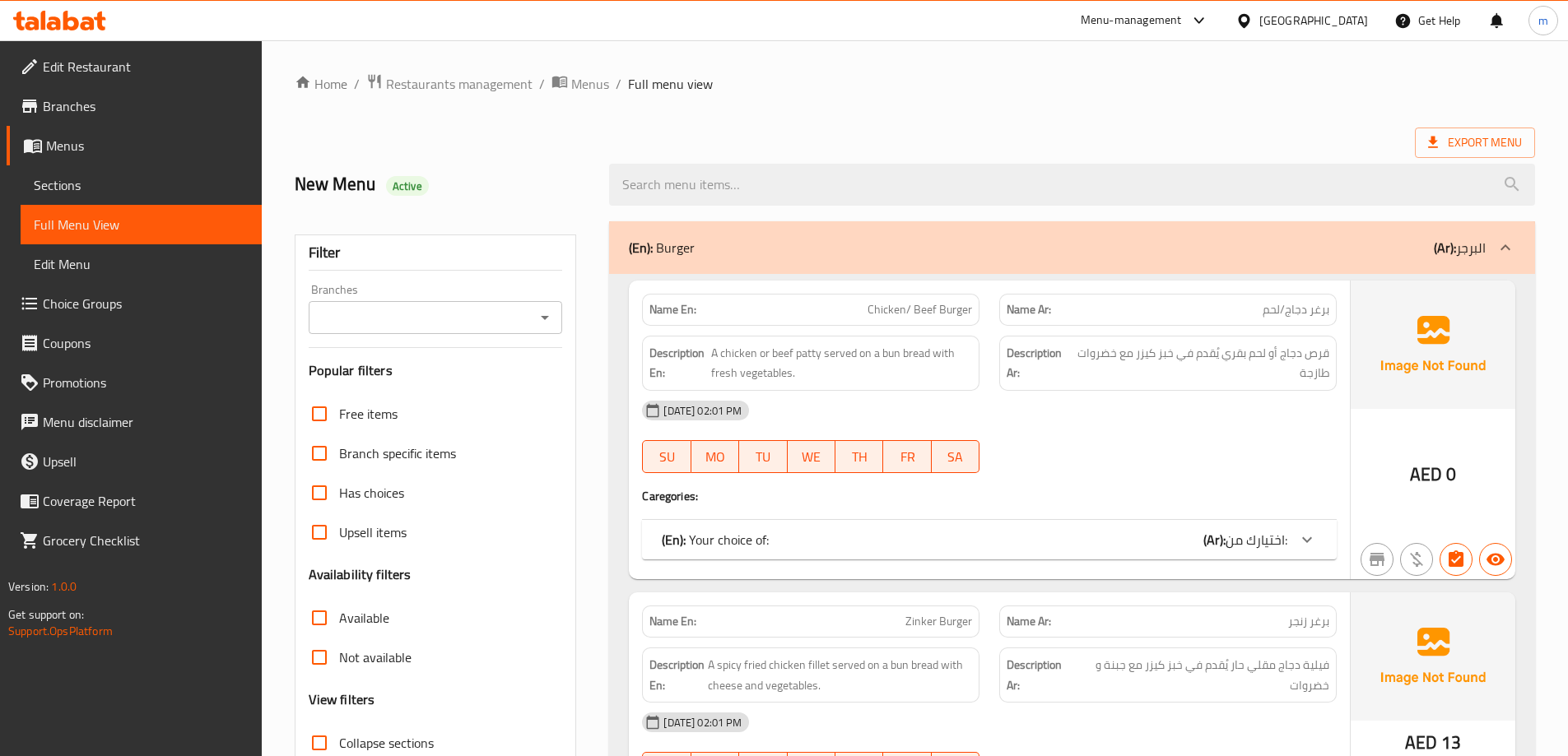
click at [1068, 256] on div "(En): Burger (Ar): البرجر" at bounding box center [1057, 247] width 857 height 20
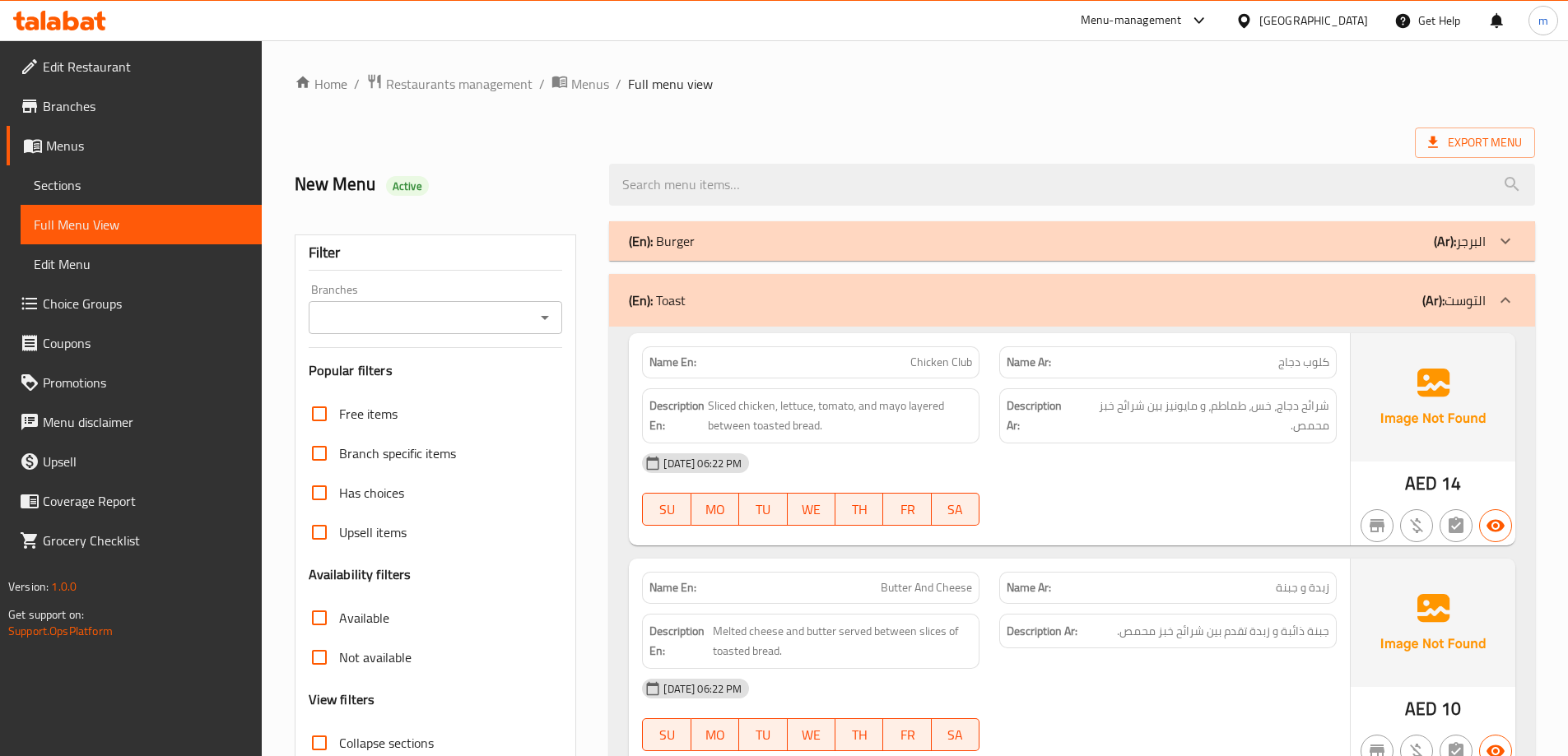
click at [1411, 309] on div "(En): Toast (Ar): التوست" at bounding box center [1057, 300] width 857 height 20
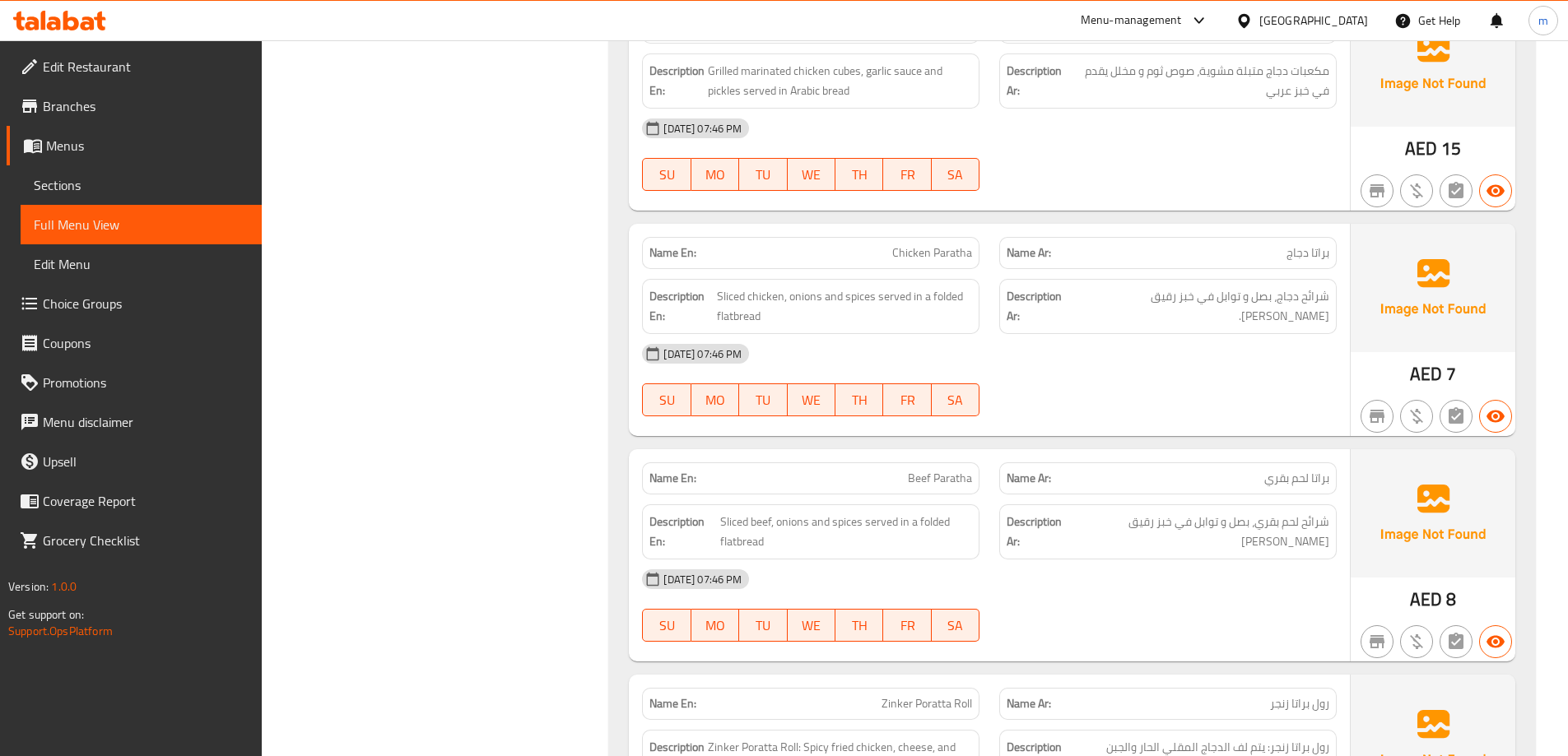
scroll to position [1783, 0]
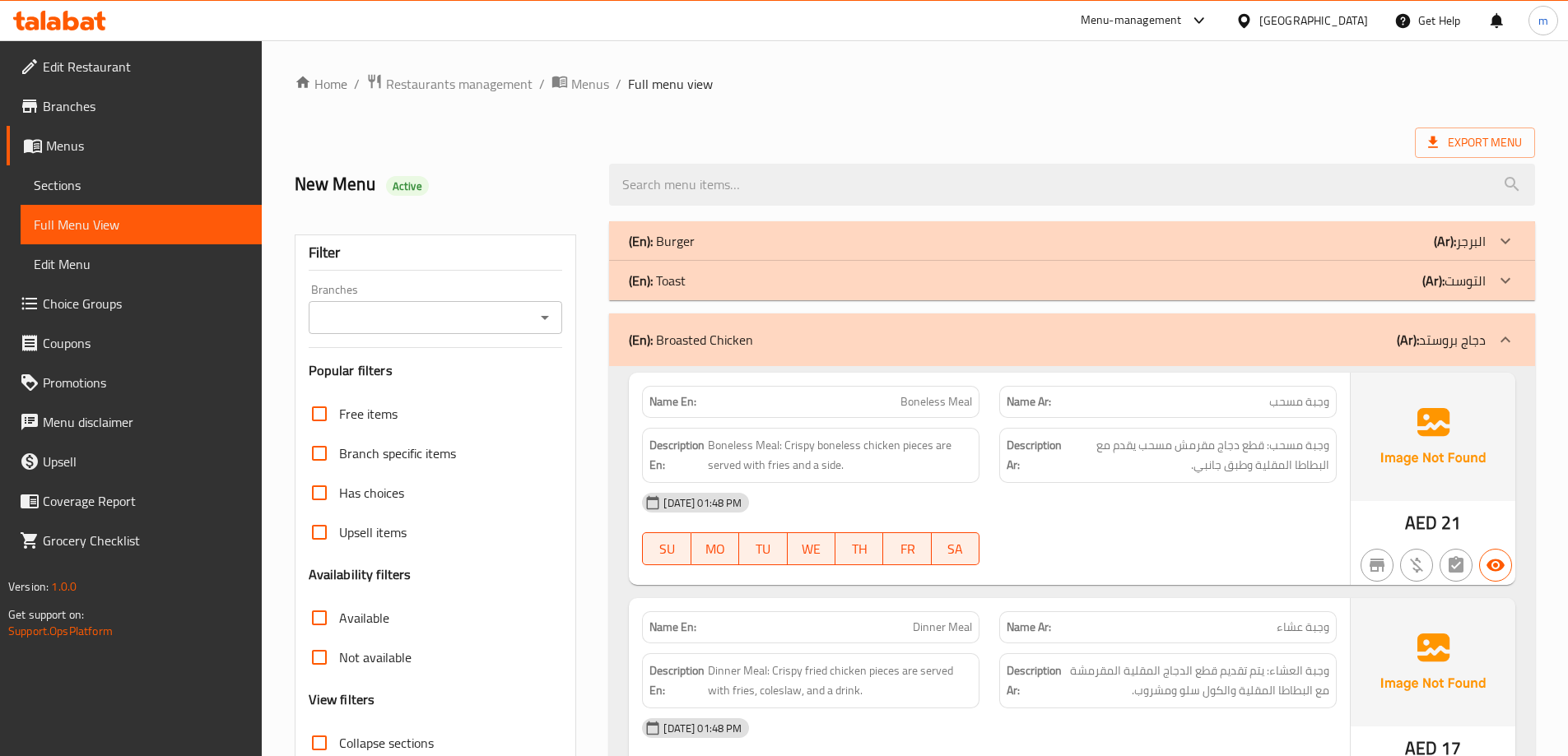
scroll to position [357, 0]
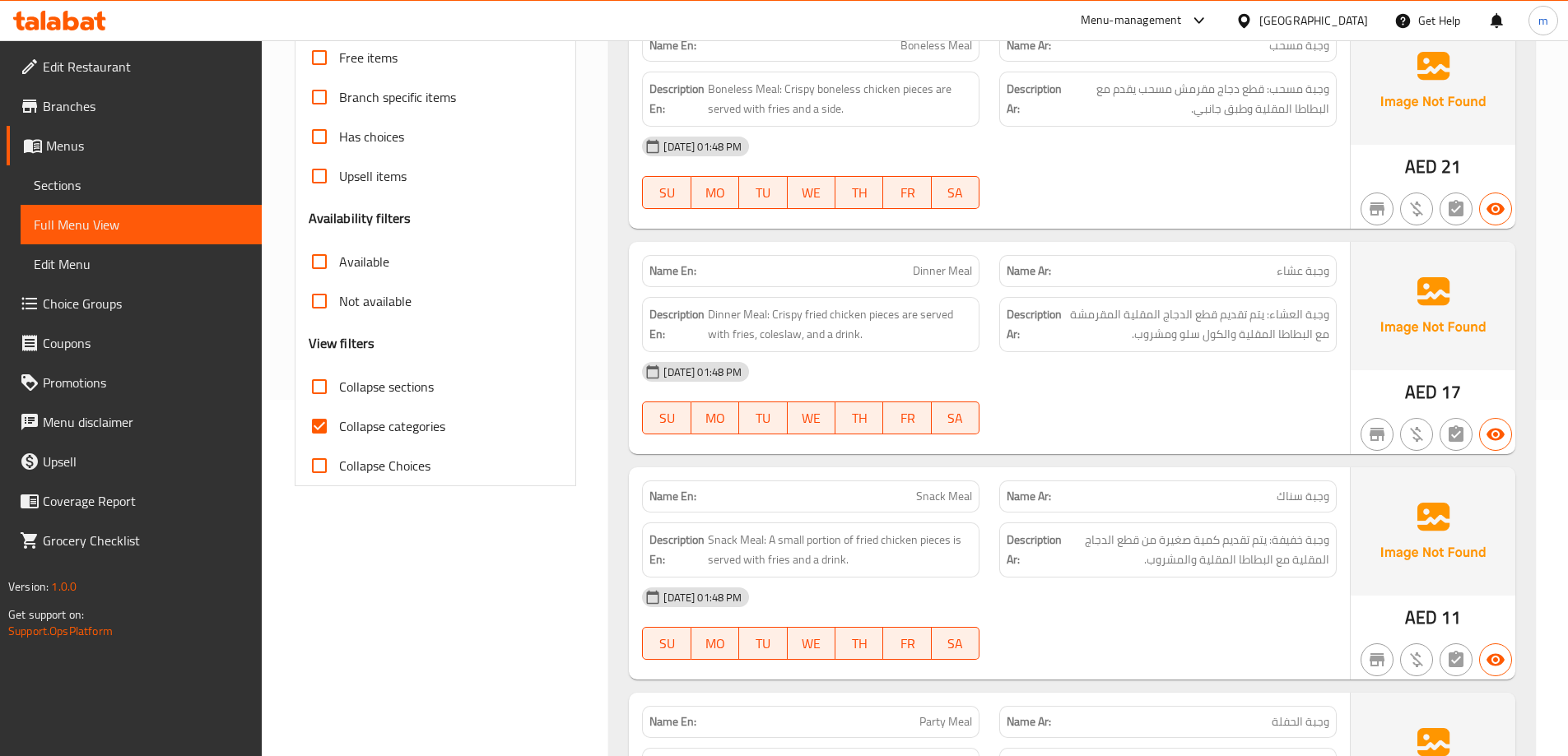
click at [428, 427] on span "Collapse categories" at bounding box center [392, 426] width 106 height 20
click at [339, 427] on input "Collapse categories" at bounding box center [319, 426] width 39 height 39
checkbox input "false"
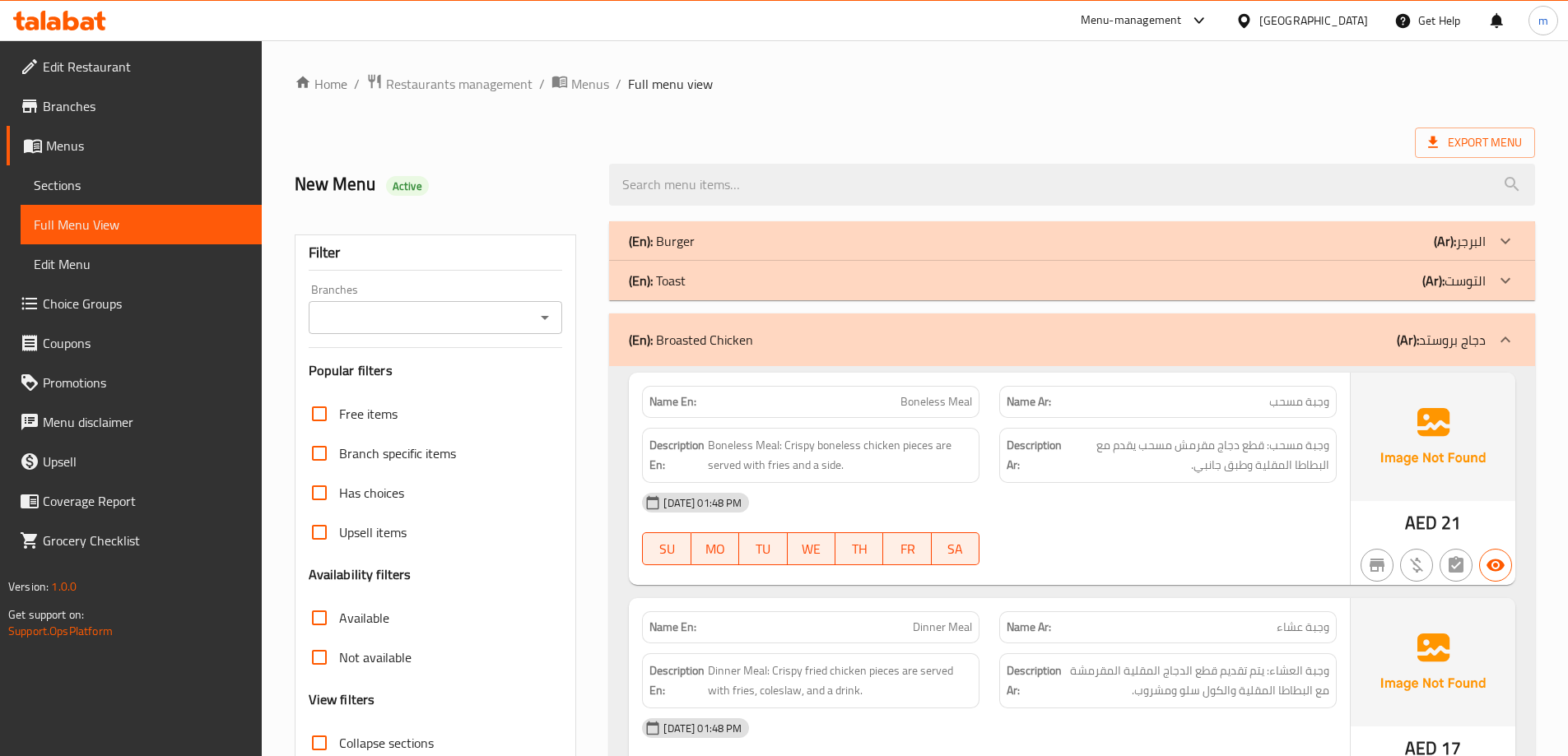
click at [707, 251] on div "(En): Toast (Ar): التوست" at bounding box center [1057, 241] width 857 height 20
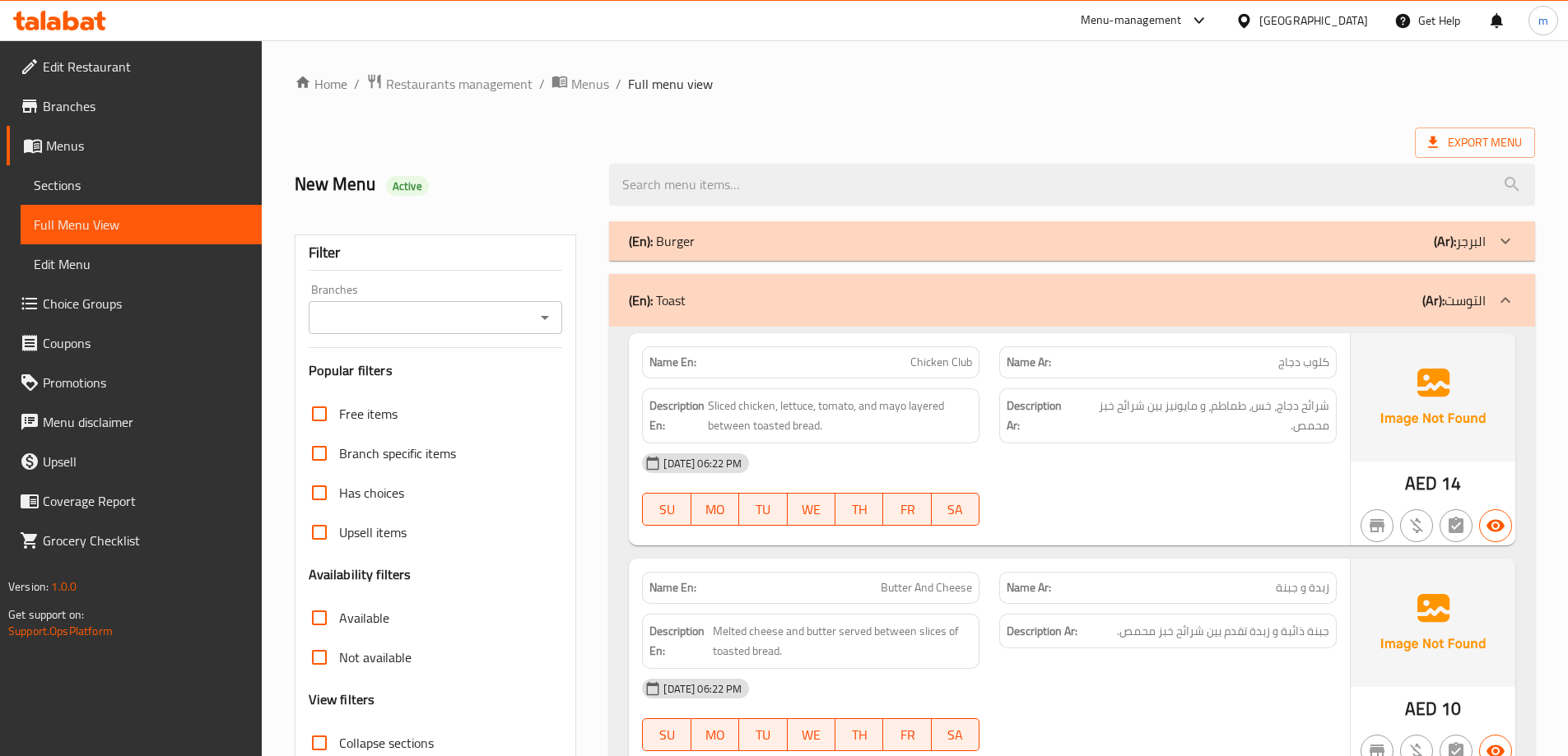
click at [722, 235] on div "(En): Burger (Ar): البرجر" at bounding box center [1057, 241] width 857 height 20
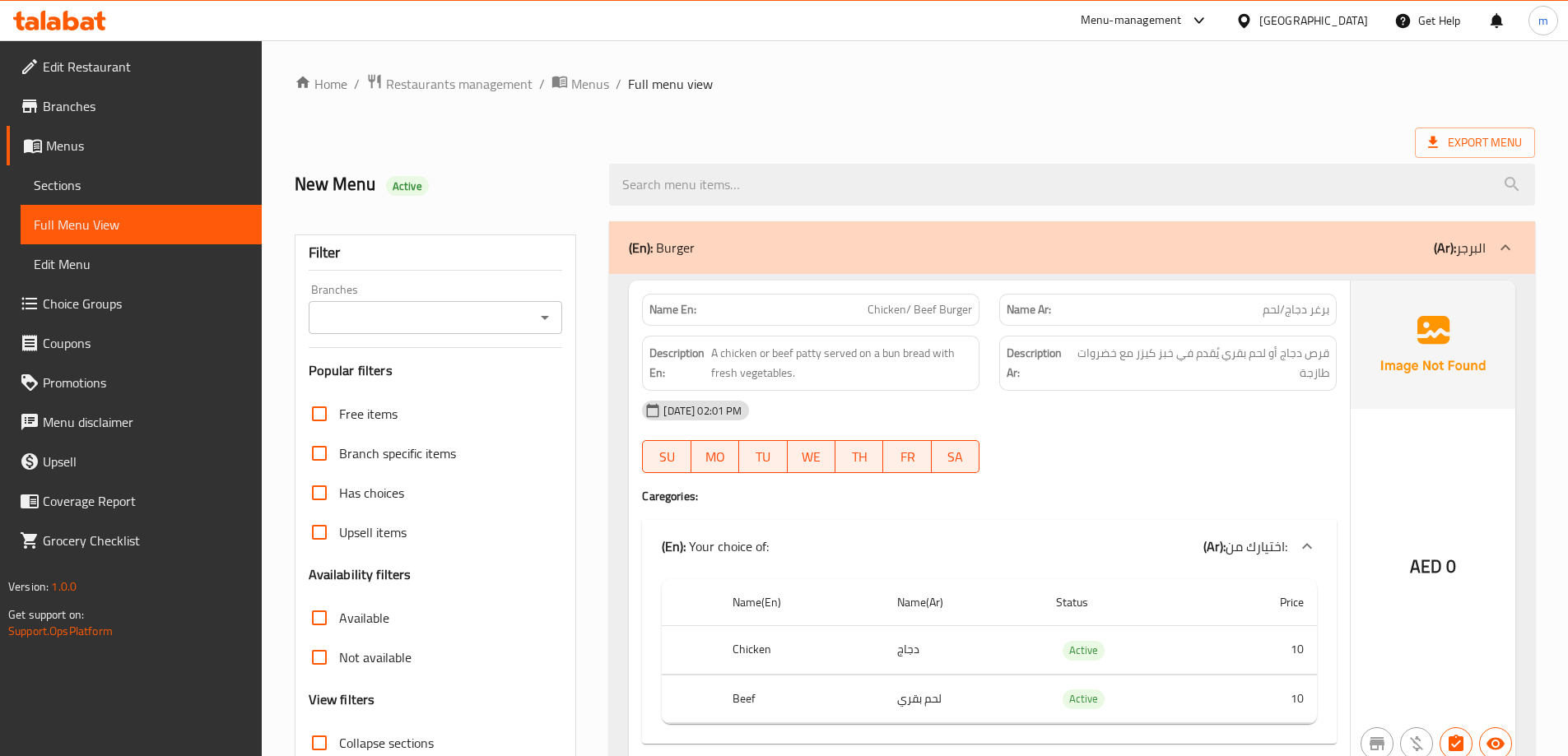
click at [1400, 260] on div "(En): Burger (Ar): البرجر" at bounding box center [1072, 247] width 926 height 52
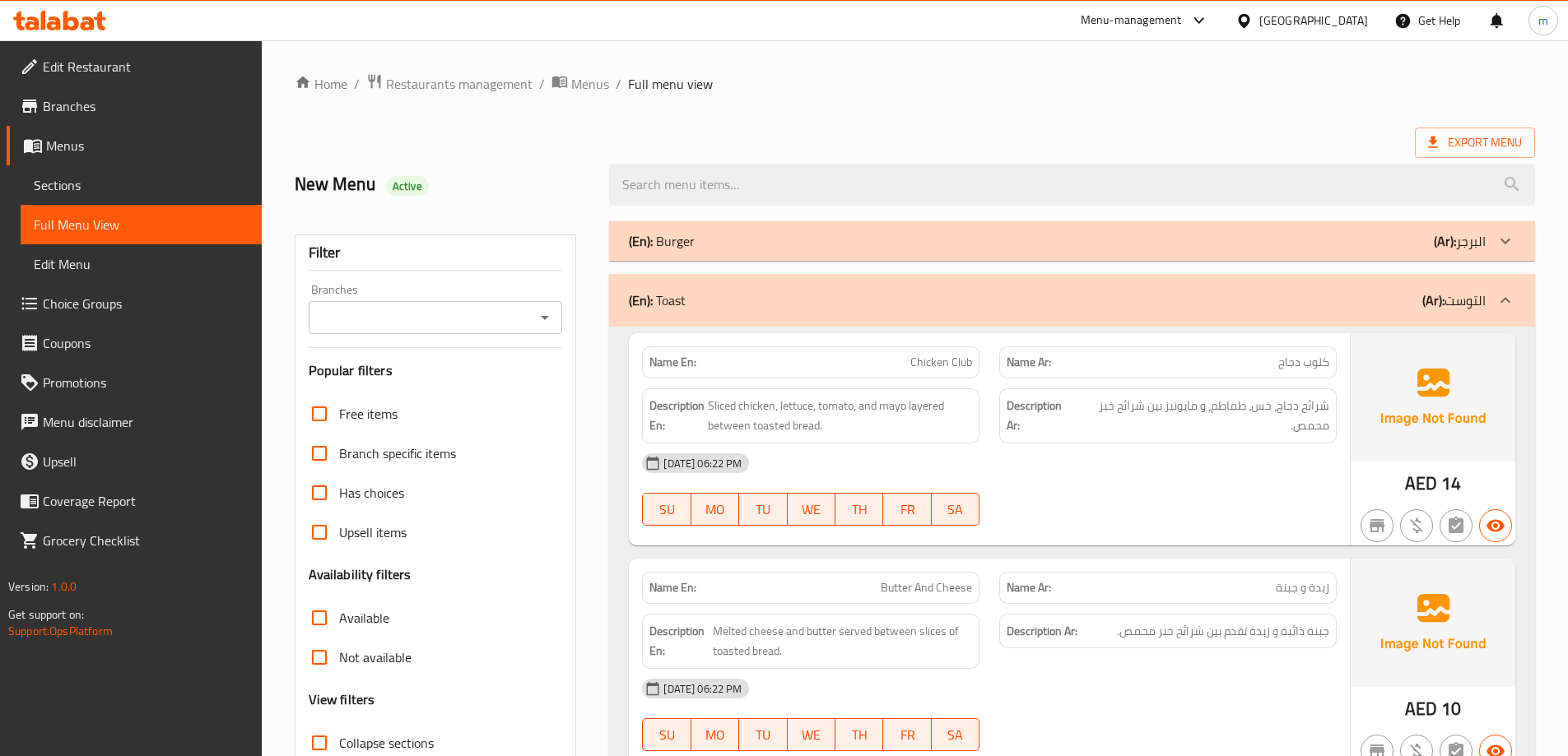
click at [1395, 295] on div "(En): Toast (Ar): التوست" at bounding box center [1057, 300] width 857 height 20
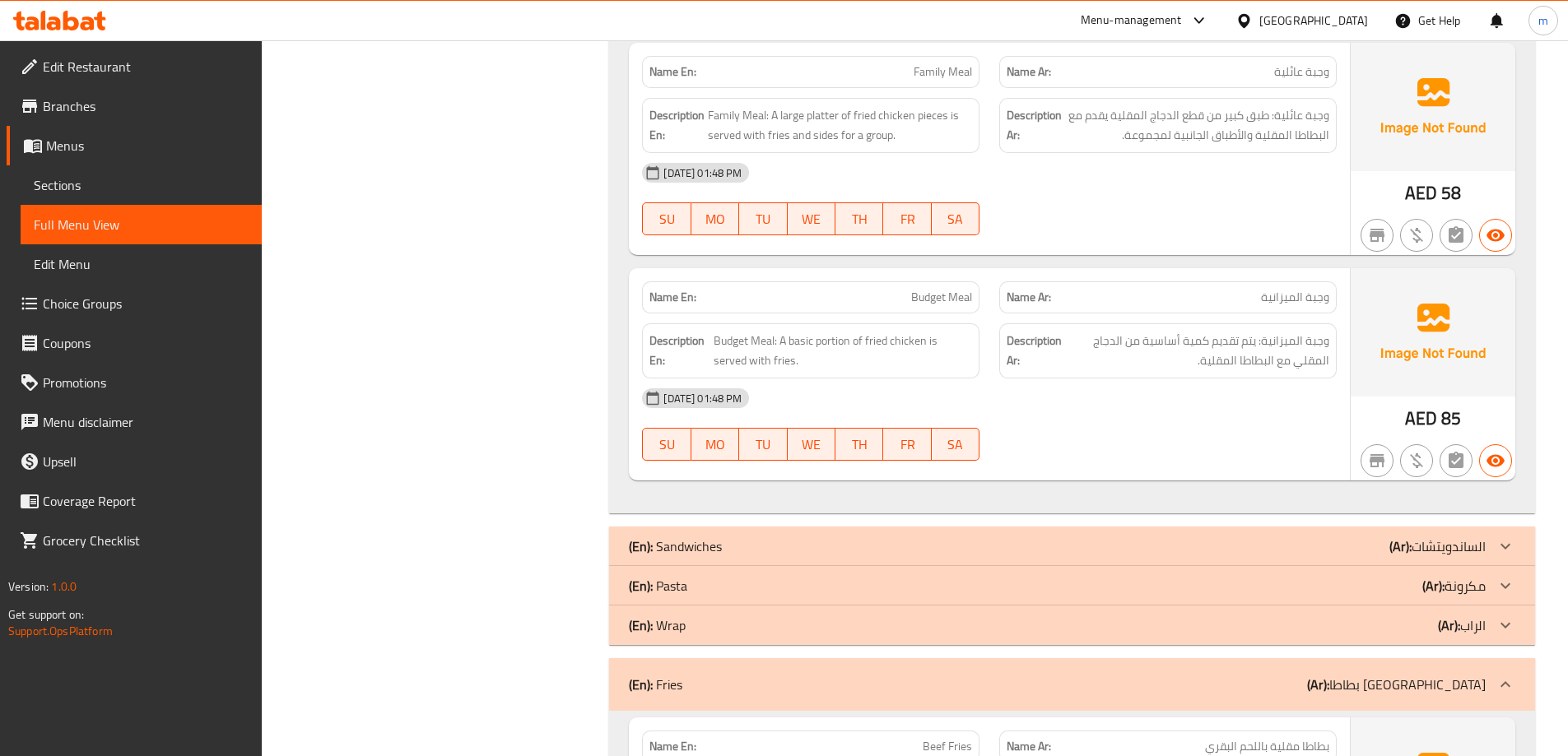
scroll to position [1783, 0]
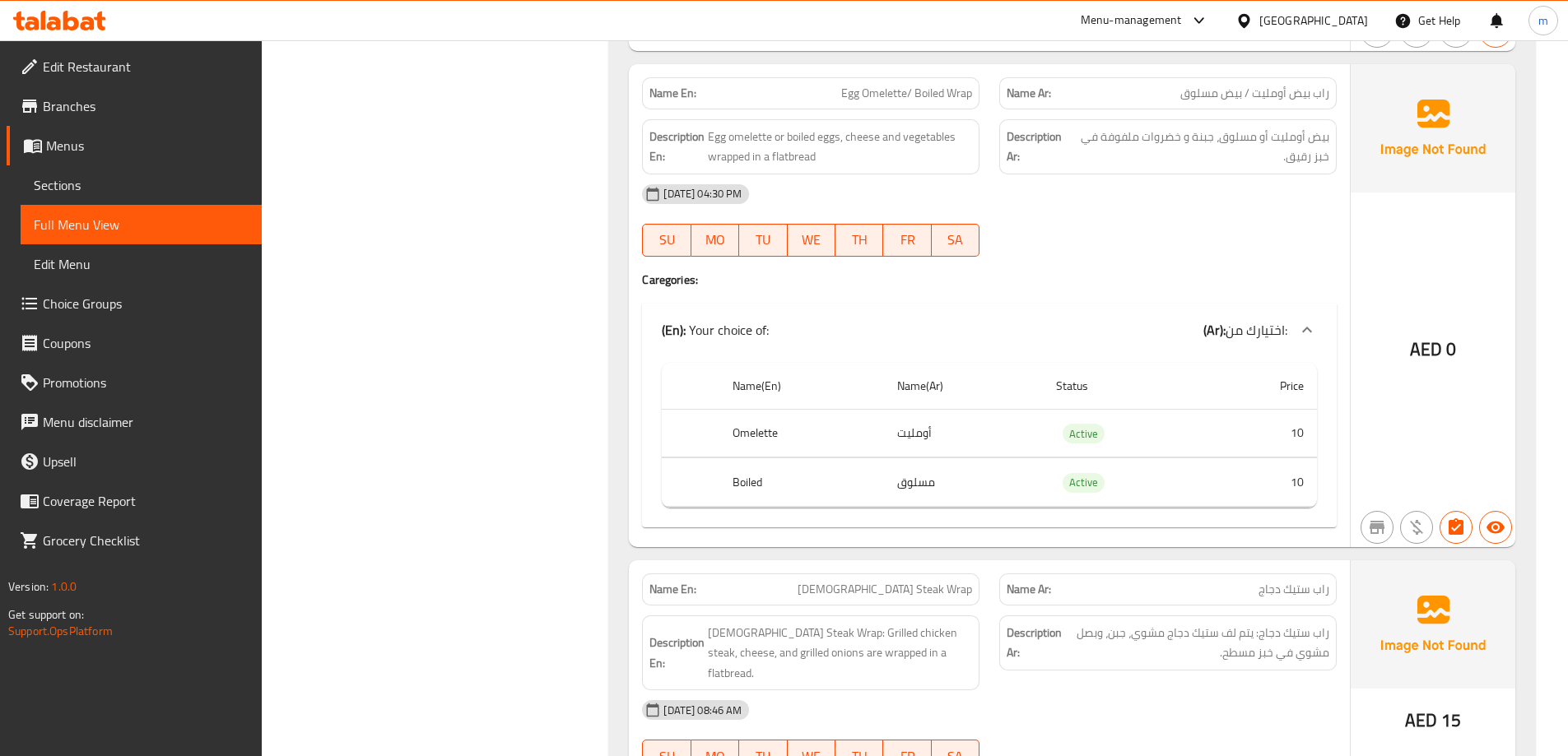
scroll to position [5704, 0]
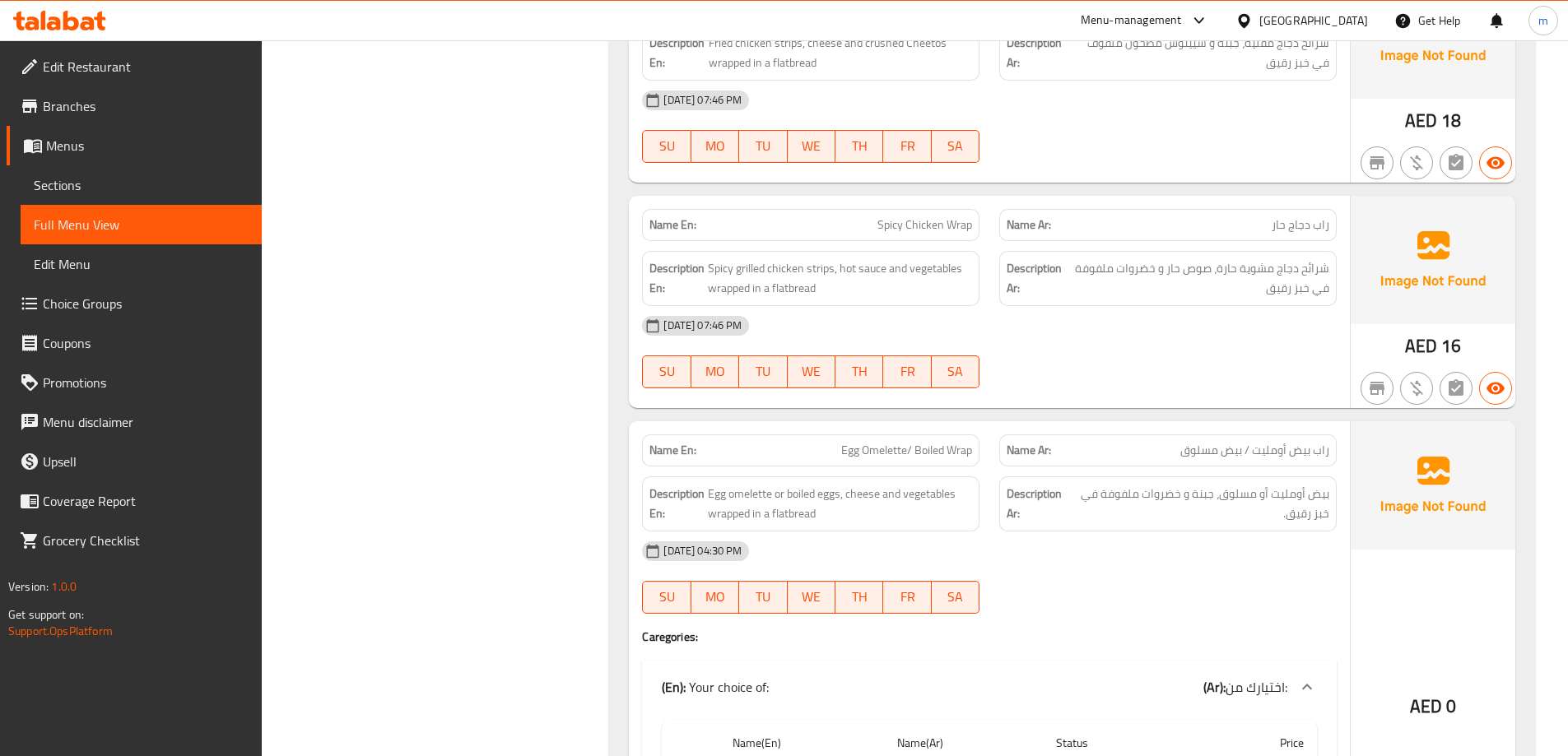
copy span "Egg Omelette/ Boiled Wrap"
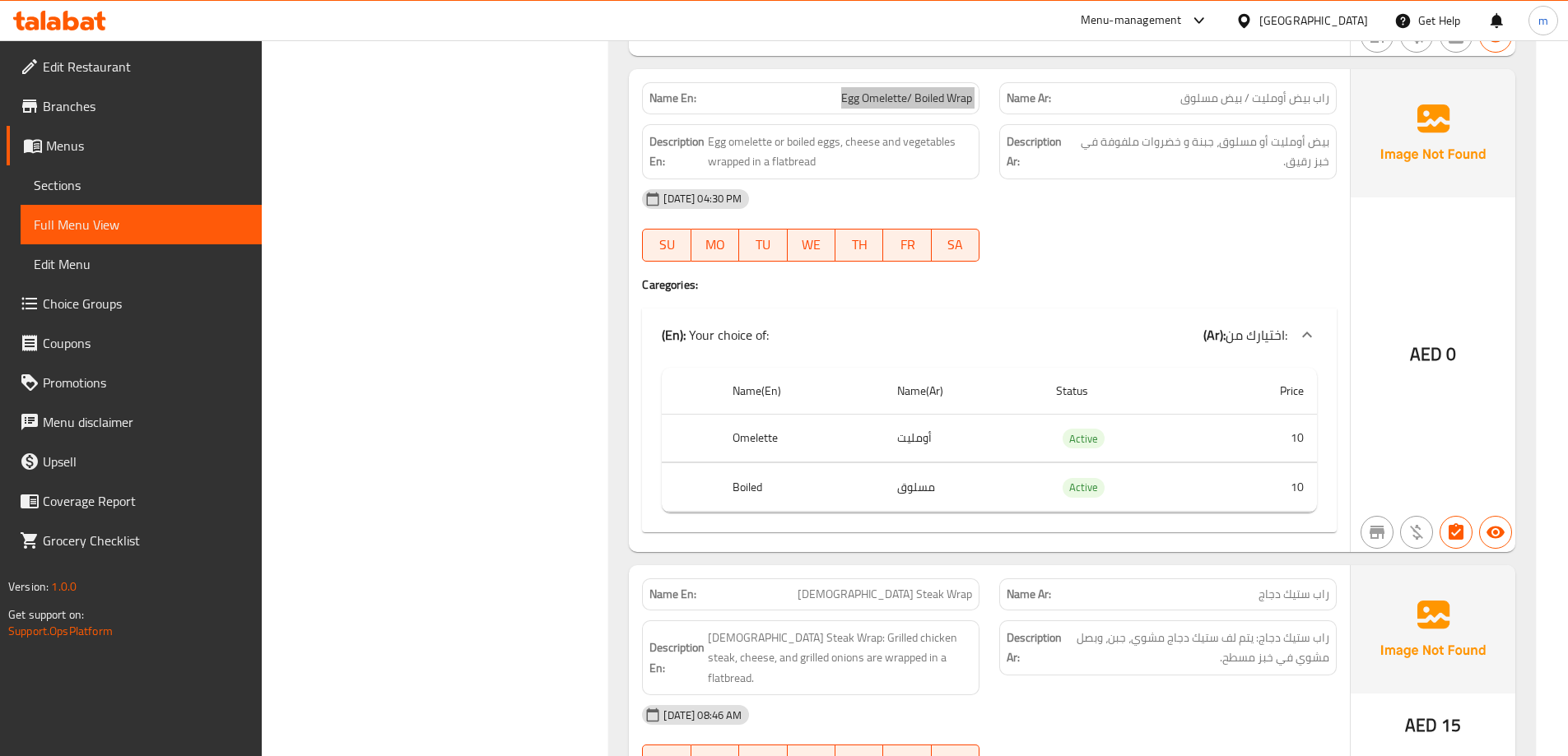
scroll to position [6061, 0]
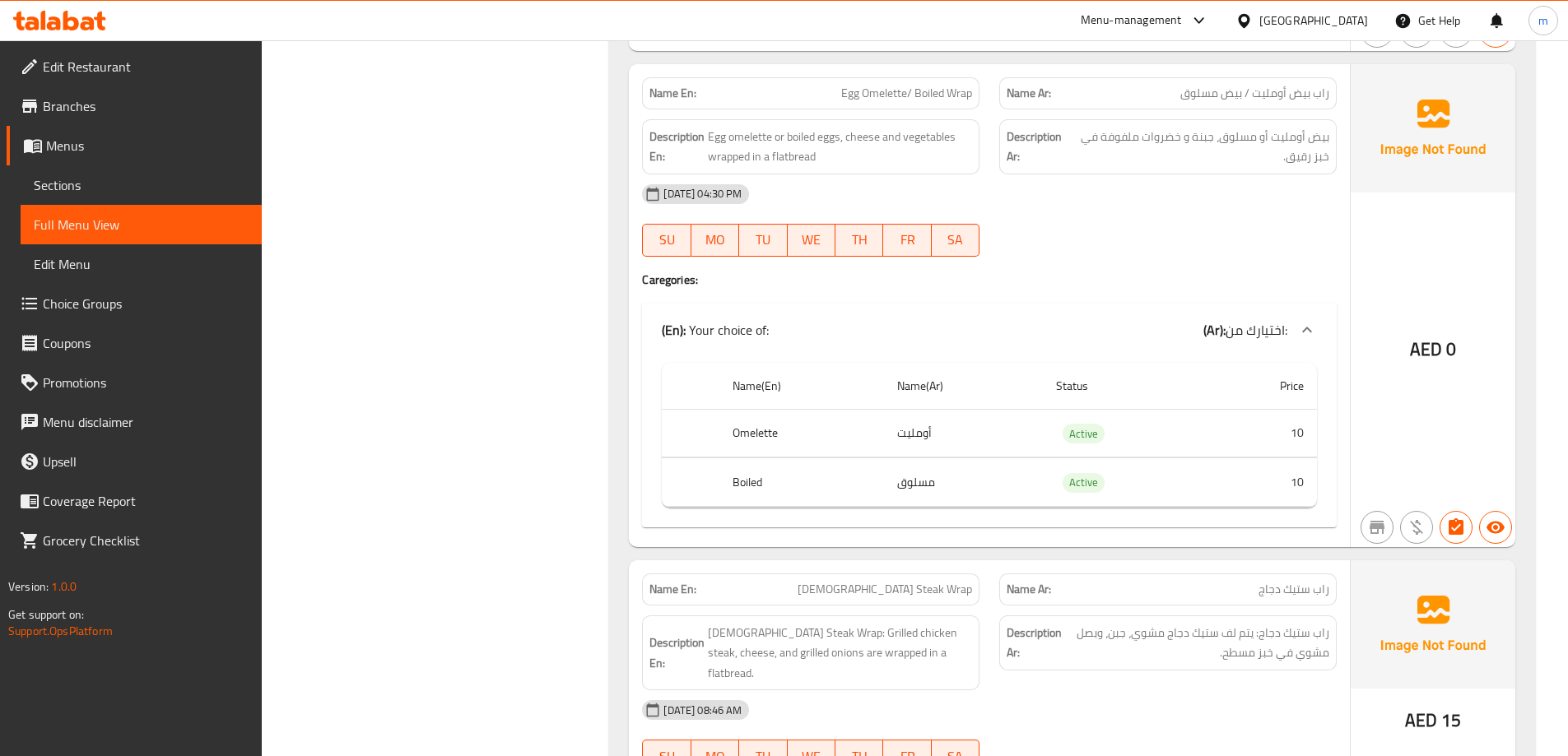
click at [1203, 281] on h4 "Caregories:" at bounding box center [989, 280] width 694 height 17
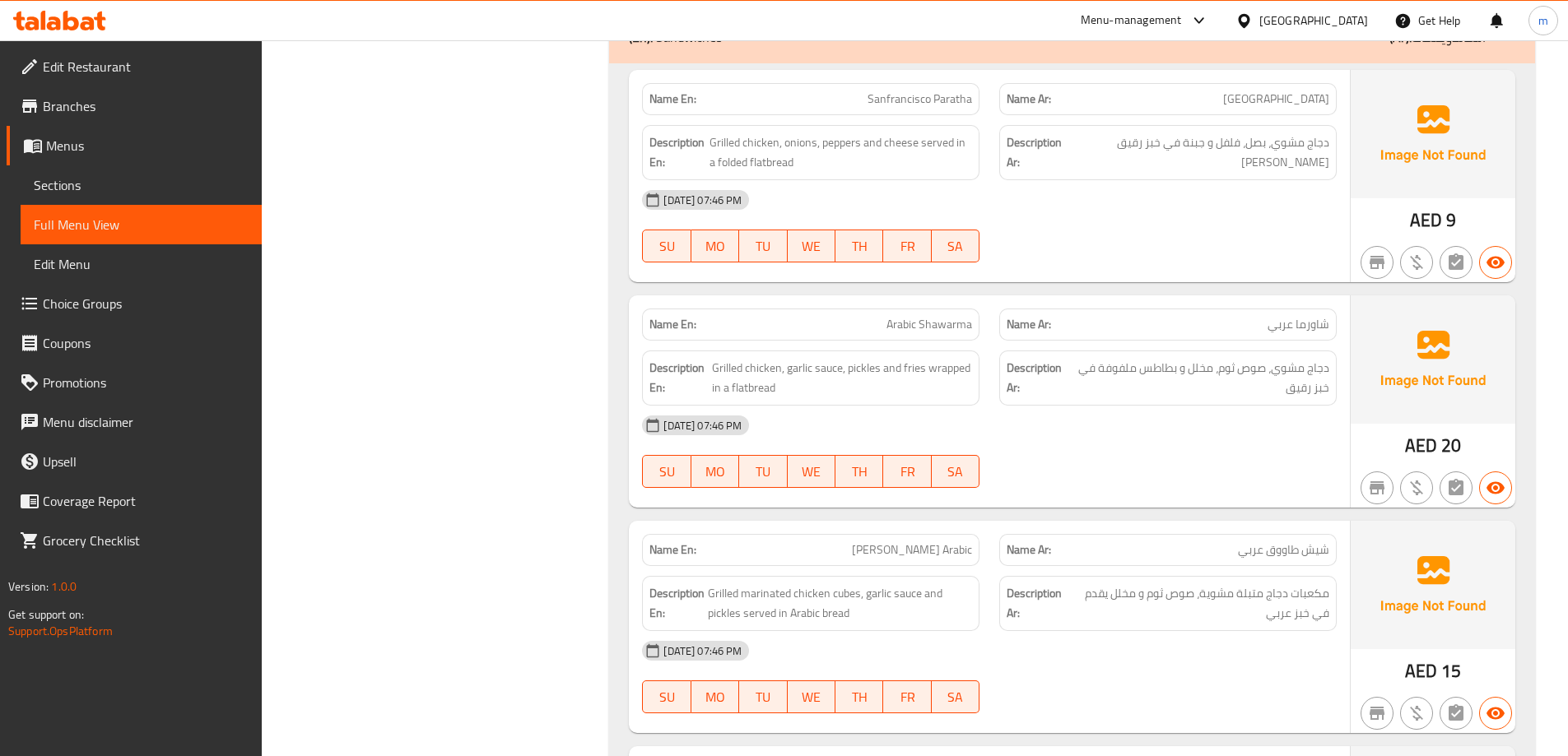
scroll to position [0, 0]
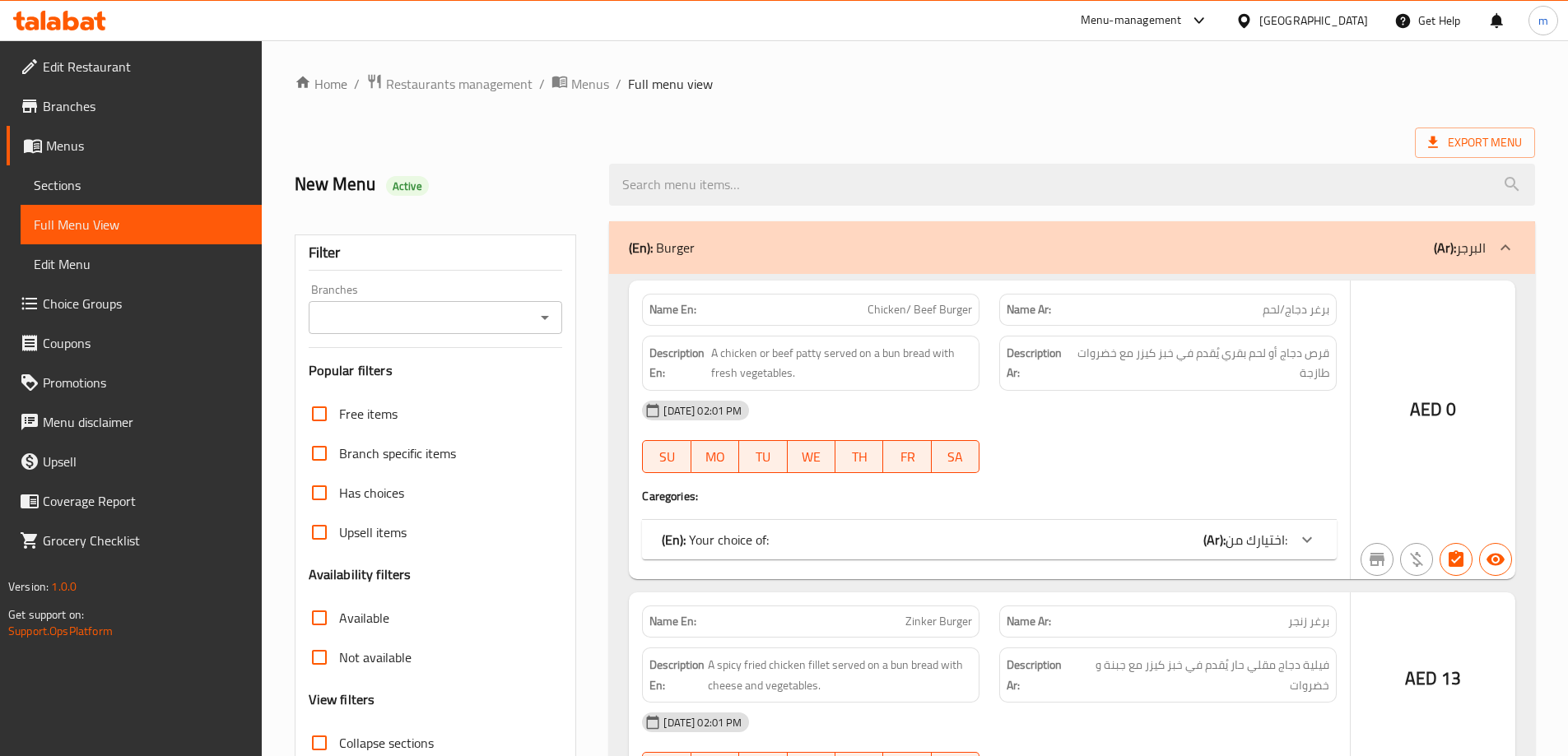
click at [401, 427] on div at bounding box center [784, 378] width 1568 height 756
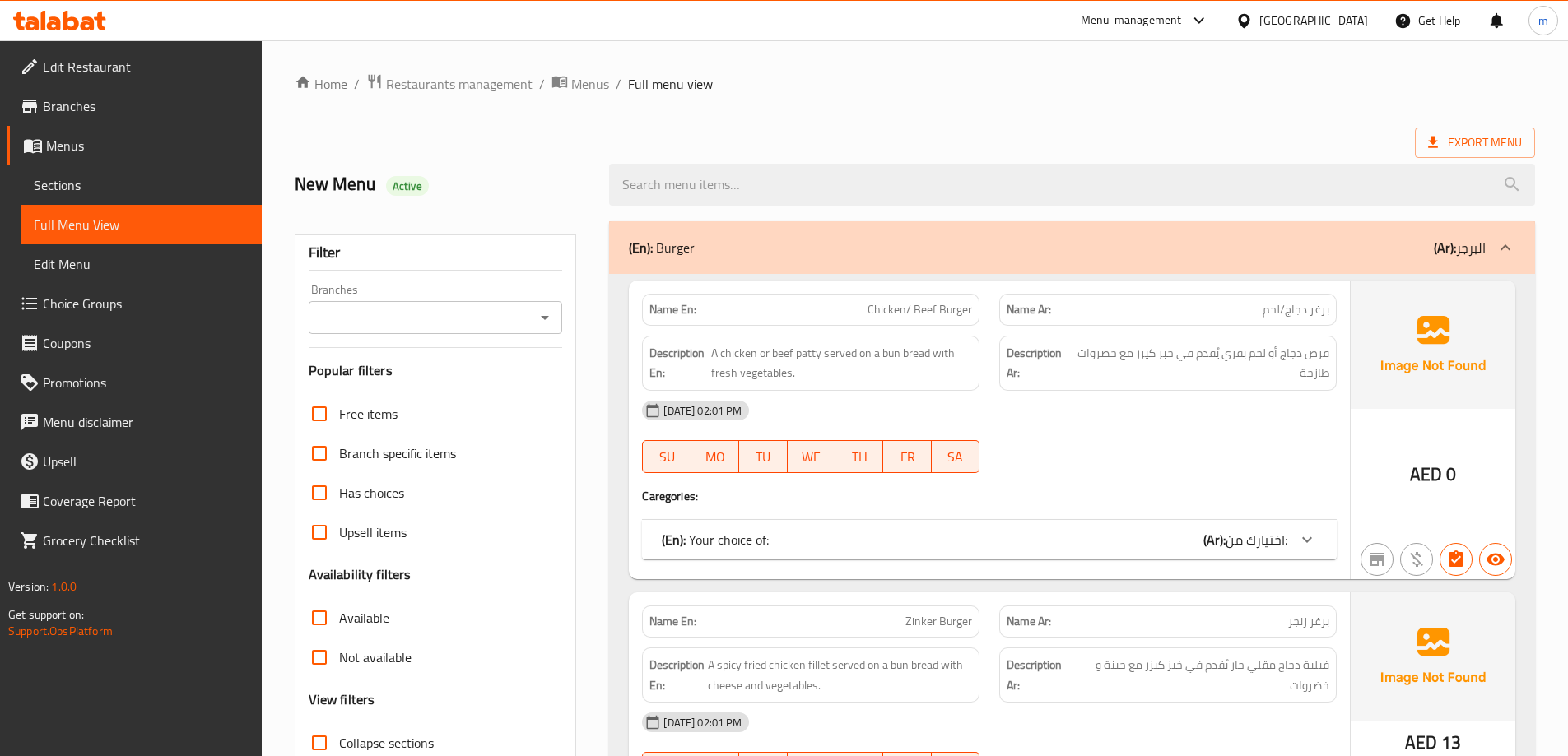
scroll to position [357, 0]
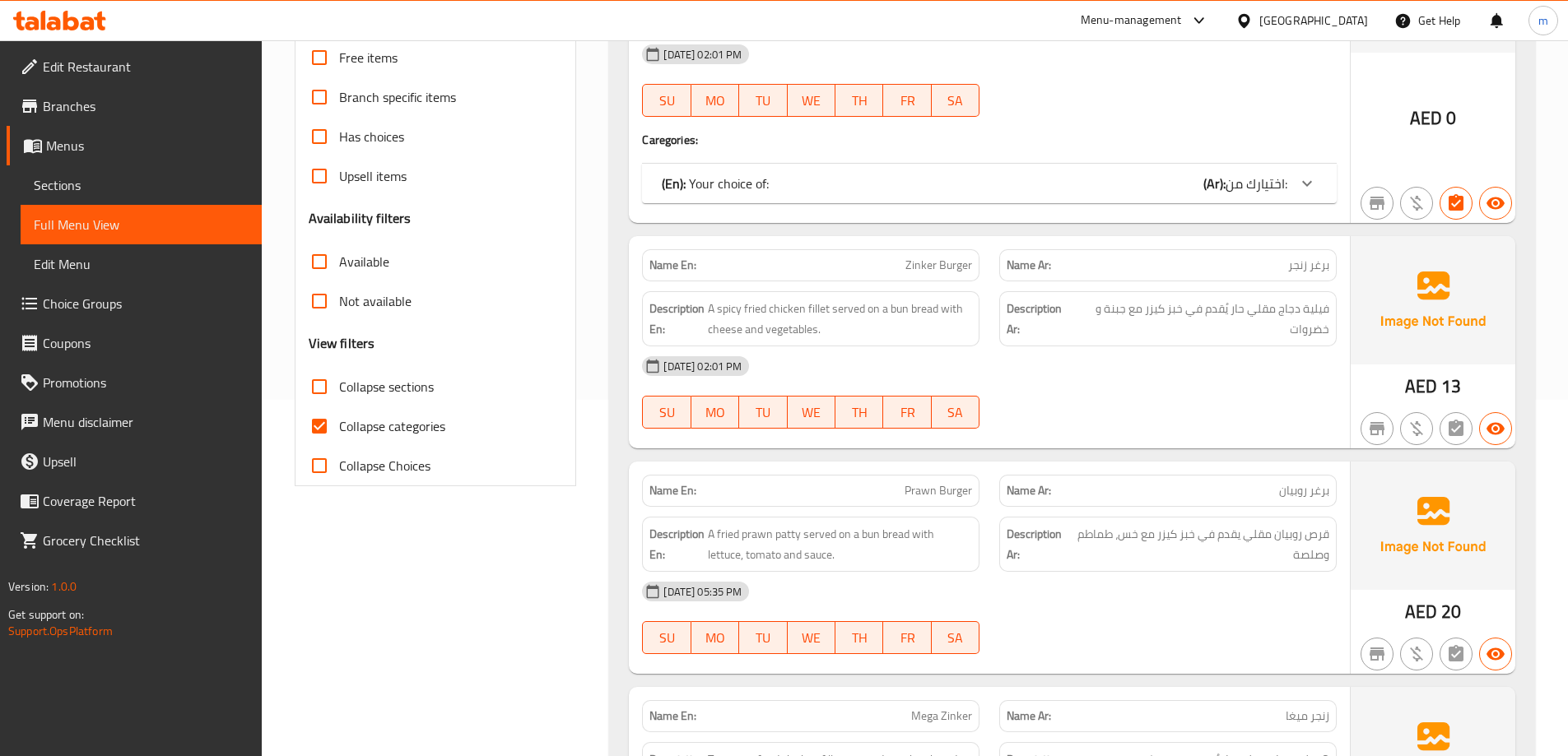
click at [321, 417] on input "Collapse categories" at bounding box center [319, 426] width 39 height 39
checkbox input "false"
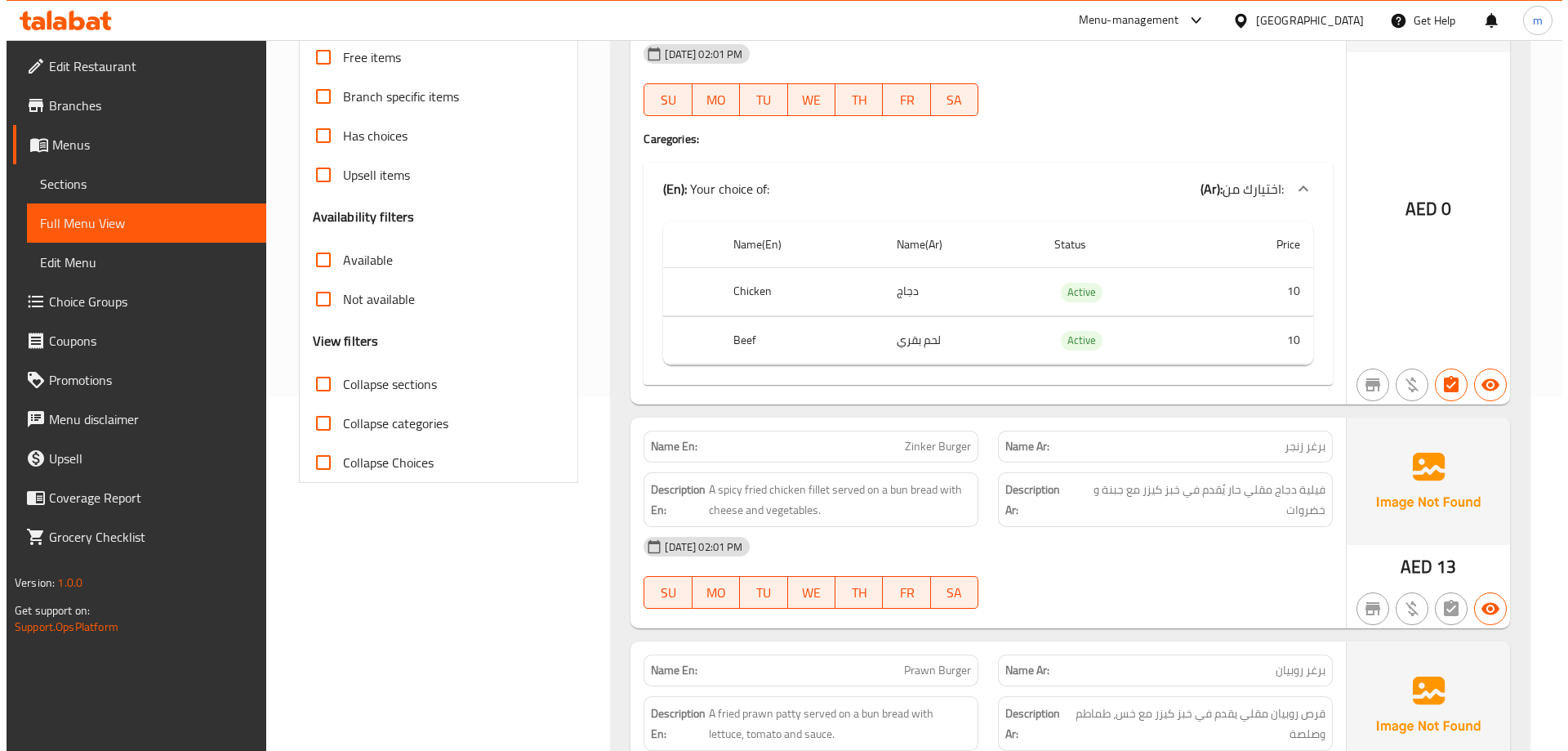
scroll to position [0, 0]
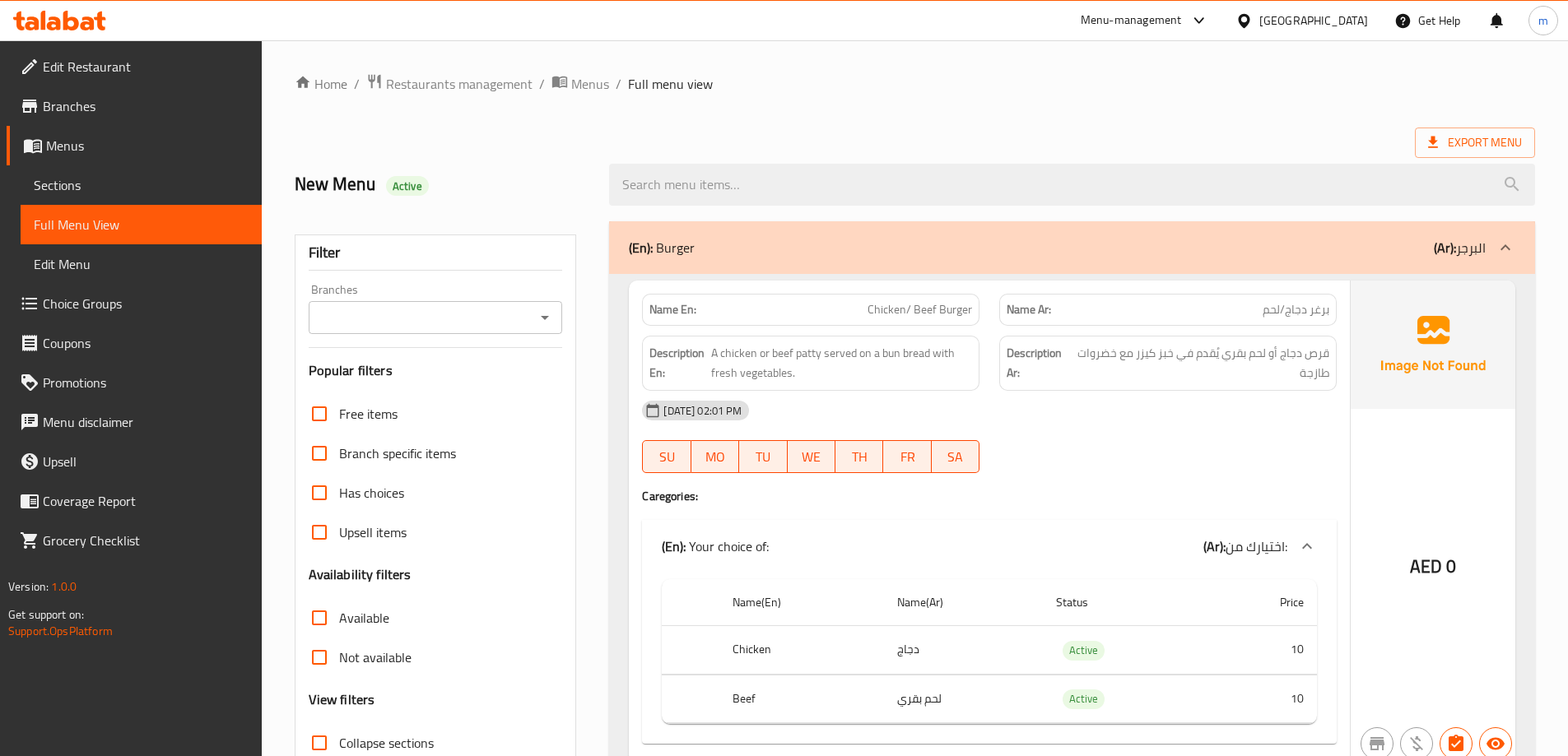
click at [1437, 239] on b "(Ar):" at bounding box center [1445, 247] width 22 height 24
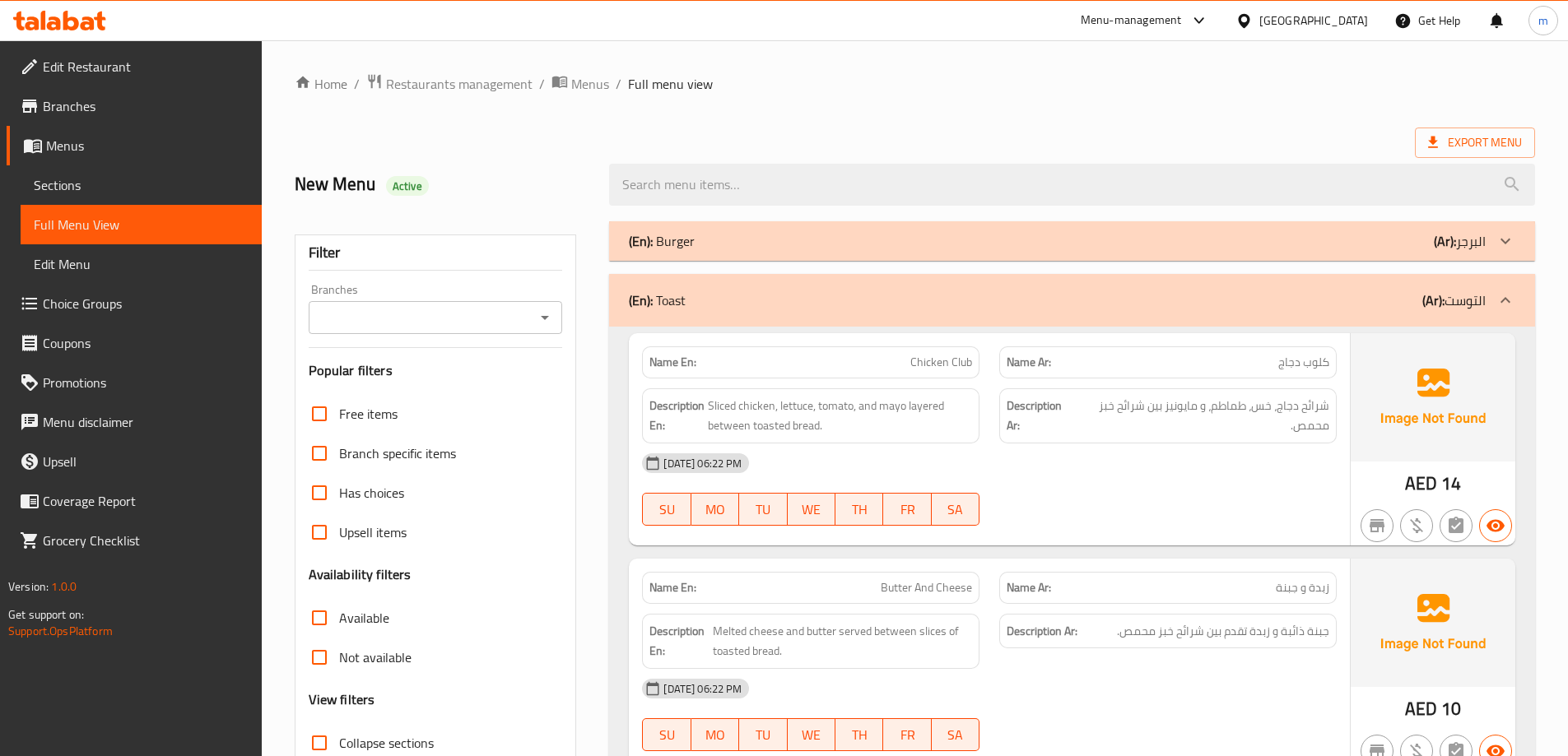
click at [1449, 306] on p "(Ar): التوست" at bounding box center [1454, 300] width 63 height 20
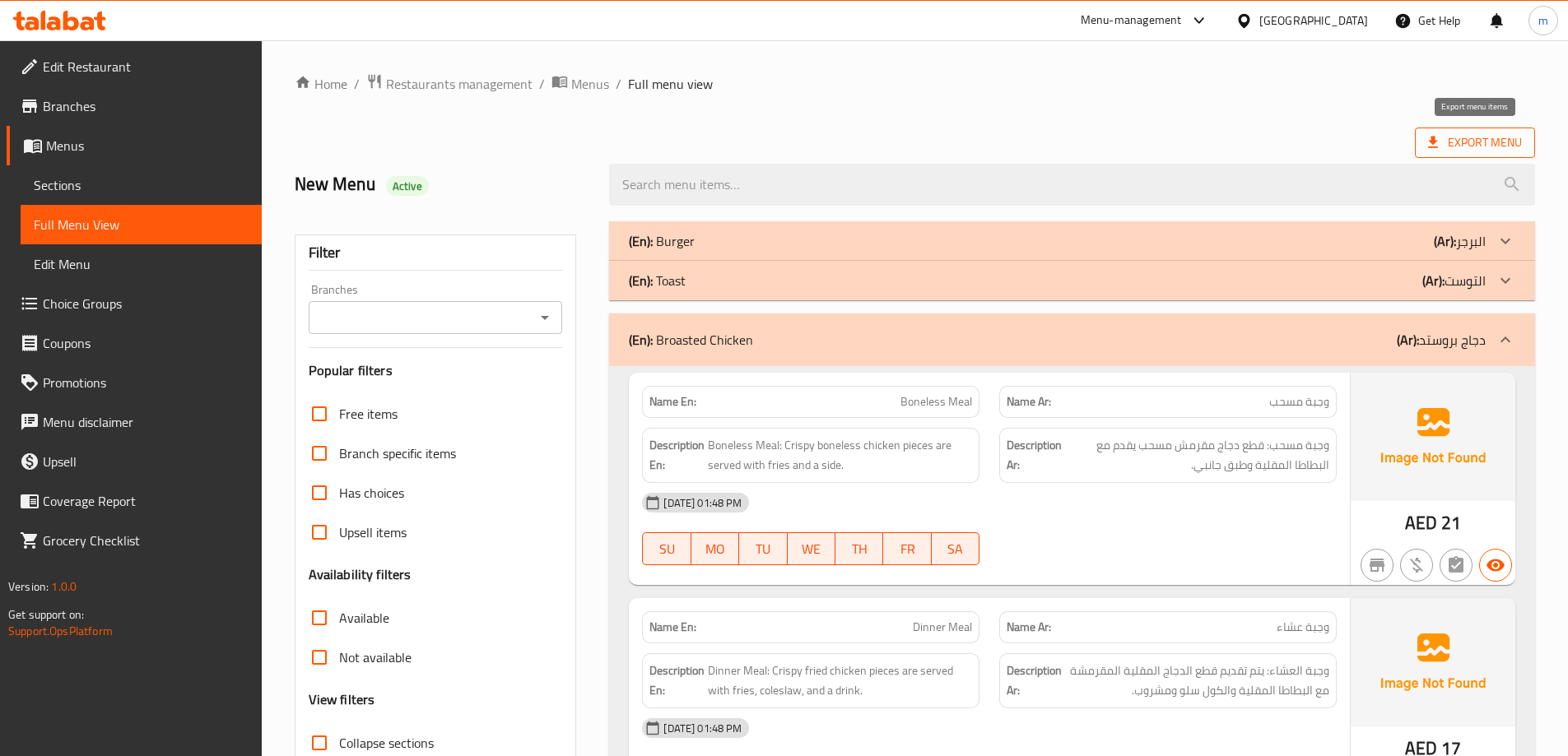
click at [1453, 135] on span "Export Menu" at bounding box center [1474, 143] width 94 height 21
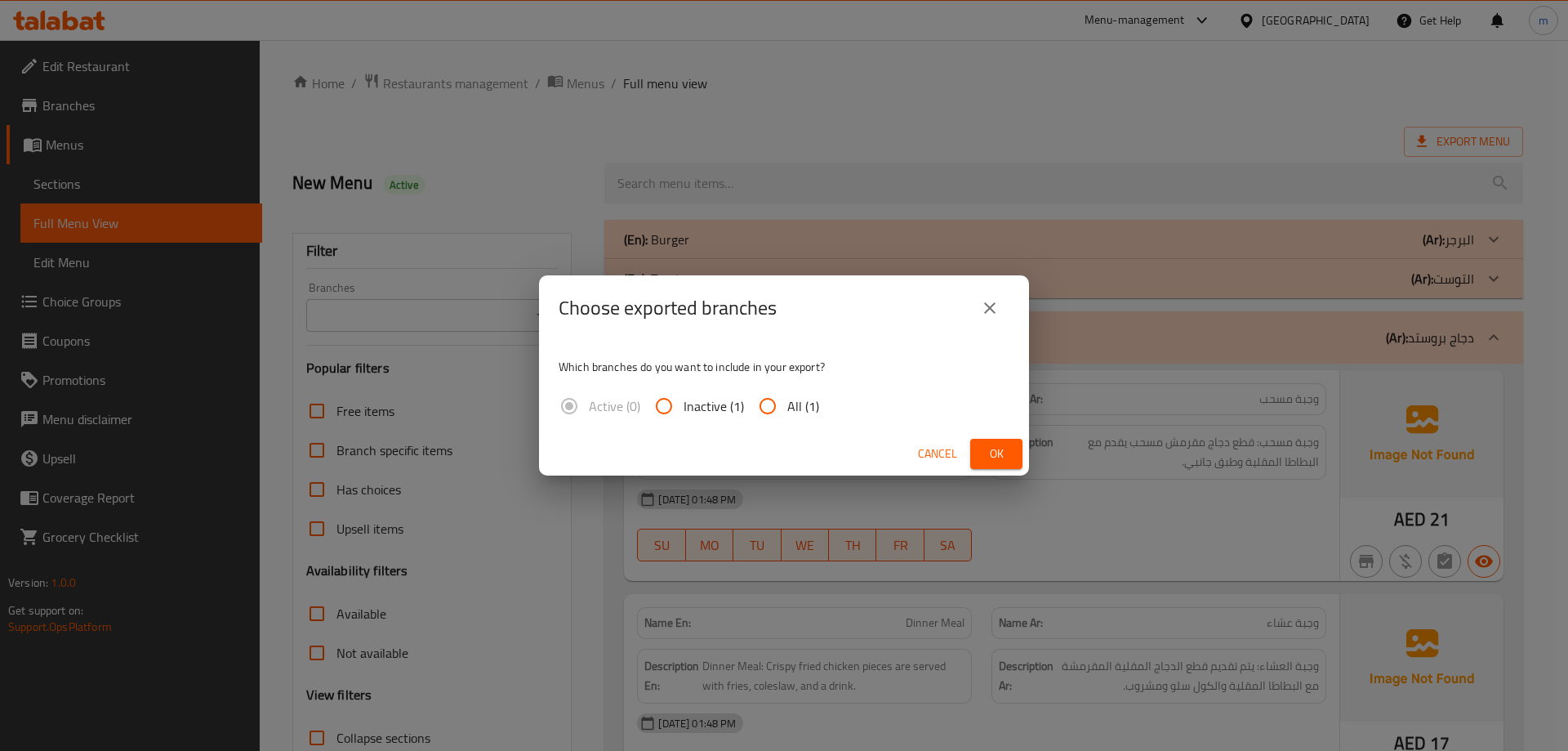
click at [804, 399] on span "All (1)" at bounding box center [803, 406] width 32 height 20
click at [787, 399] on input "All (1)" at bounding box center [767, 405] width 39 height 39
radio input "true"
click at [987, 450] on span "Ok" at bounding box center [996, 454] width 26 height 21
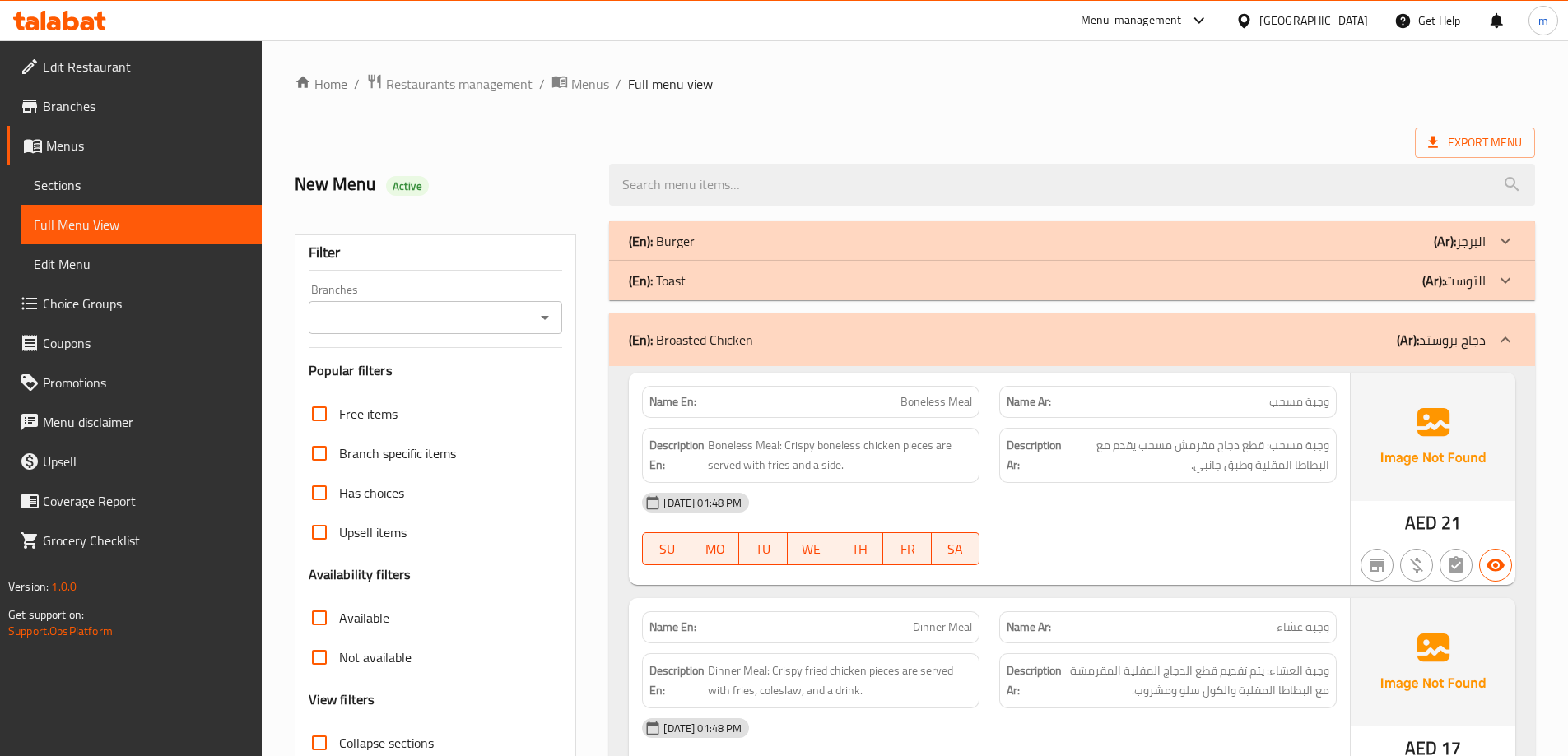
click at [1345, 449] on div "Description Ar: وجبة مسحب: قطع دجاج مقرمش مسحب يقدم مع البطاطا المقلية وطبق جان…" at bounding box center [1167, 455] width 358 height 75
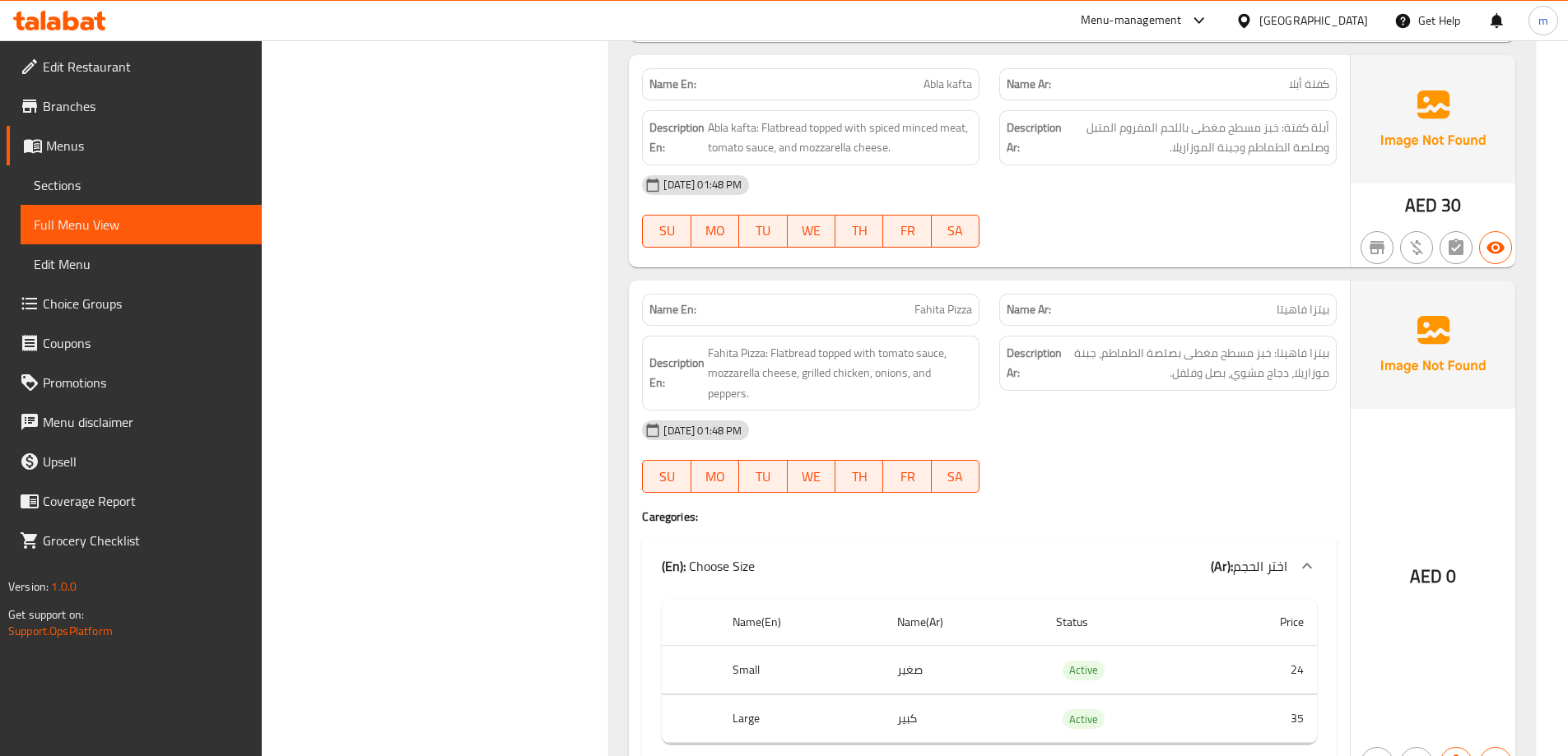
scroll to position [15103, 0]
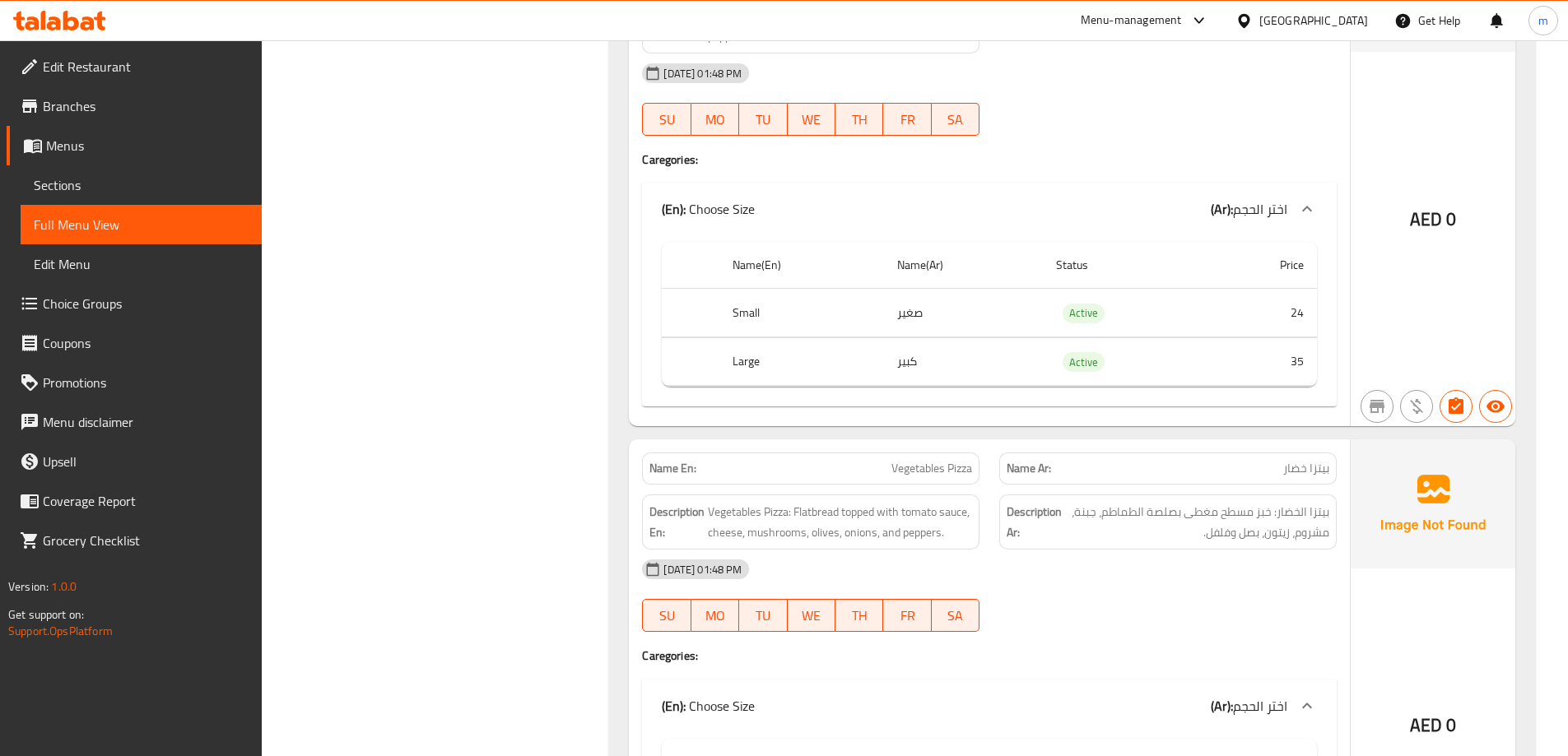
copy th "Small"
